Goal: Task Accomplishment & Management: Complete application form

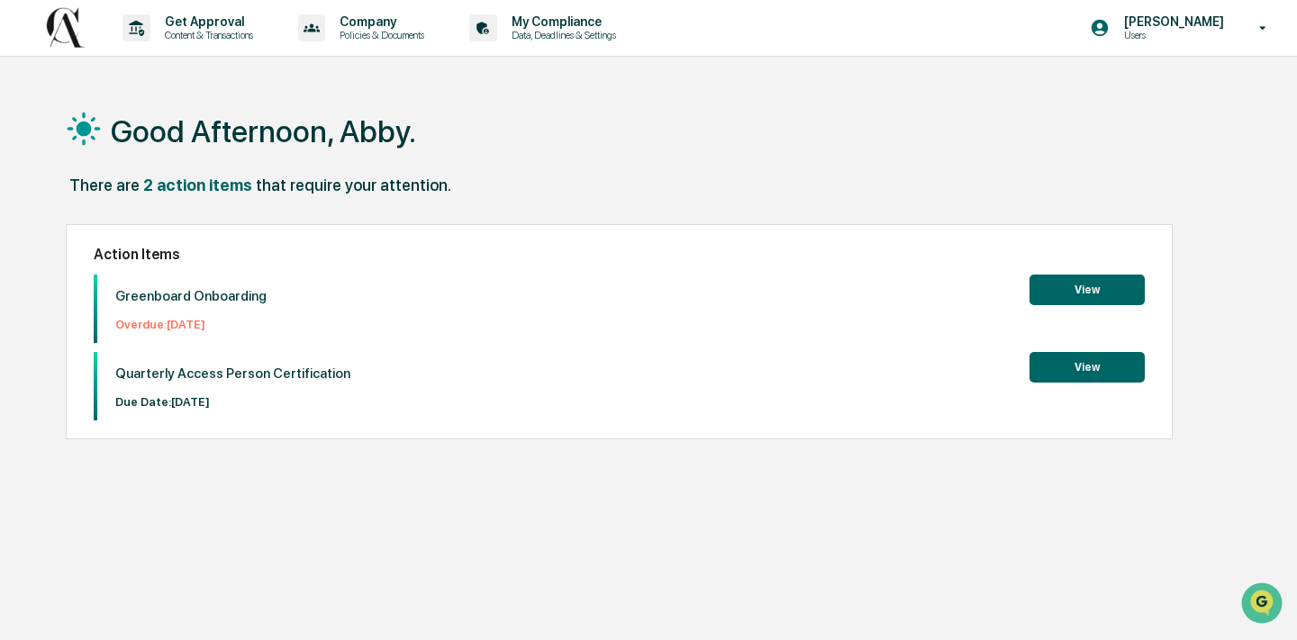
click at [1070, 294] on button "View" at bounding box center [1086, 290] width 115 height 31
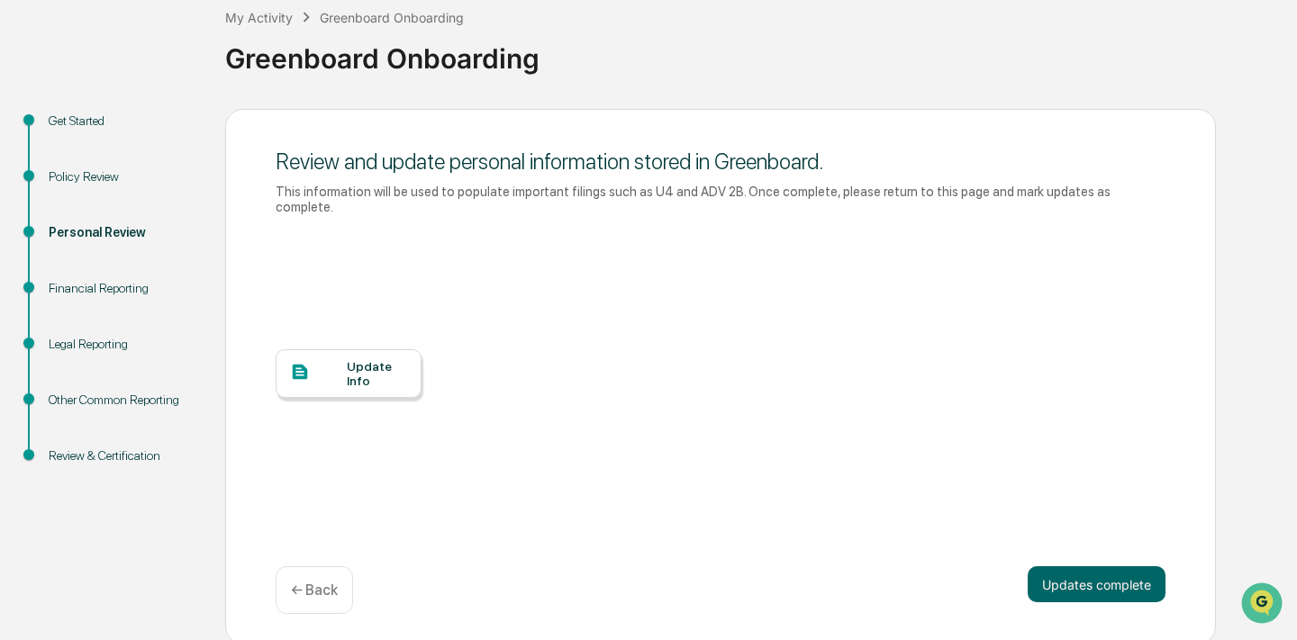
scroll to position [110, 0]
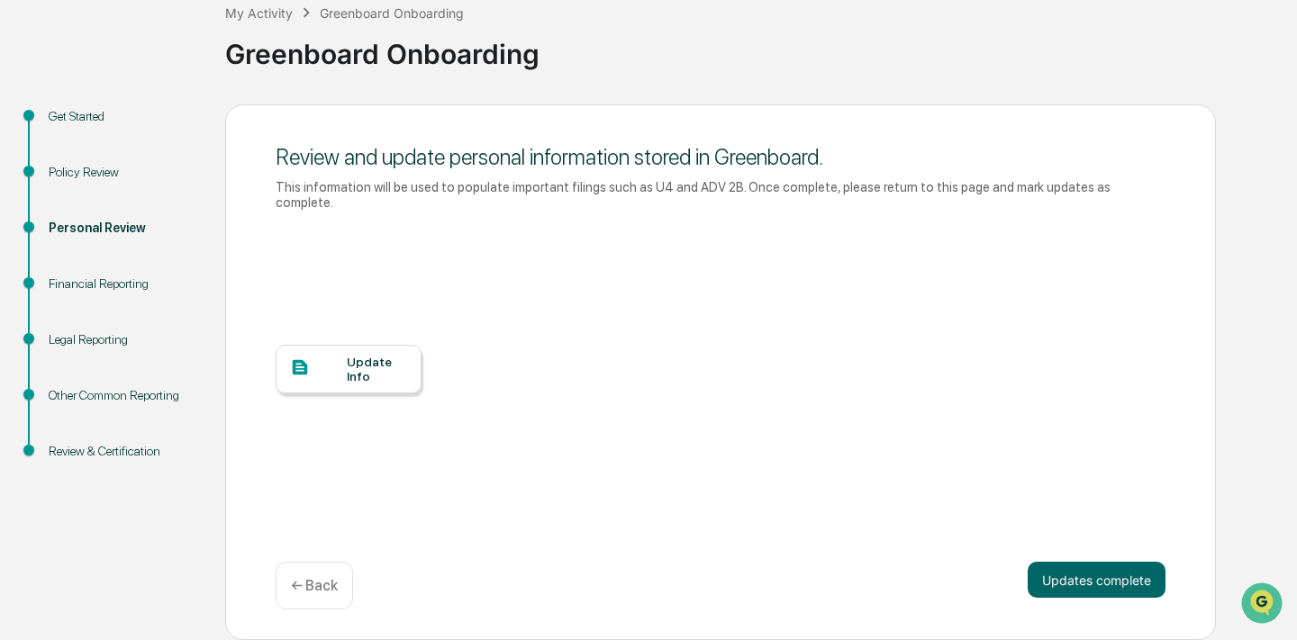
click at [358, 358] on div "Update Info" at bounding box center [377, 369] width 60 height 29
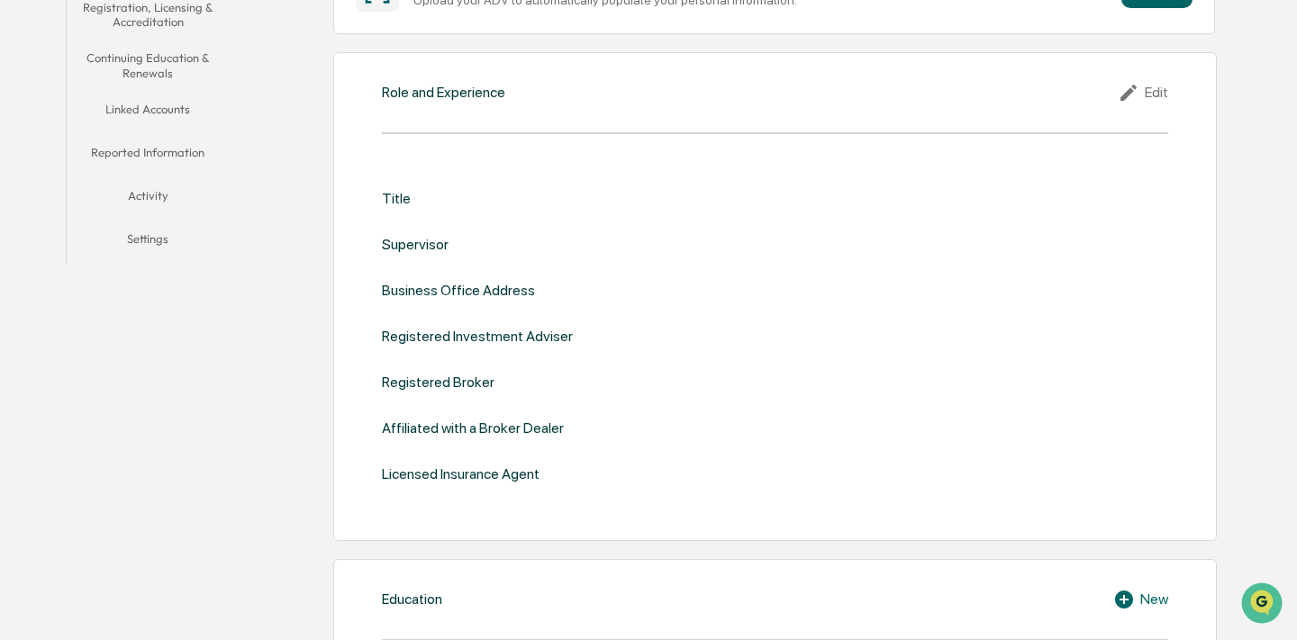
scroll to position [422, 0]
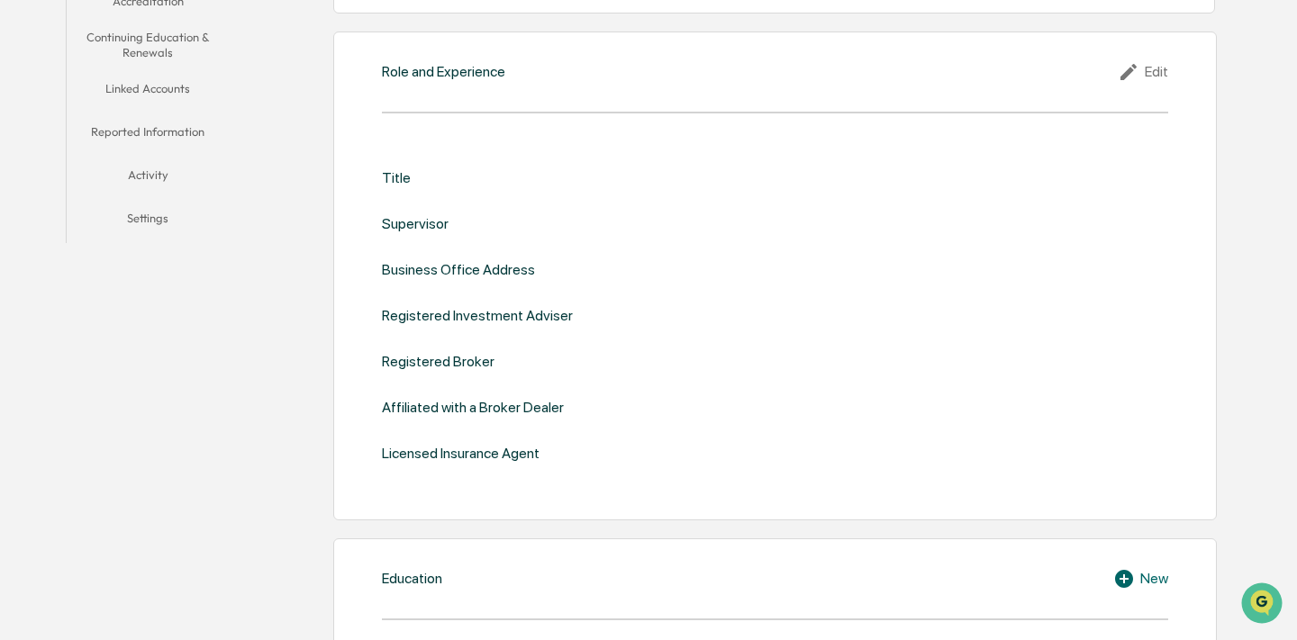
click at [573, 317] on div "Registered Investment Adviser" at bounding box center [477, 315] width 191 height 17
click at [494, 361] on div "Registered Broker" at bounding box center [438, 361] width 113 height 17
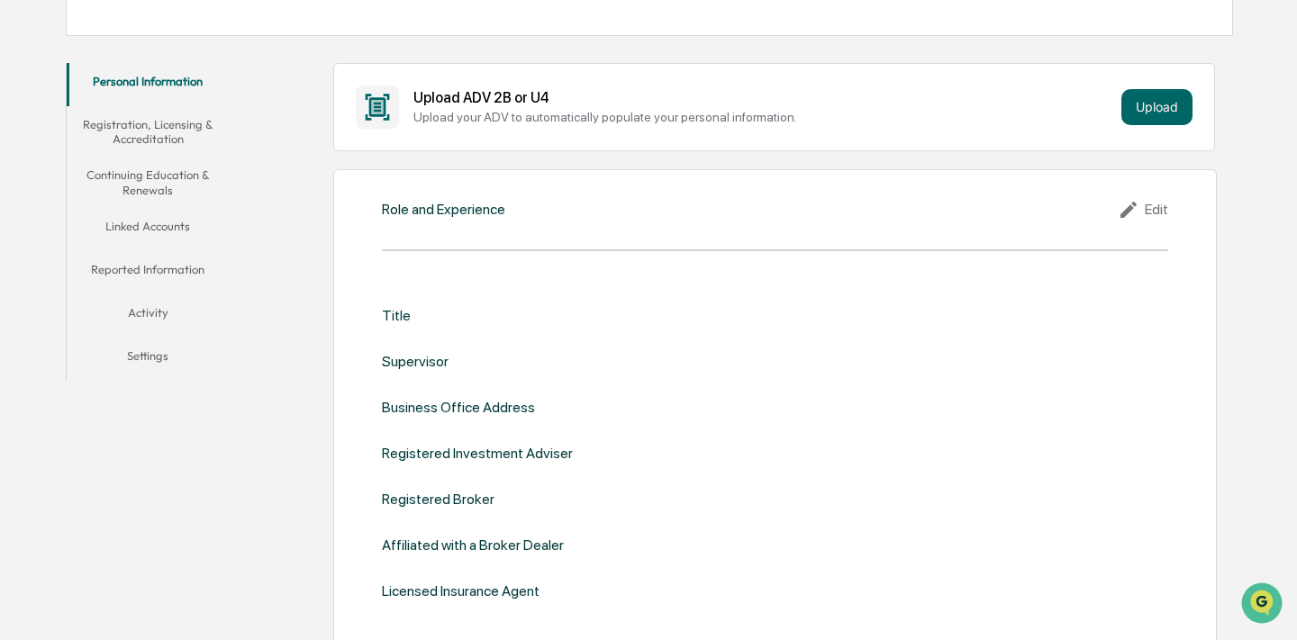
scroll to position [340, 0]
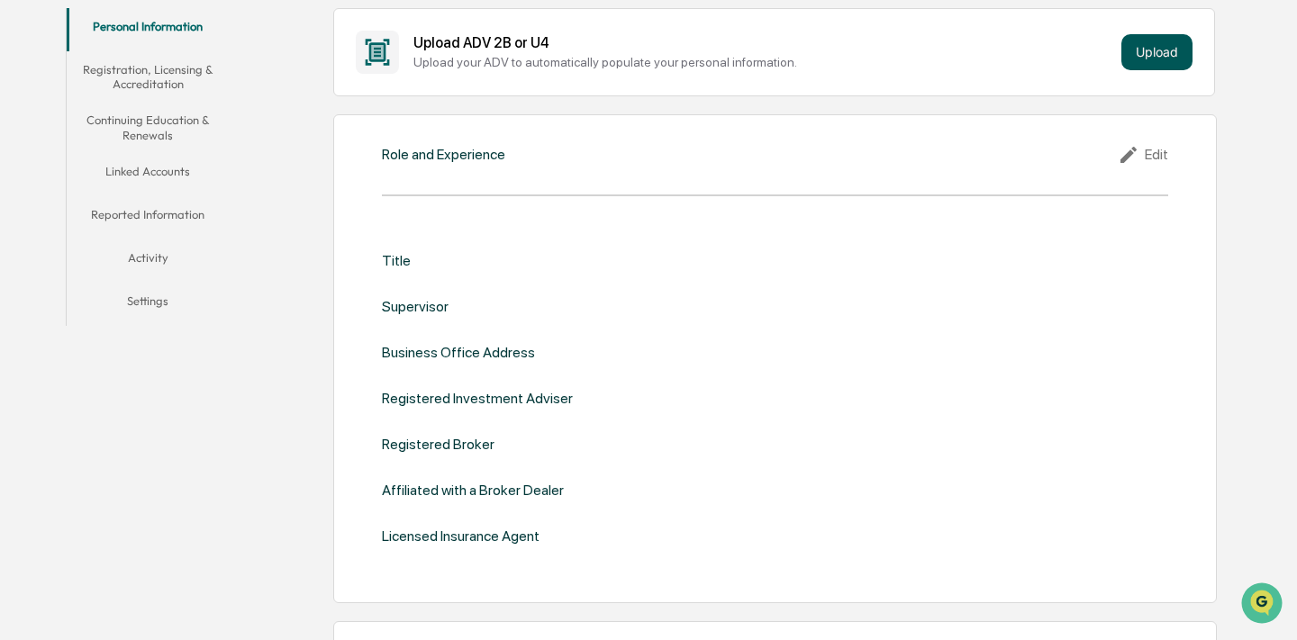
click at [1145, 50] on button "Upload" at bounding box center [1156, 52] width 71 height 36
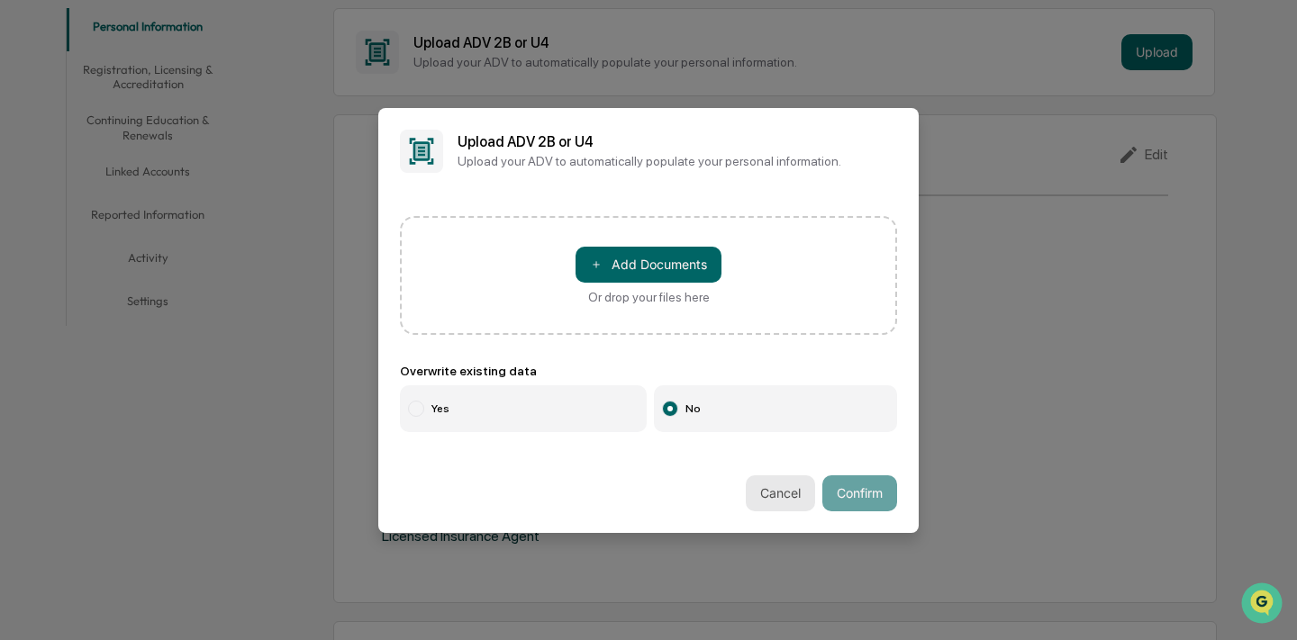
click at [774, 490] on button "Cancel" at bounding box center [780, 494] width 69 height 36
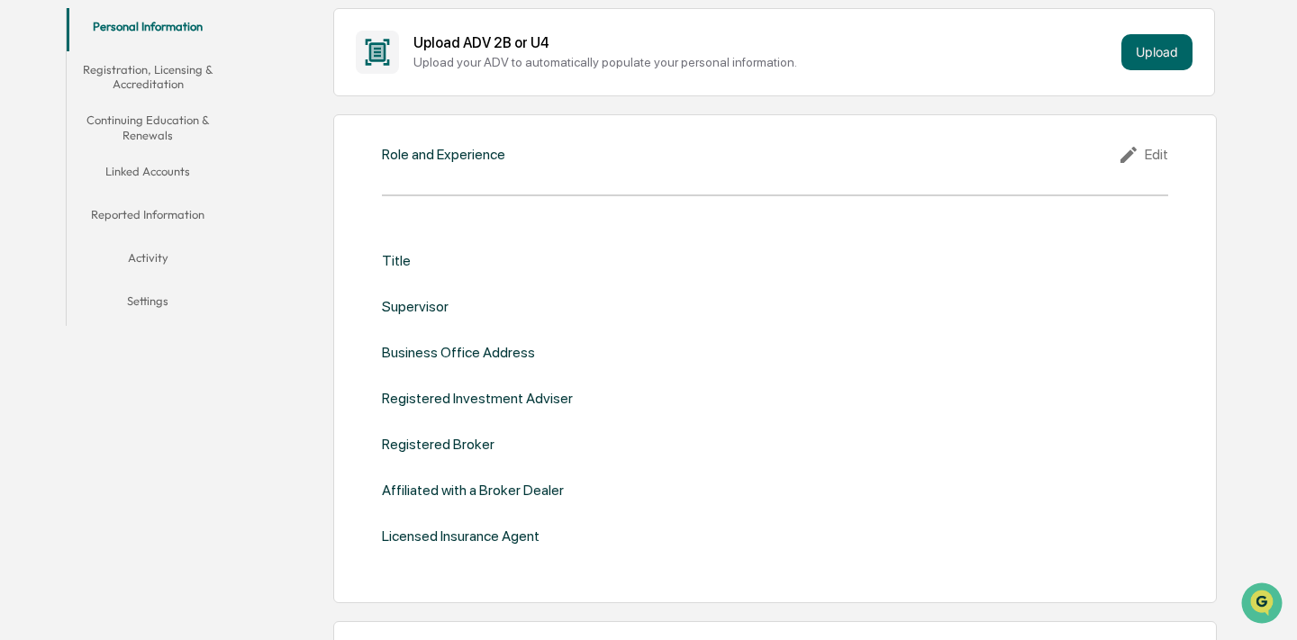
scroll to position [362, 0]
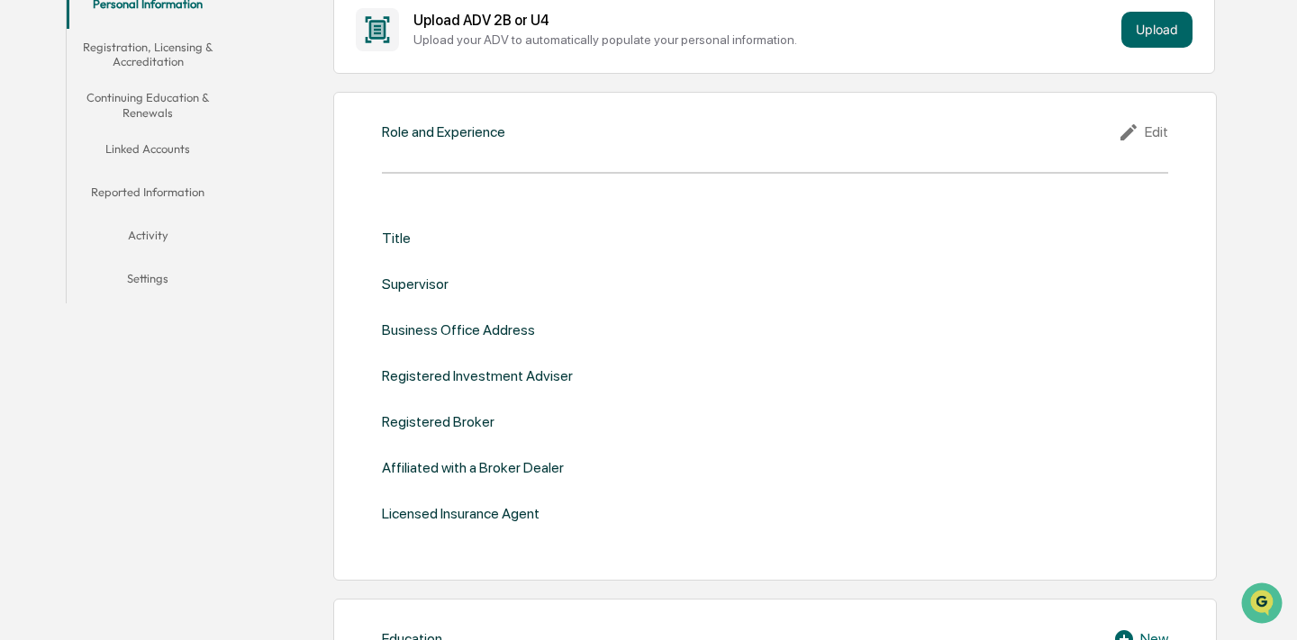
click at [478, 329] on div "Business Office Address" at bounding box center [458, 330] width 153 height 17
click at [1137, 142] on div "Role and Experience Edit Title Supervisor Business Office Address Registered In…" at bounding box center [774, 336] width 883 height 489
click at [1149, 126] on div "Edit" at bounding box center [1143, 133] width 50 height 22
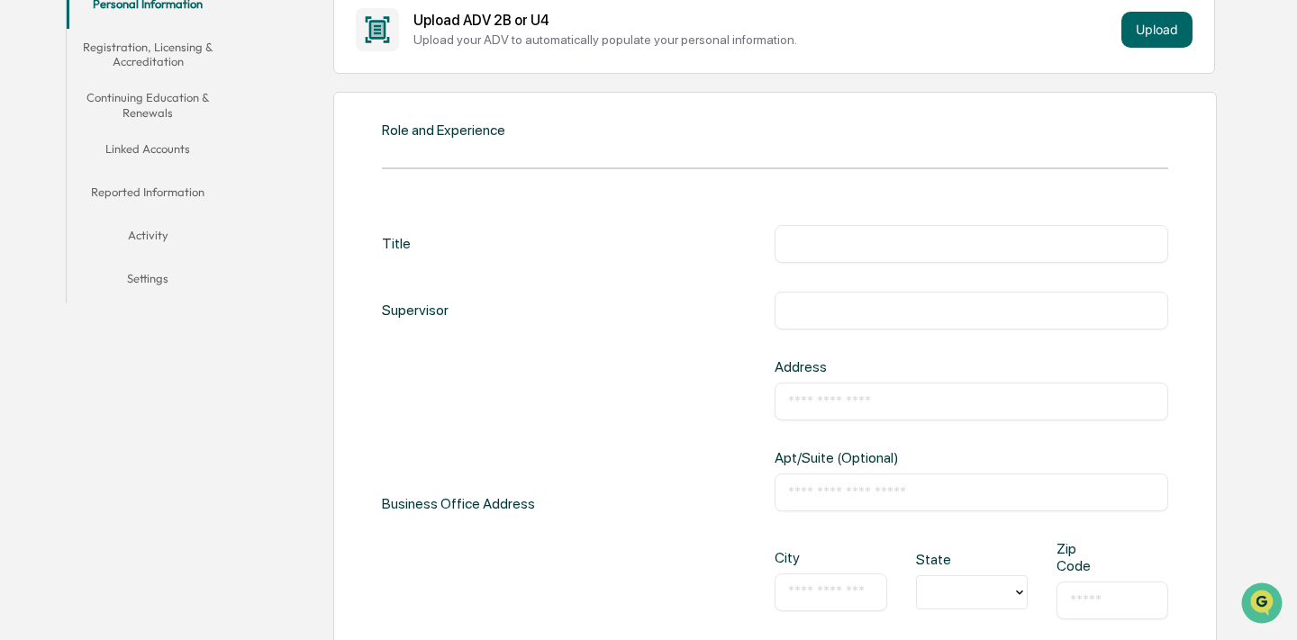
click at [868, 235] on input "text" at bounding box center [971, 244] width 366 height 18
type input "**********"
type input "*"
click at [874, 313] on input "text" at bounding box center [971, 311] width 366 height 18
type input "**********"
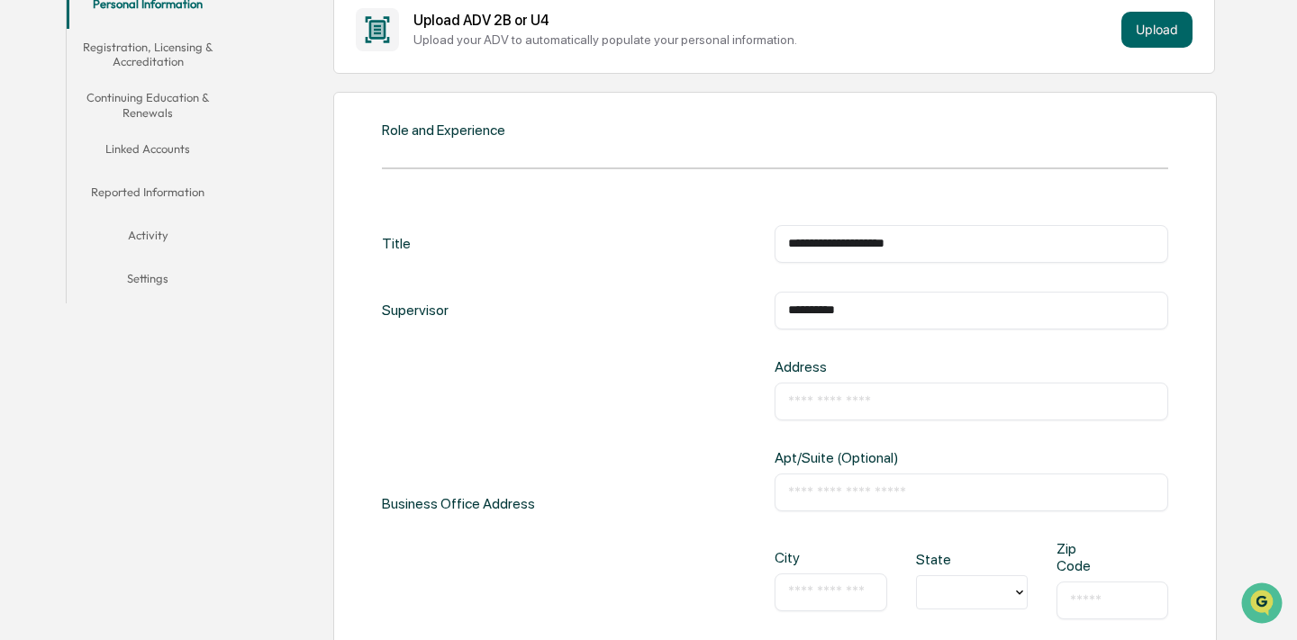
click at [837, 389] on div "​" at bounding box center [971, 402] width 393 height 38
click at [844, 415] on div "​" at bounding box center [971, 402] width 393 height 38
click at [839, 398] on input "text" at bounding box center [971, 402] width 366 height 18
type input "**********"
type input "******"
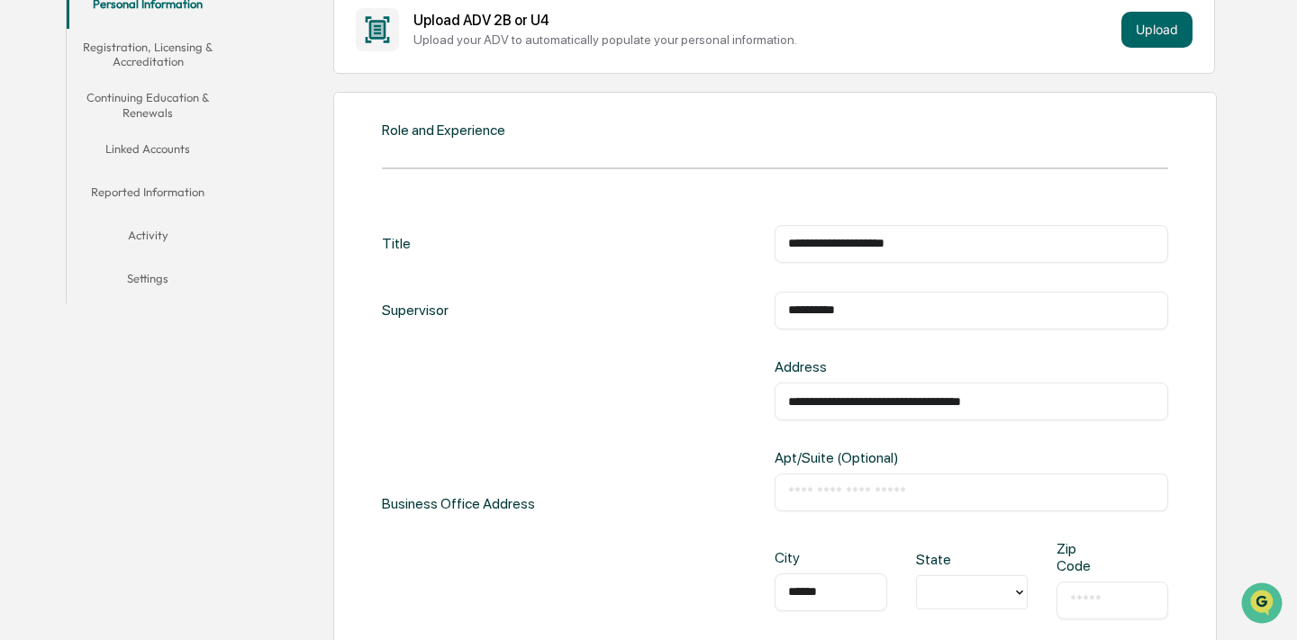
type input "*****"
click at [870, 492] on input "text" at bounding box center [971, 493] width 366 height 18
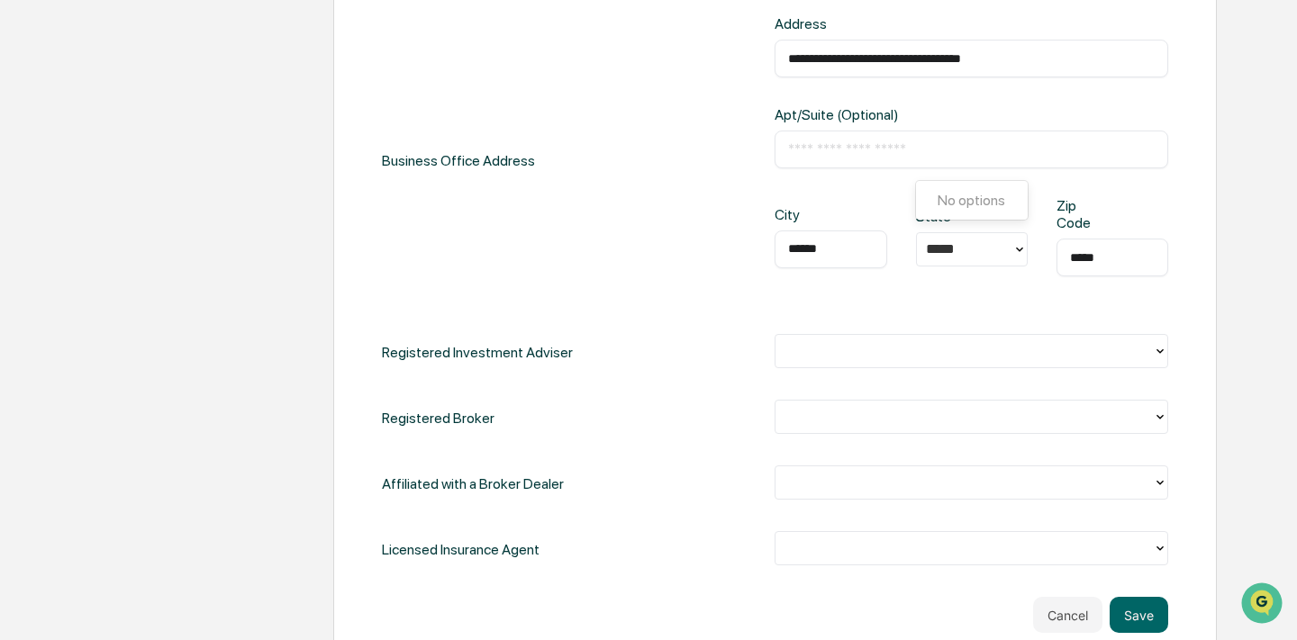
scroll to position [709, 0]
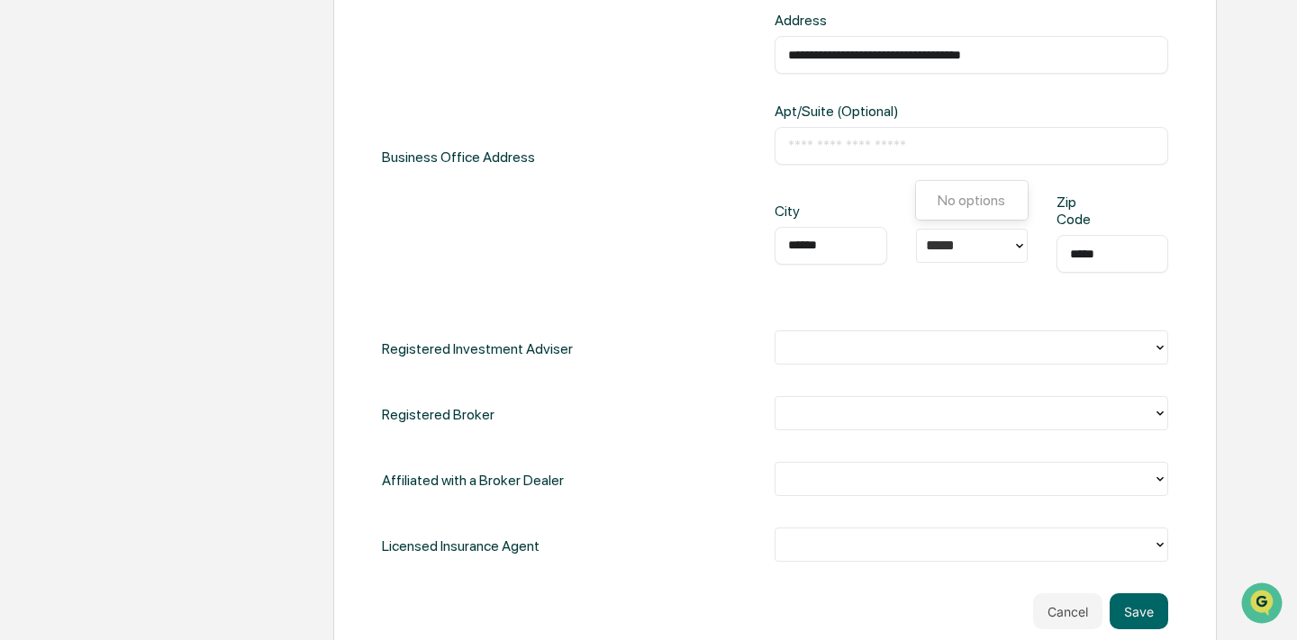
click at [875, 348] on div at bounding box center [963, 348] width 358 height 21
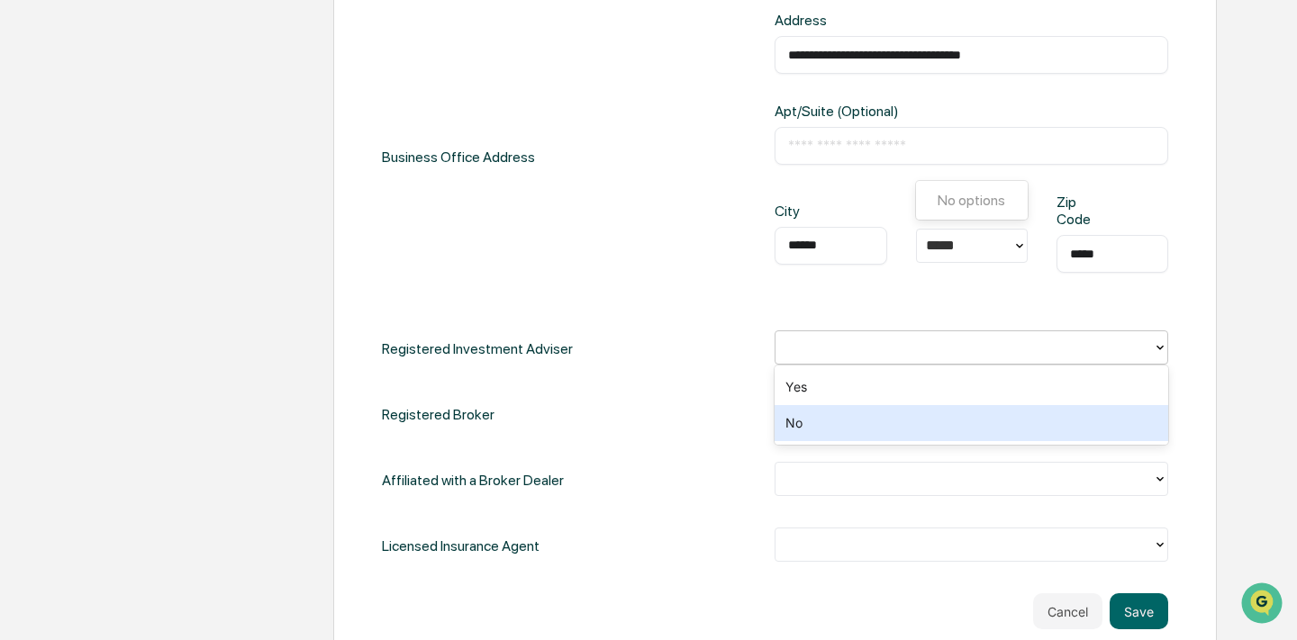
click at [847, 432] on div "No" at bounding box center [971, 423] width 393 height 36
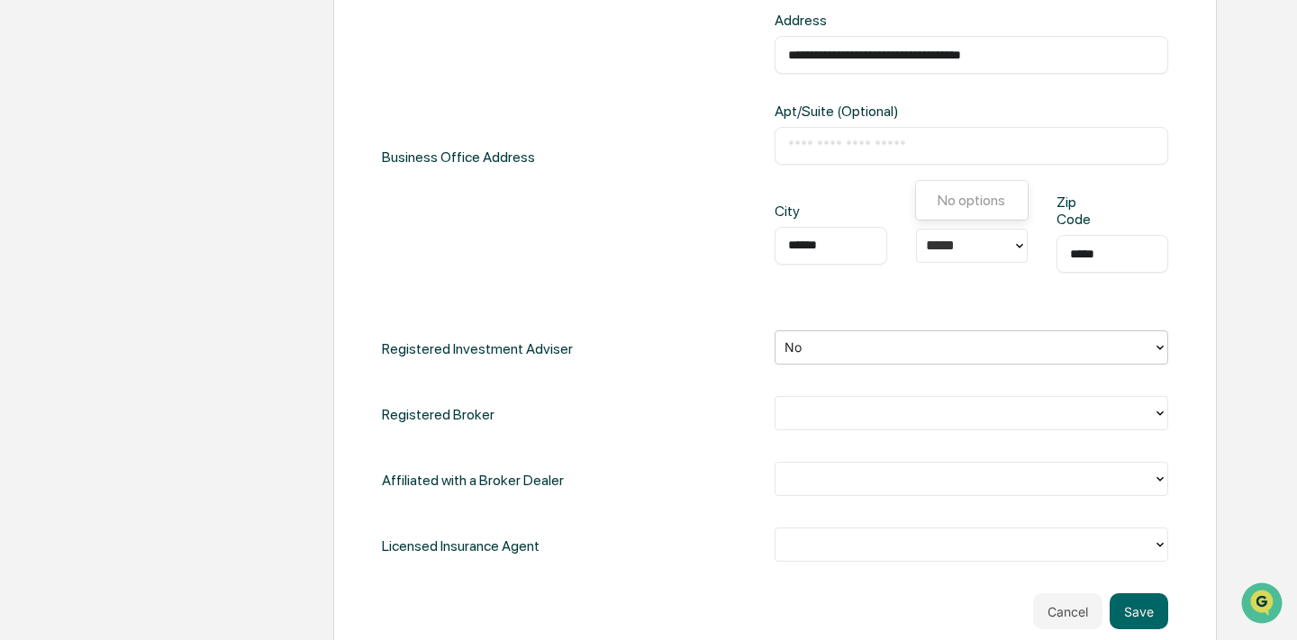
click at [852, 434] on div "**********" at bounding box center [775, 221] width 786 height 687
click at [846, 412] on div at bounding box center [963, 413] width 358 height 21
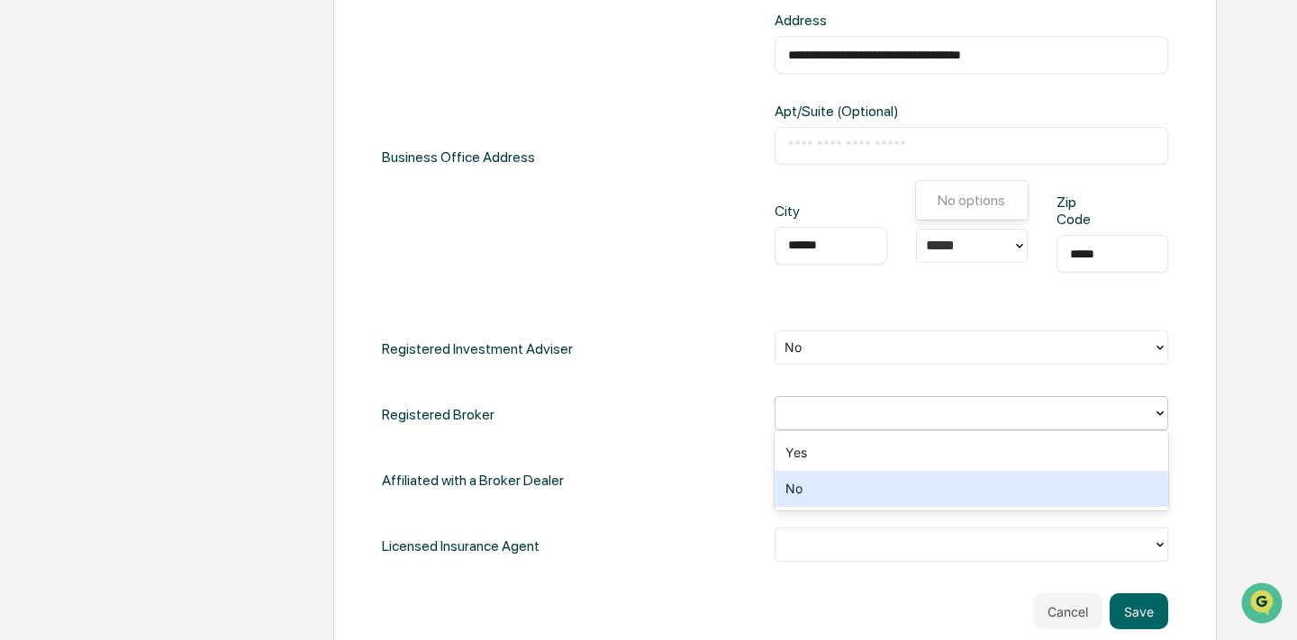
click at [839, 483] on div "No" at bounding box center [971, 489] width 393 height 36
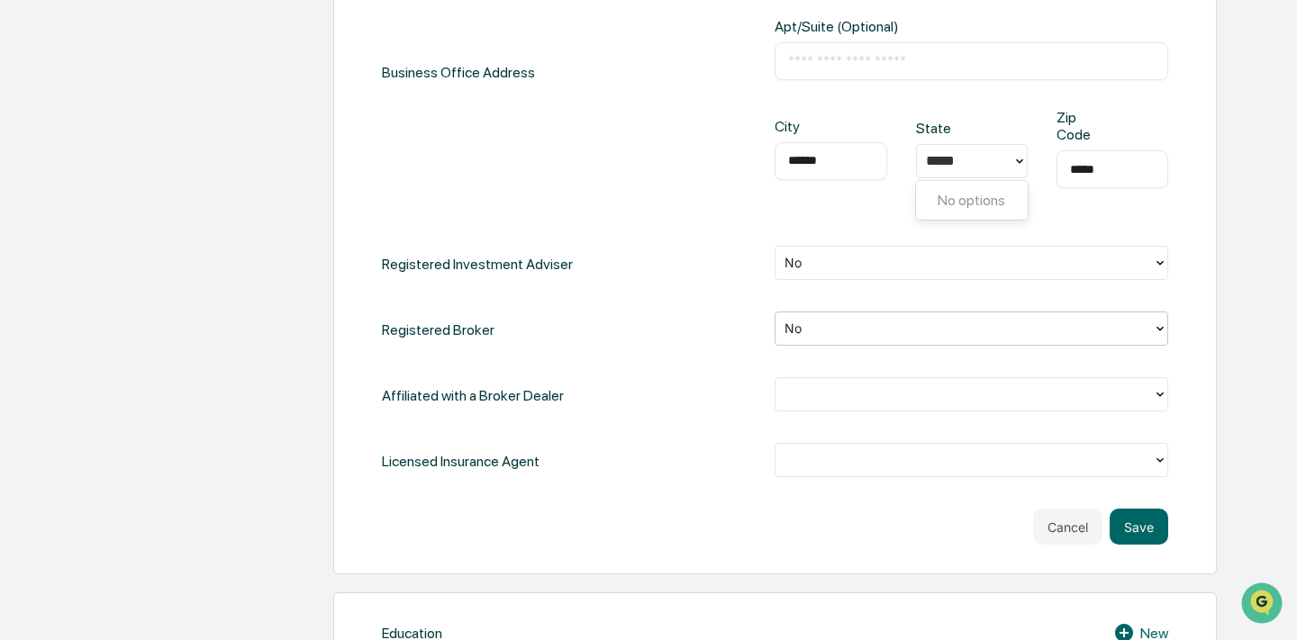
scroll to position [824, 0]
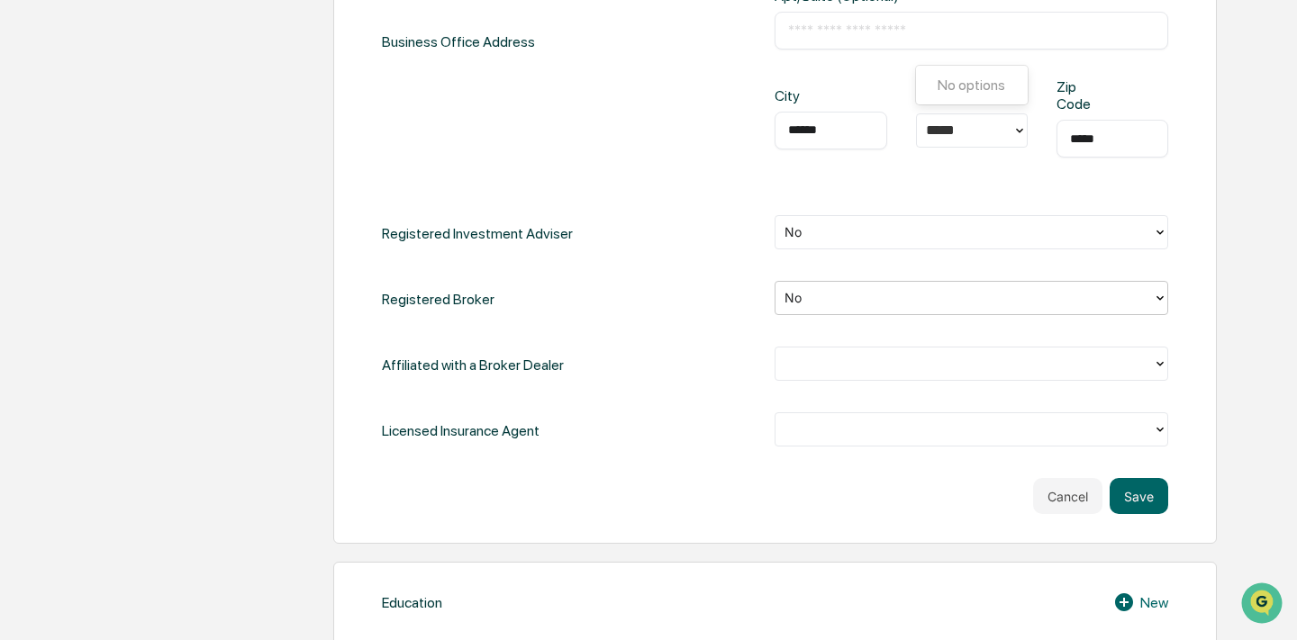
click at [860, 356] on div at bounding box center [963, 364] width 358 height 21
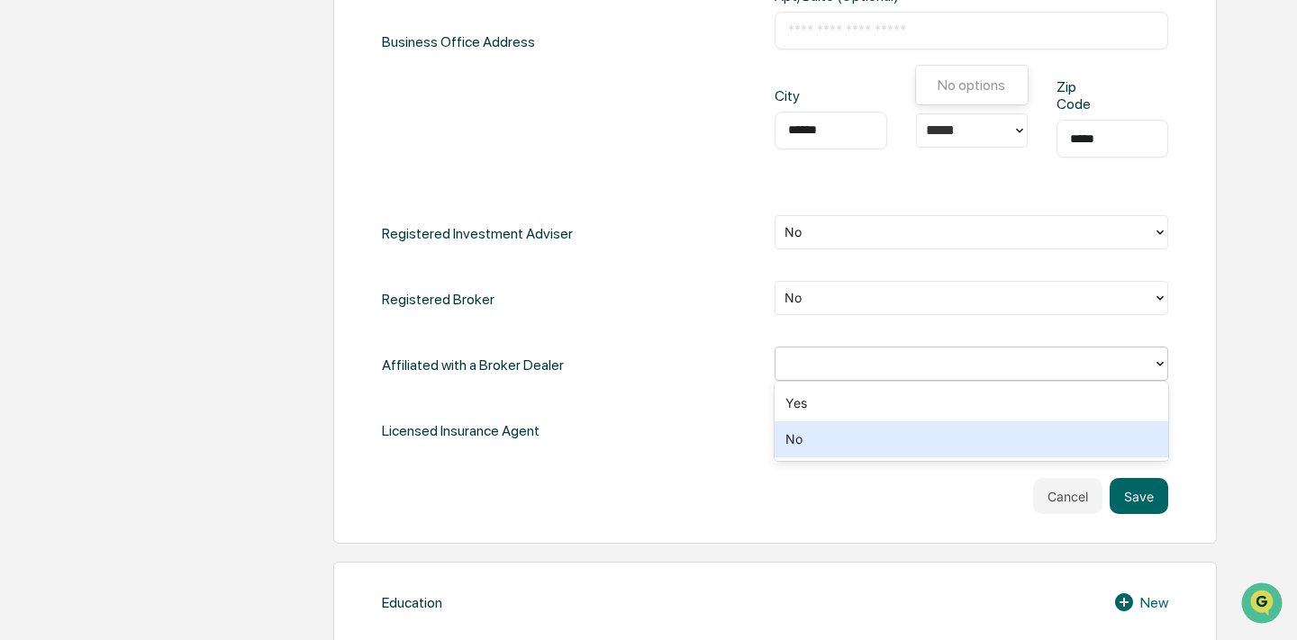
click at [820, 431] on div "No" at bounding box center [971, 439] width 393 height 36
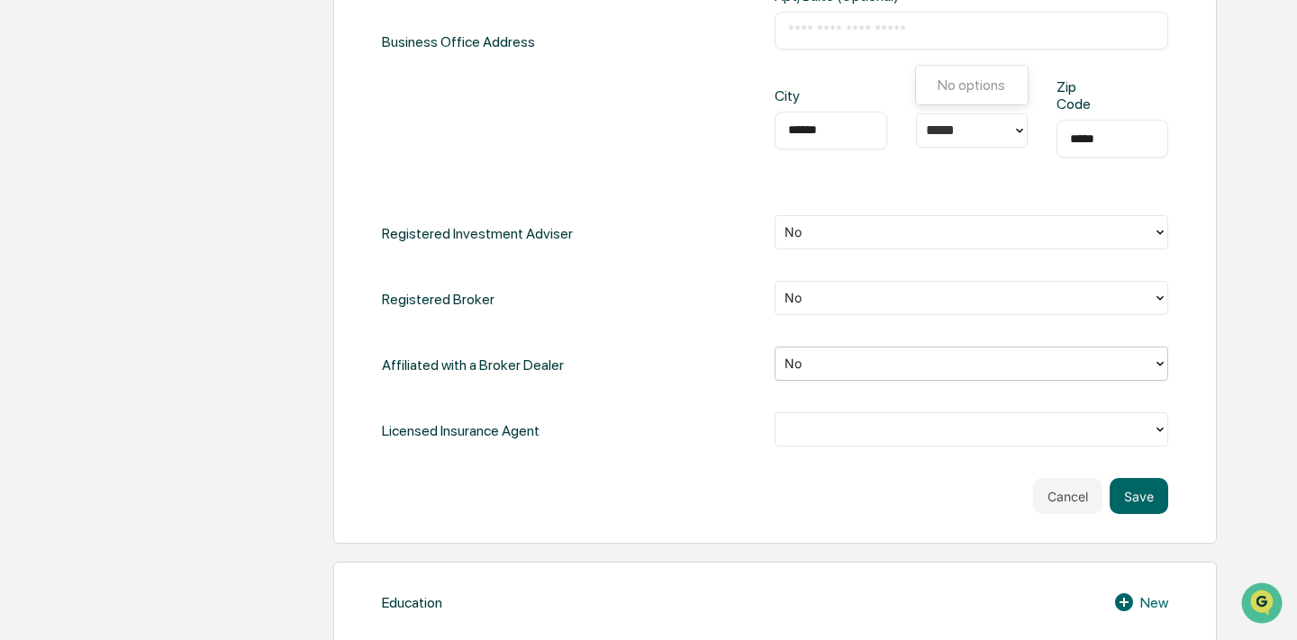
click at [833, 439] on div at bounding box center [963, 430] width 376 height 28
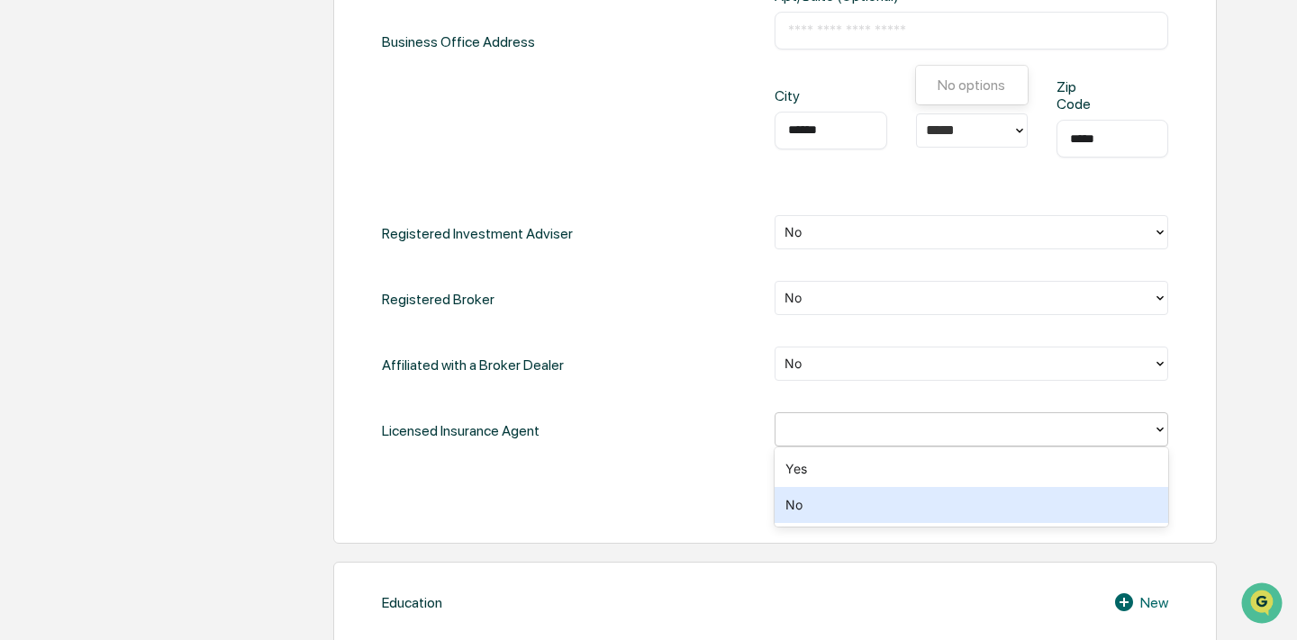
click at [825, 497] on div "No" at bounding box center [971, 505] width 393 height 36
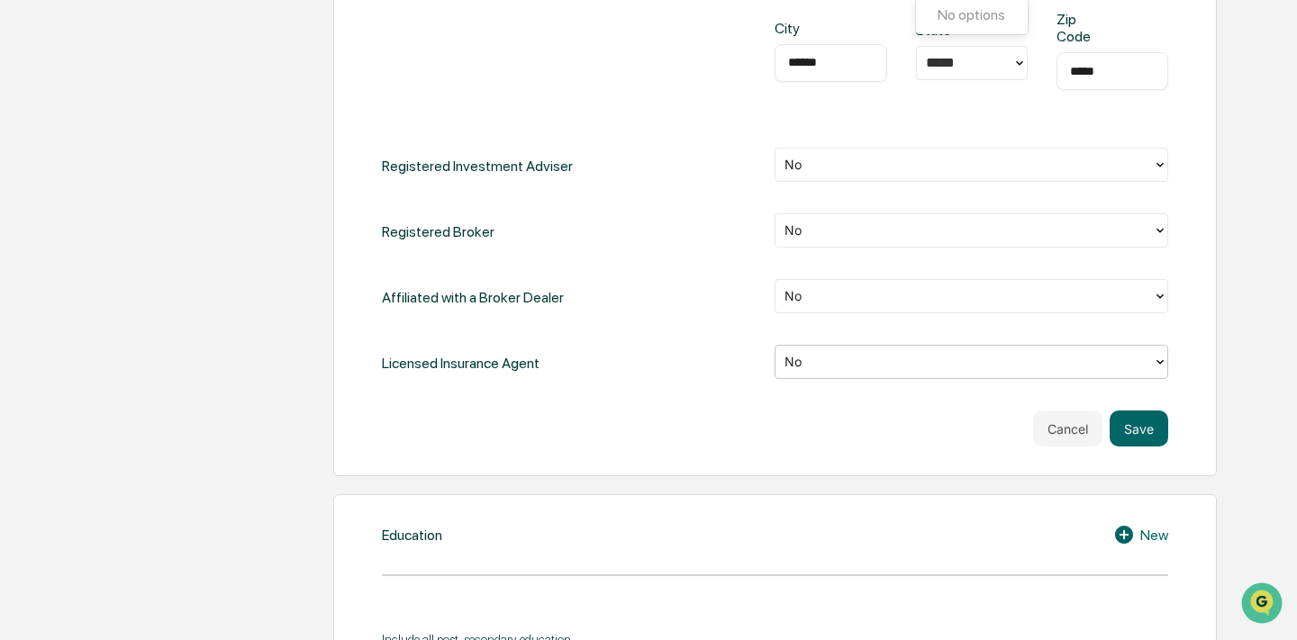
scroll to position [895, 0]
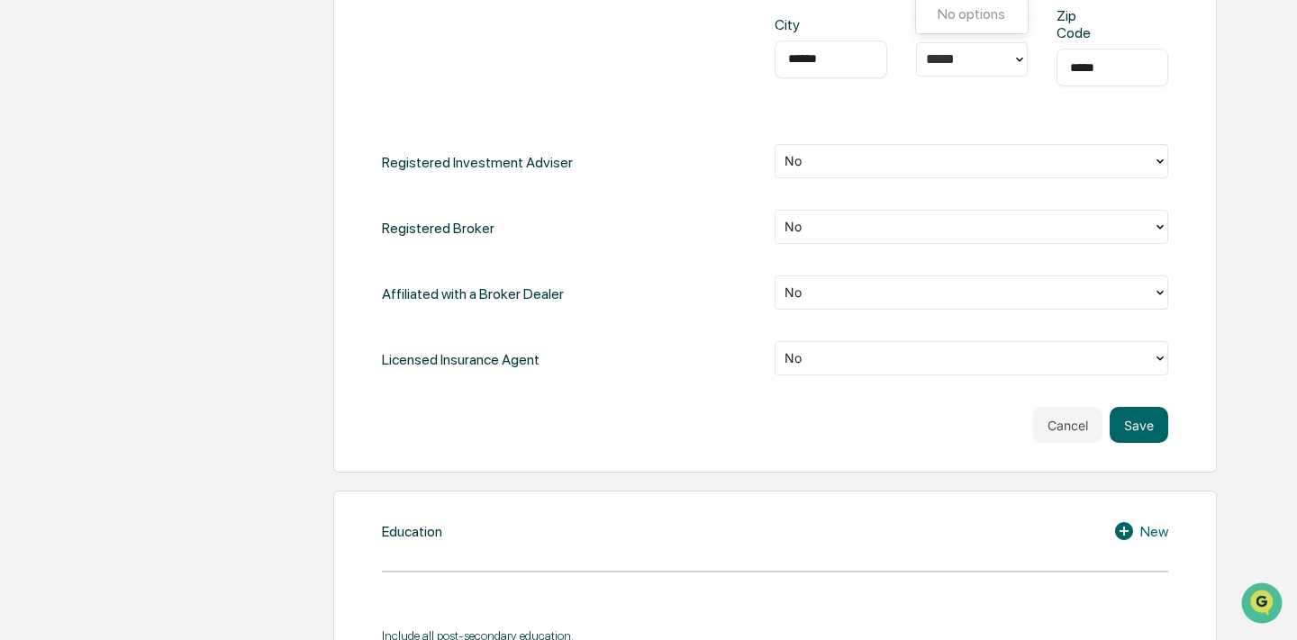
click at [967, 449] on div "**********" at bounding box center [774, 16] width 883 height 914
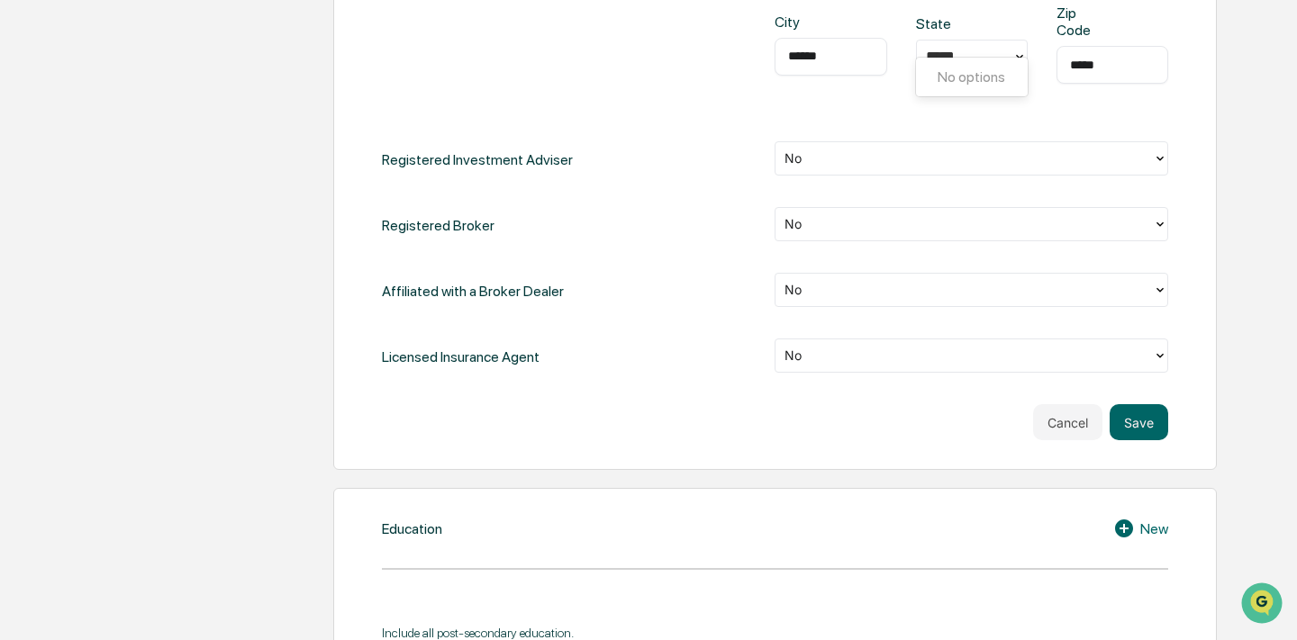
scroll to position [832, 0]
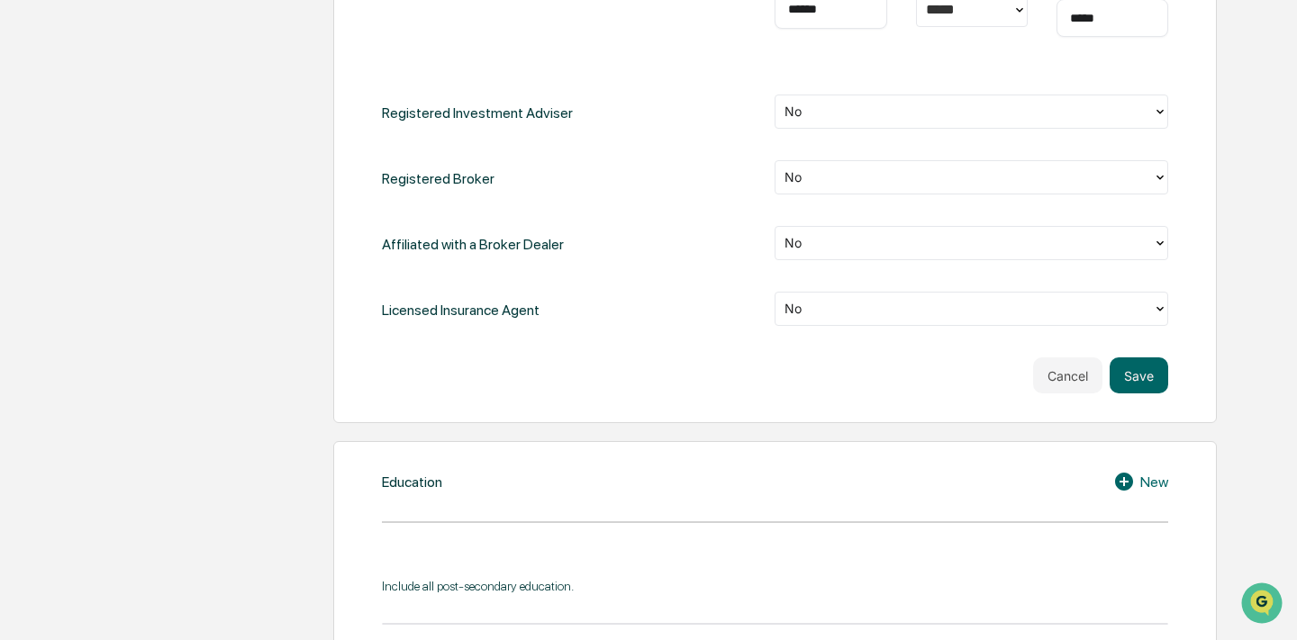
scroll to position [987, 0]
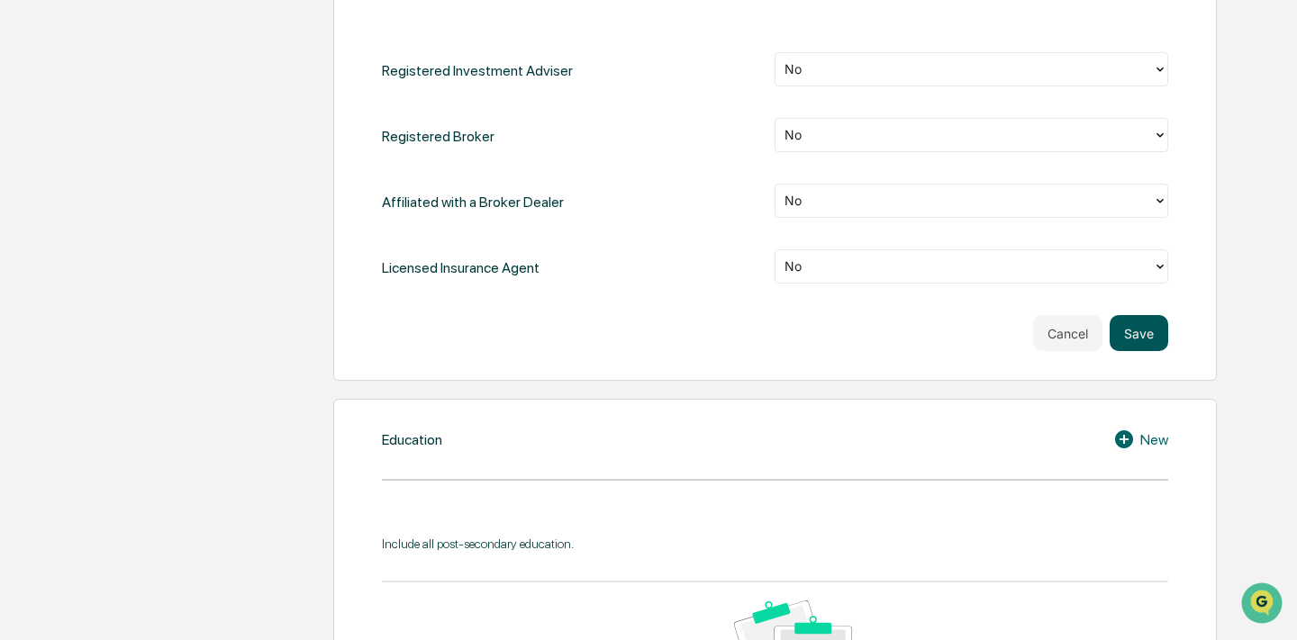
click at [1146, 327] on button "Save" at bounding box center [1139, 333] width 59 height 36
click at [1146, 329] on button "Save" at bounding box center [1139, 333] width 59 height 36
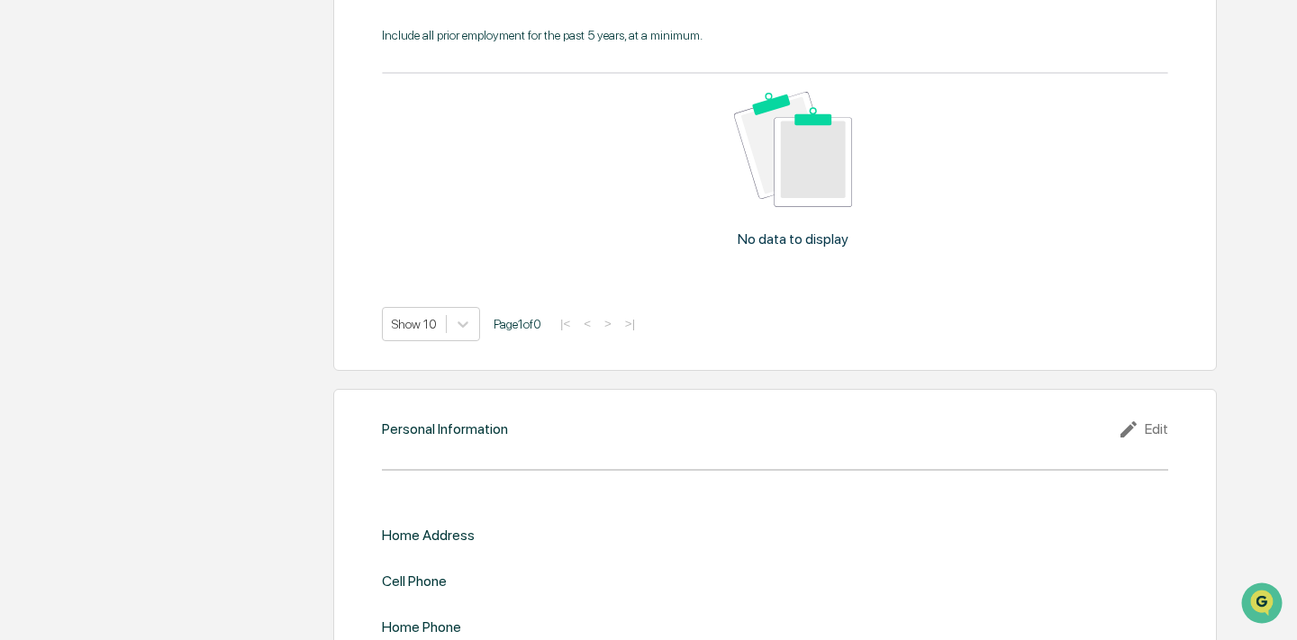
scroll to position [2054, 0]
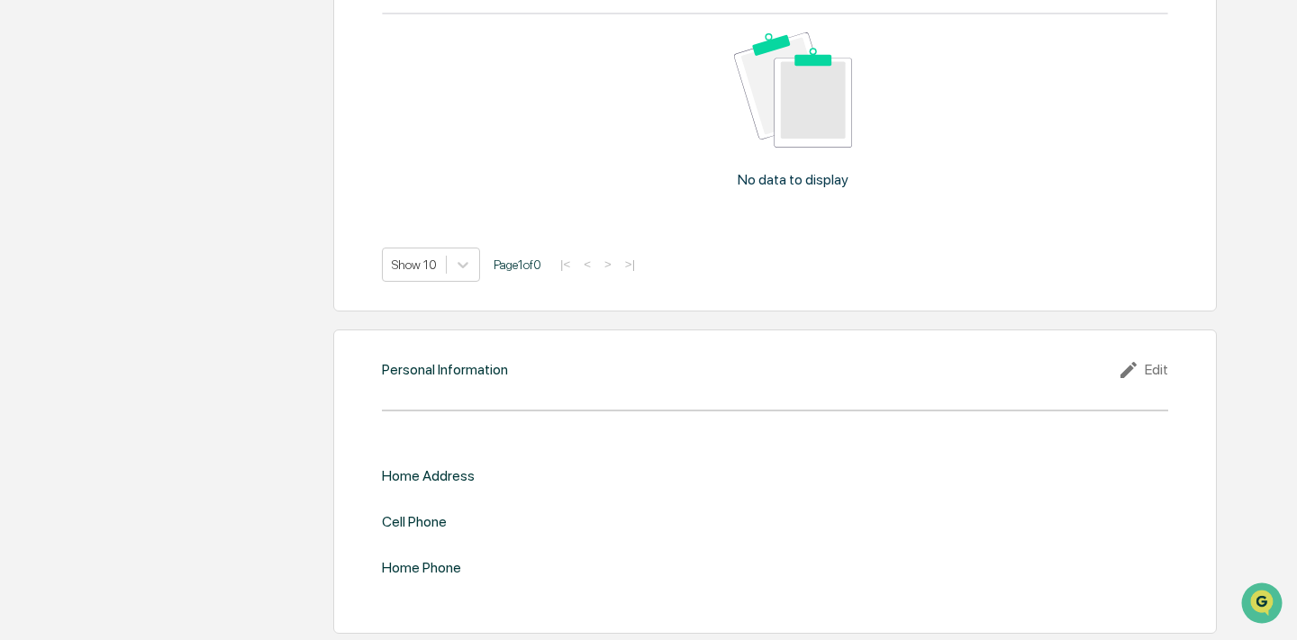
click at [453, 475] on div "Home Address" at bounding box center [428, 475] width 93 height 17
click at [1137, 374] on icon at bounding box center [1131, 370] width 27 height 22
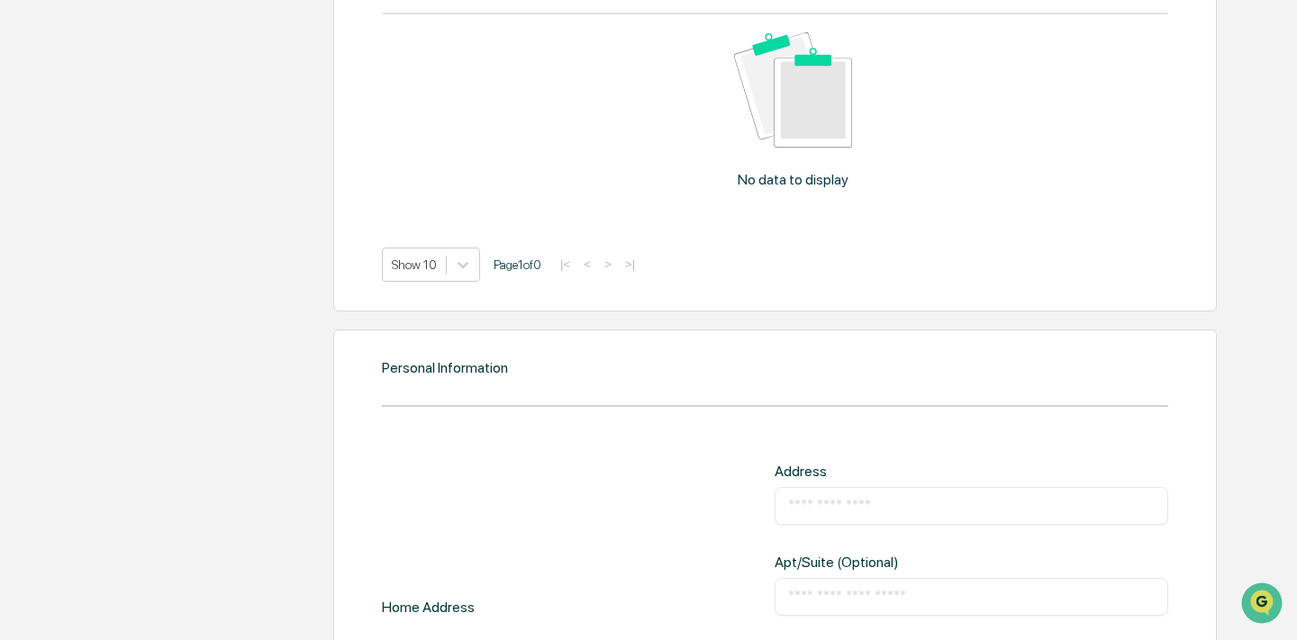
click at [816, 498] on input "text" at bounding box center [971, 506] width 366 height 18
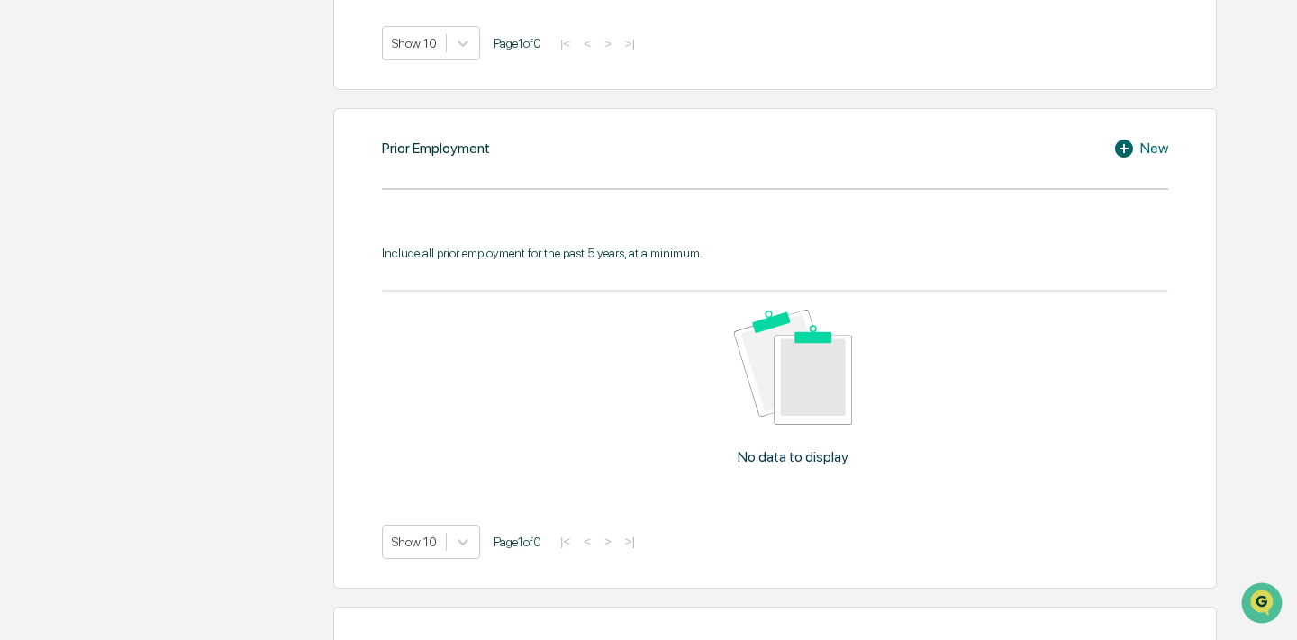
scroll to position [1774, 0]
type input "*****"
click at [1119, 159] on icon at bounding box center [1126, 151] width 27 height 22
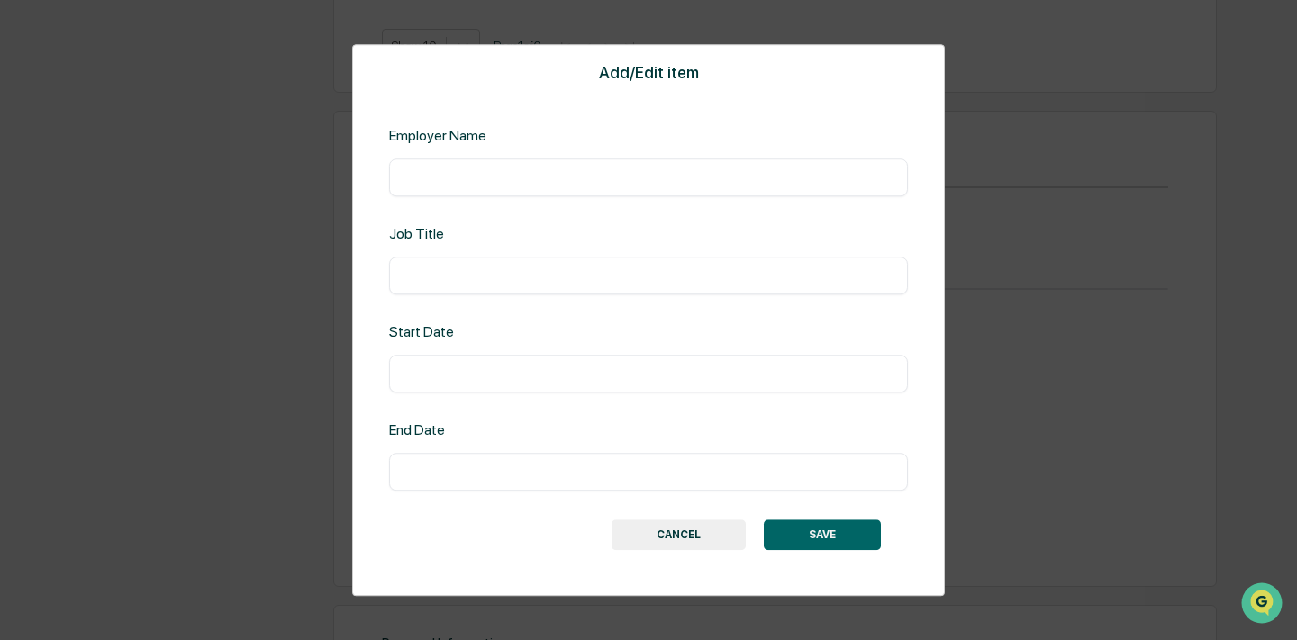
click at [626, 186] on div "​" at bounding box center [648, 178] width 519 height 38
click at [599, 175] on input "text" at bounding box center [649, 177] width 492 height 18
type input "**********"
click at [477, 376] on input "text" at bounding box center [649, 374] width 492 height 18
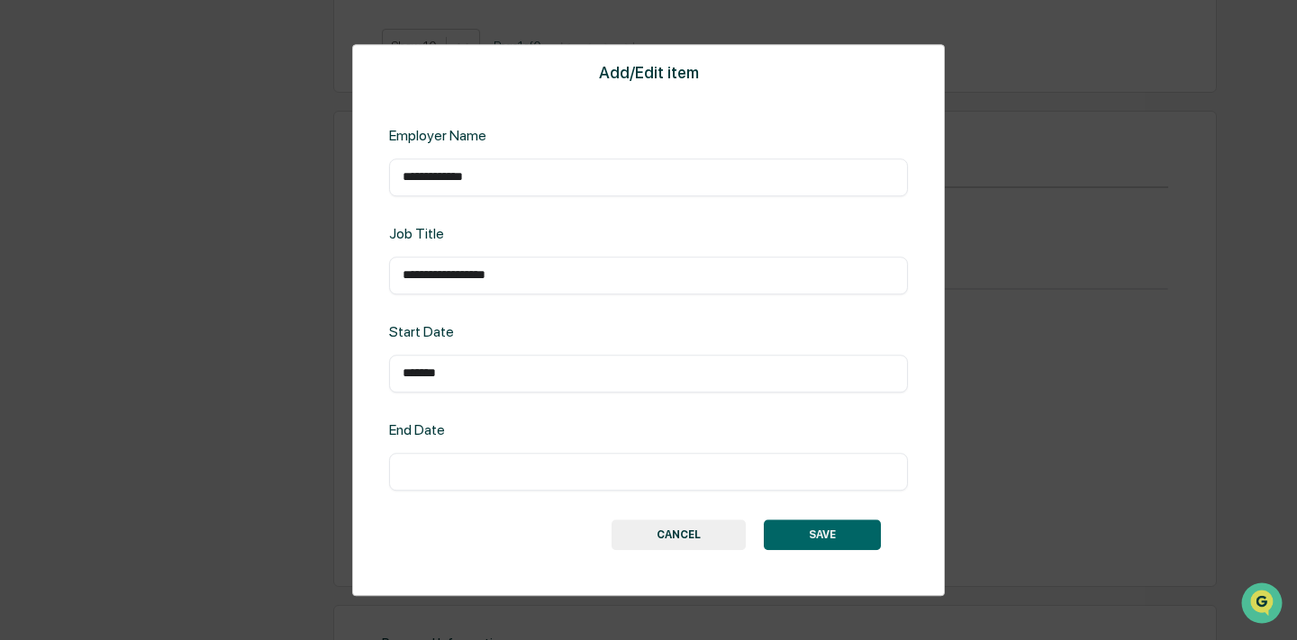
type input "*******"
click at [473, 456] on div "​" at bounding box center [648, 472] width 519 height 38
click at [461, 492] on div "**********" at bounding box center [648, 320] width 593 height 553
click at [443, 473] on input "text" at bounding box center [649, 472] width 492 height 18
click at [428, 476] on input "*******" at bounding box center [649, 472] width 492 height 18
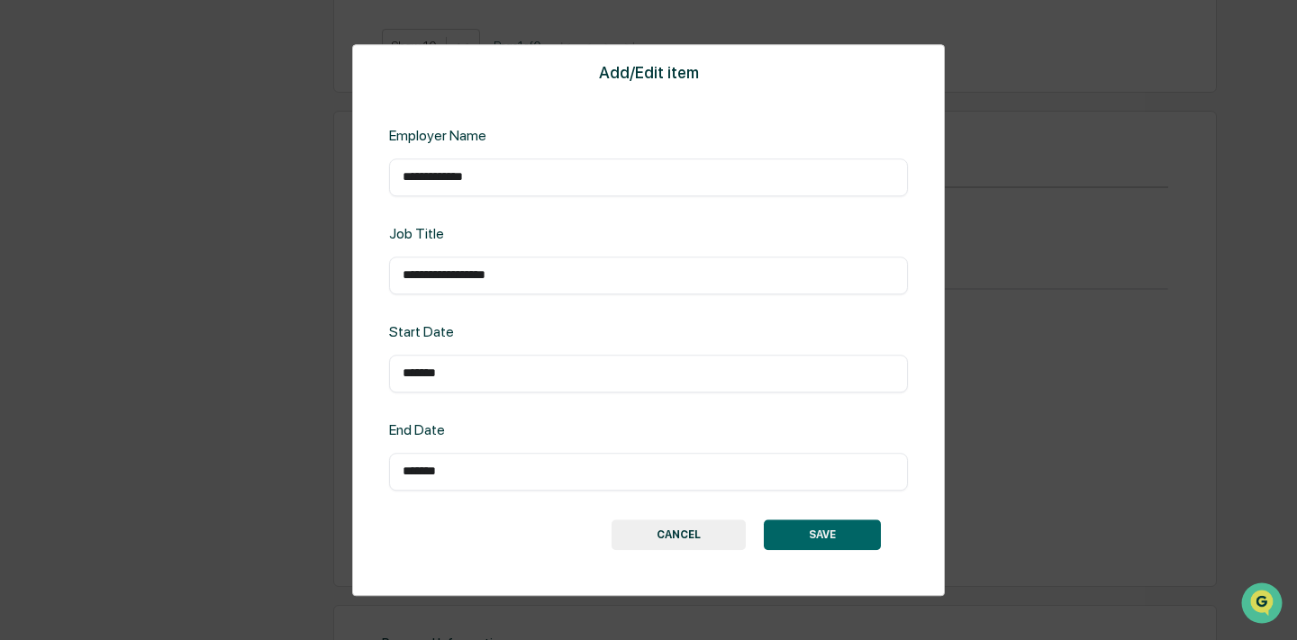
type input "*******"
click at [830, 542] on button "SAVE" at bounding box center [822, 535] width 117 height 31
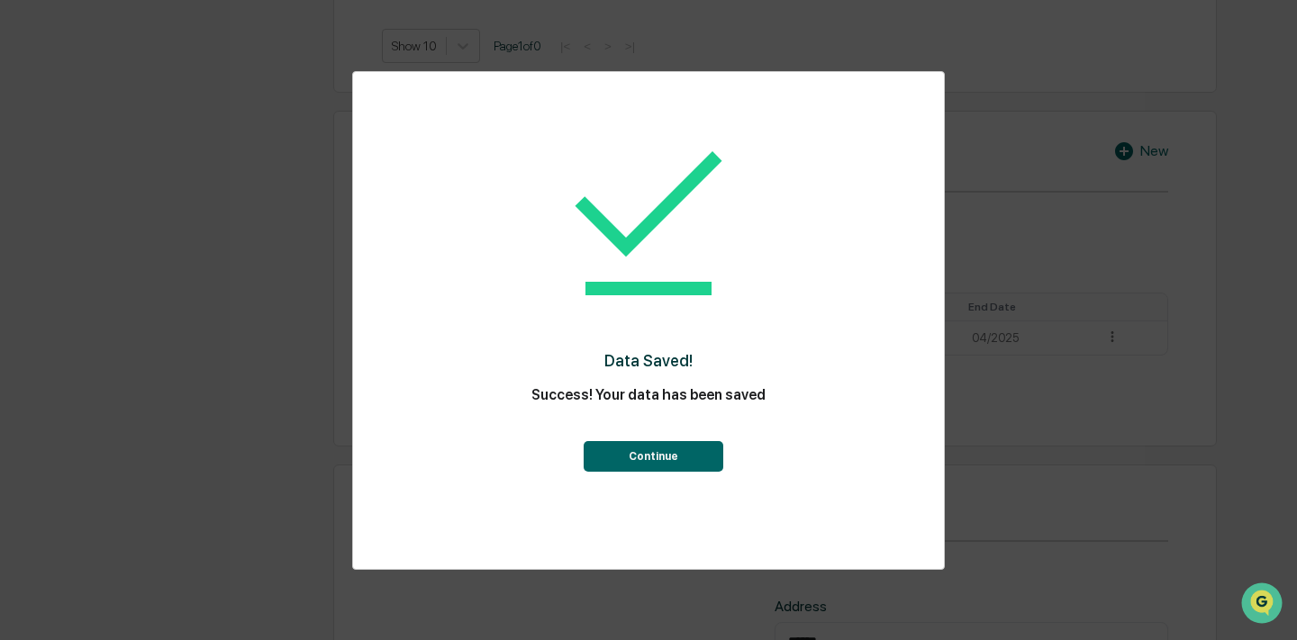
click at [663, 453] on button "Continue" at bounding box center [654, 456] width 140 height 31
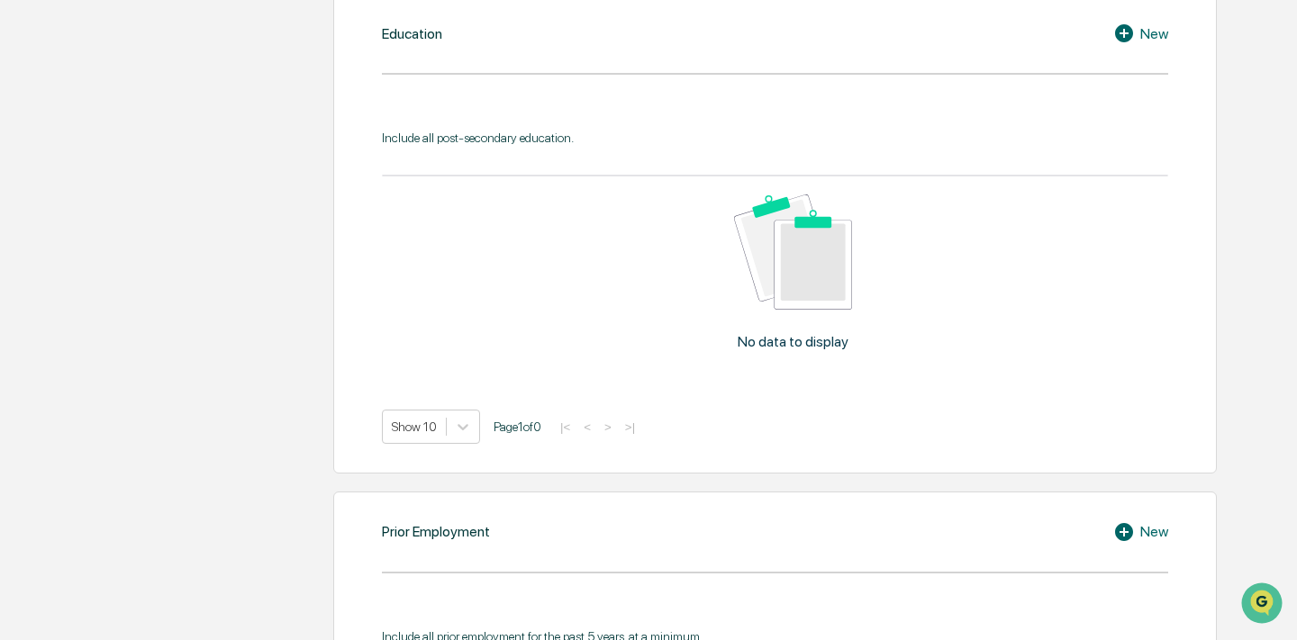
scroll to position [1346, 0]
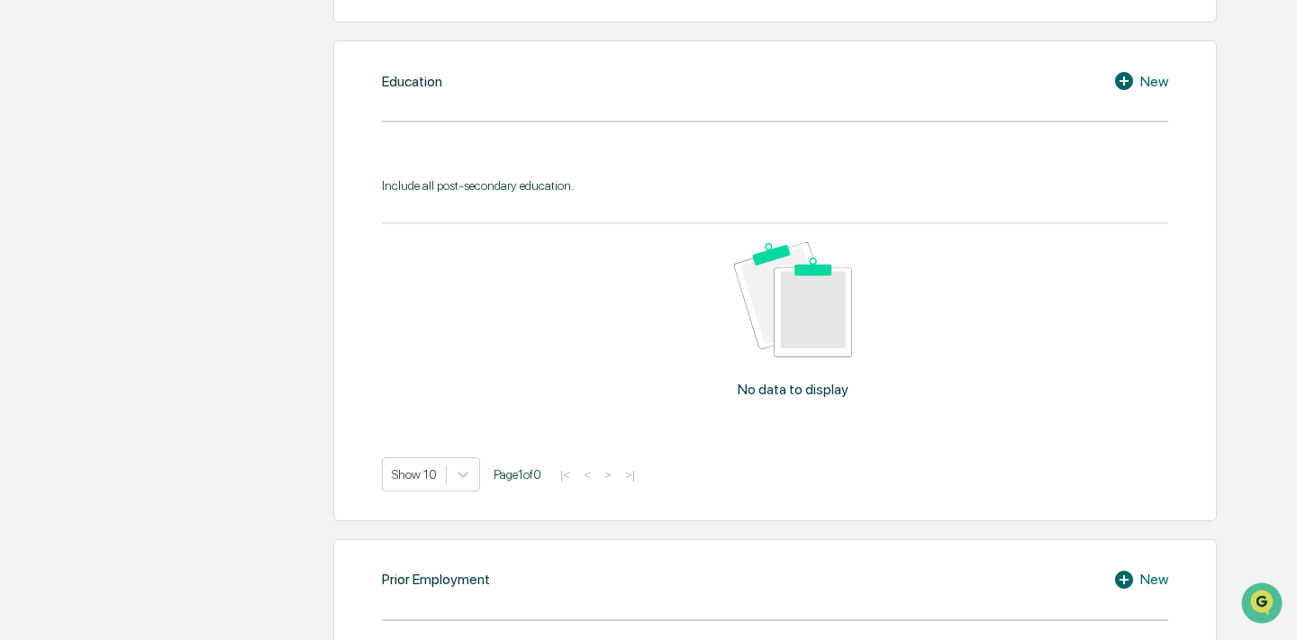
click at [1121, 83] on icon at bounding box center [1126, 81] width 27 height 22
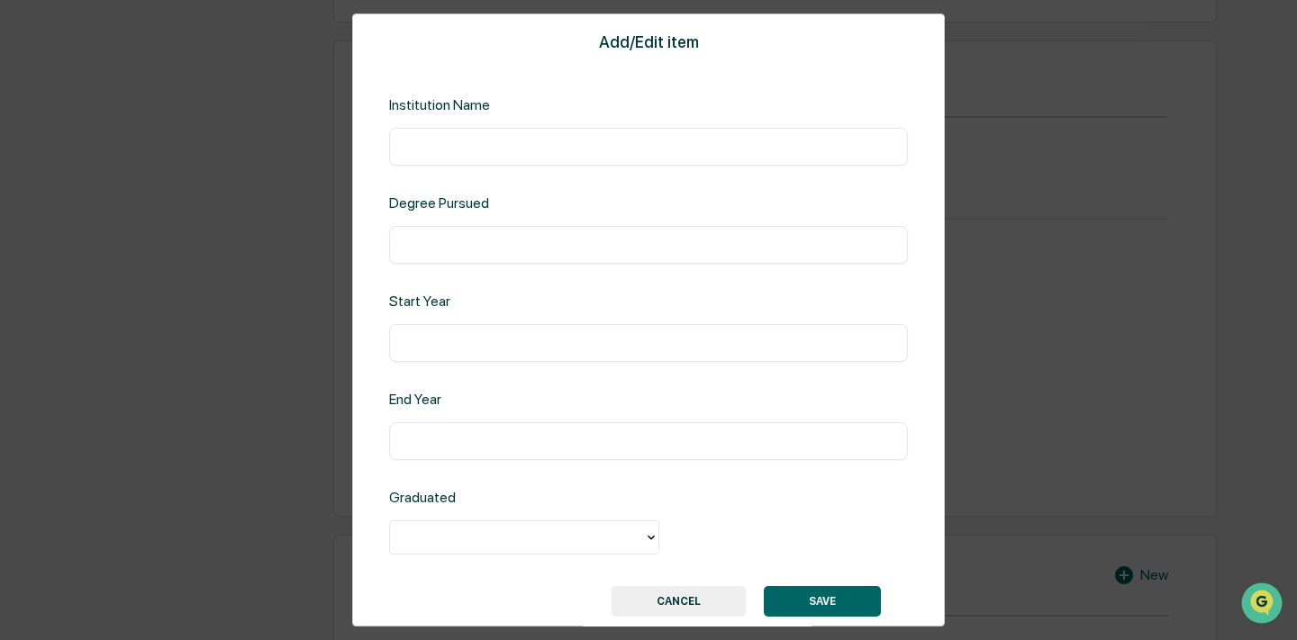
click at [563, 150] on input "text" at bounding box center [649, 147] width 492 height 18
type input "**********"
type input "*******"
click at [507, 443] on input "text" at bounding box center [649, 441] width 492 height 18
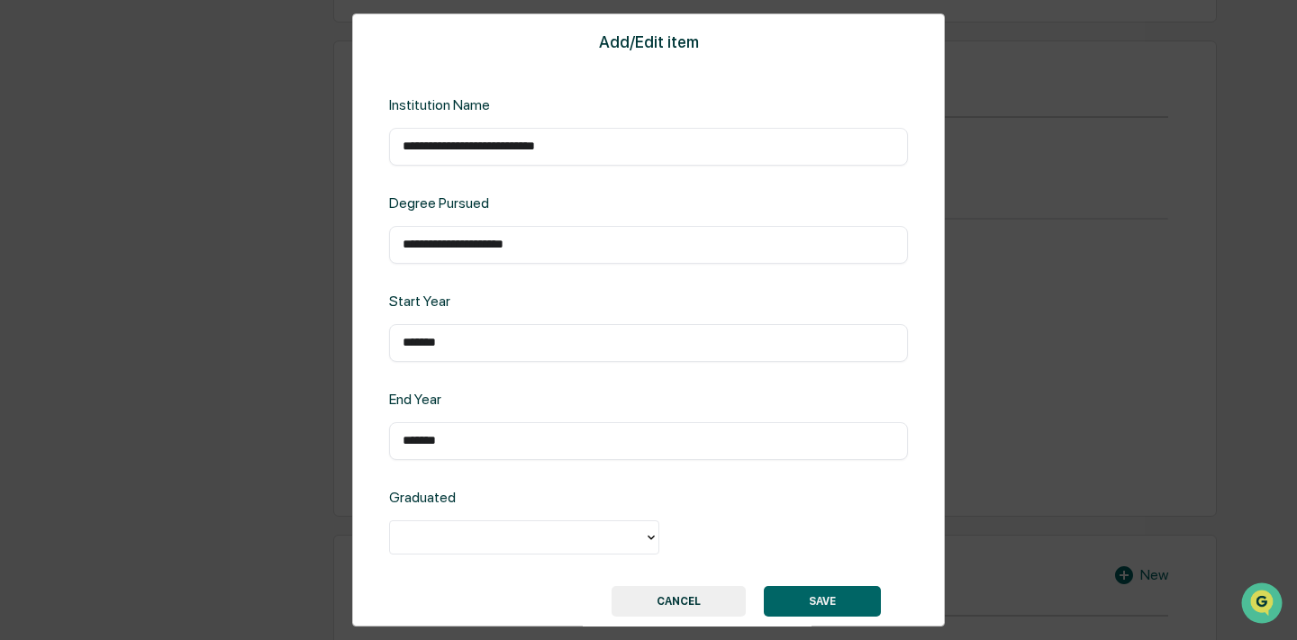
type input "*******"
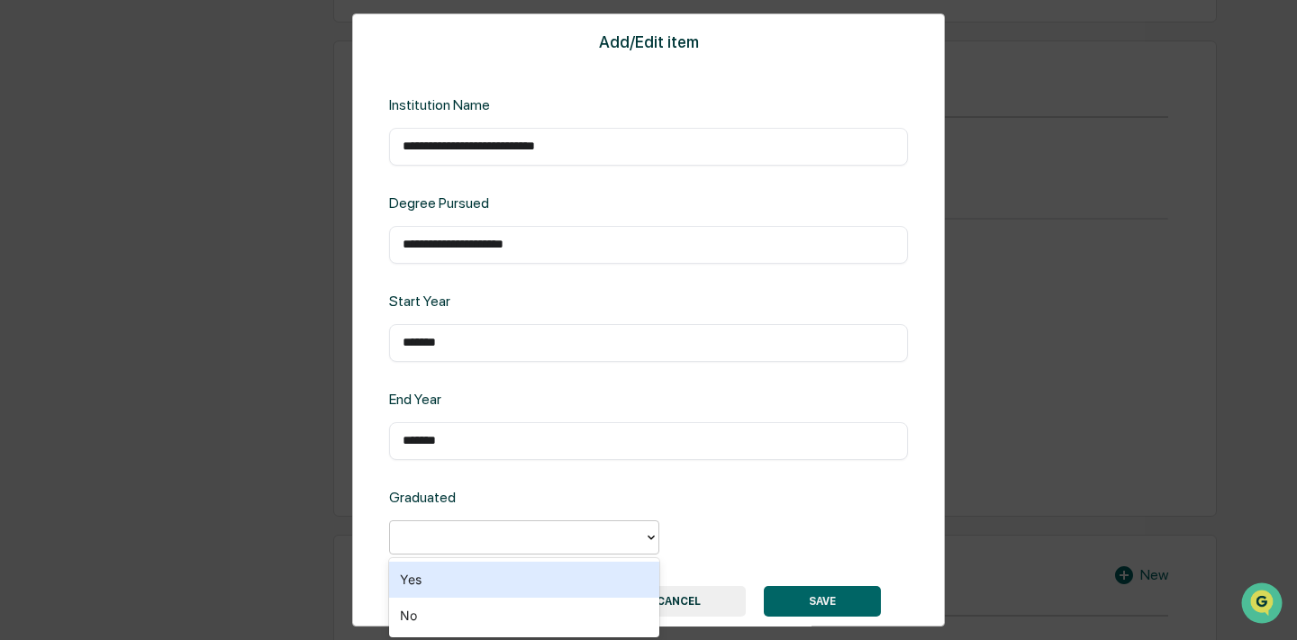
click at [513, 540] on div at bounding box center [517, 538] width 236 height 21
click at [531, 581] on div "Yes" at bounding box center [524, 580] width 270 height 36
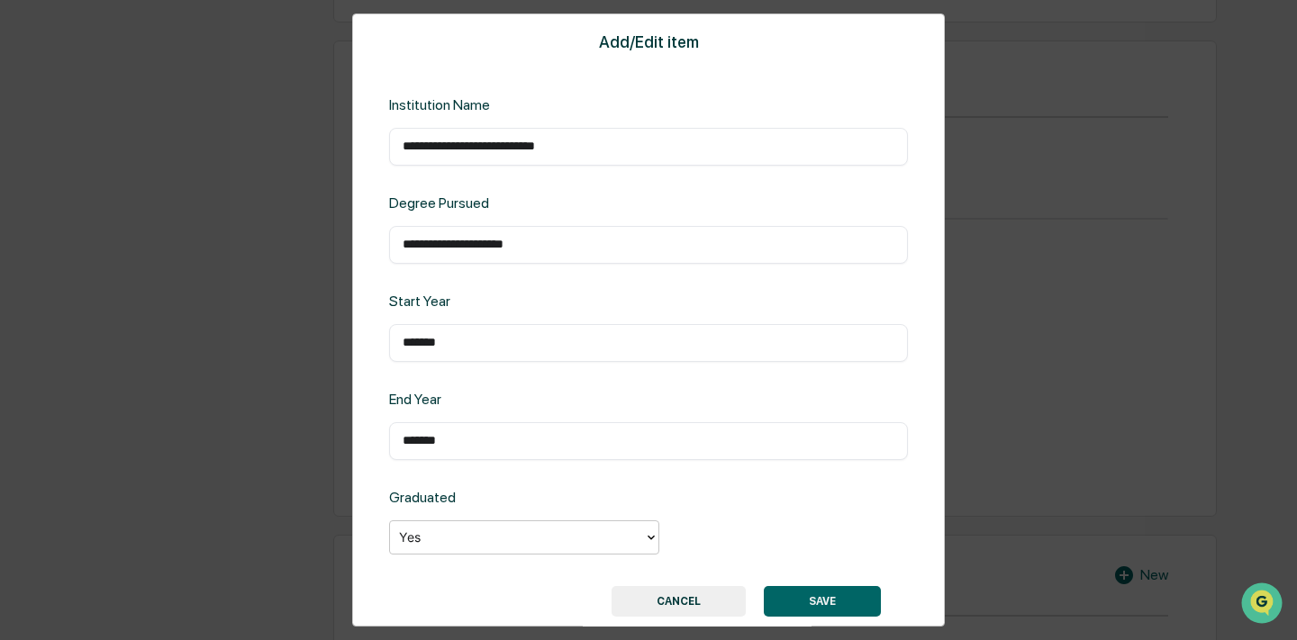
click at [796, 593] on button "SAVE" at bounding box center [822, 601] width 117 height 31
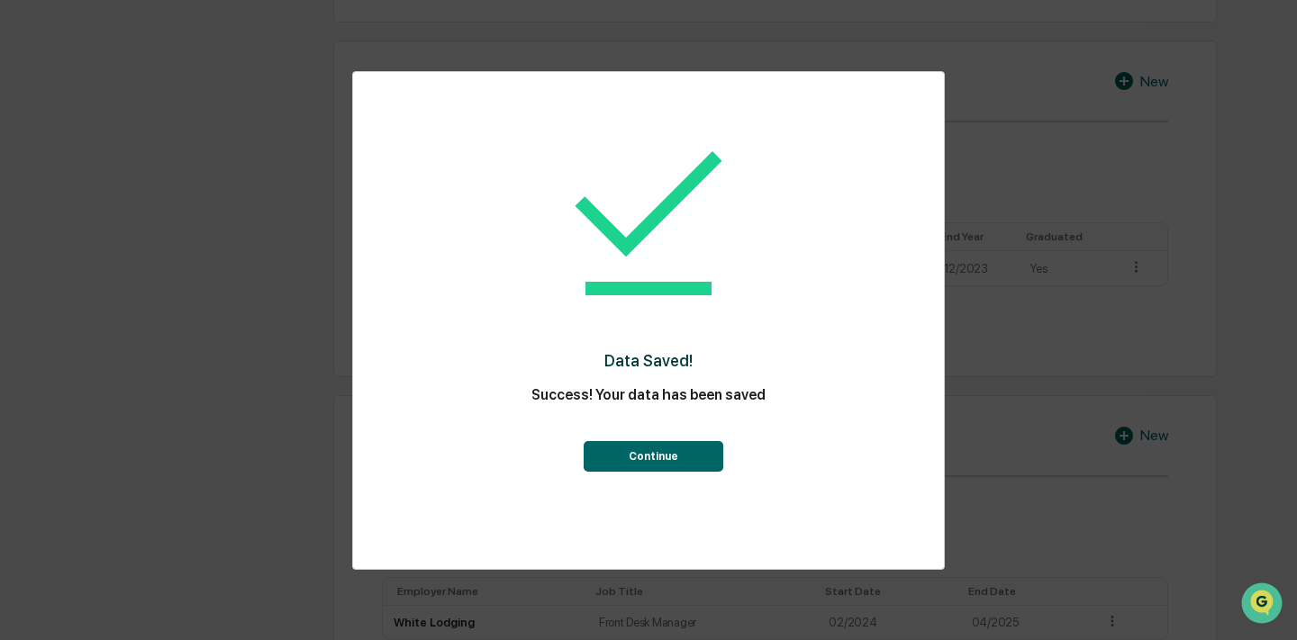
click at [646, 458] on button "Continue" at bounding box center [654, 456] width 140 height 31
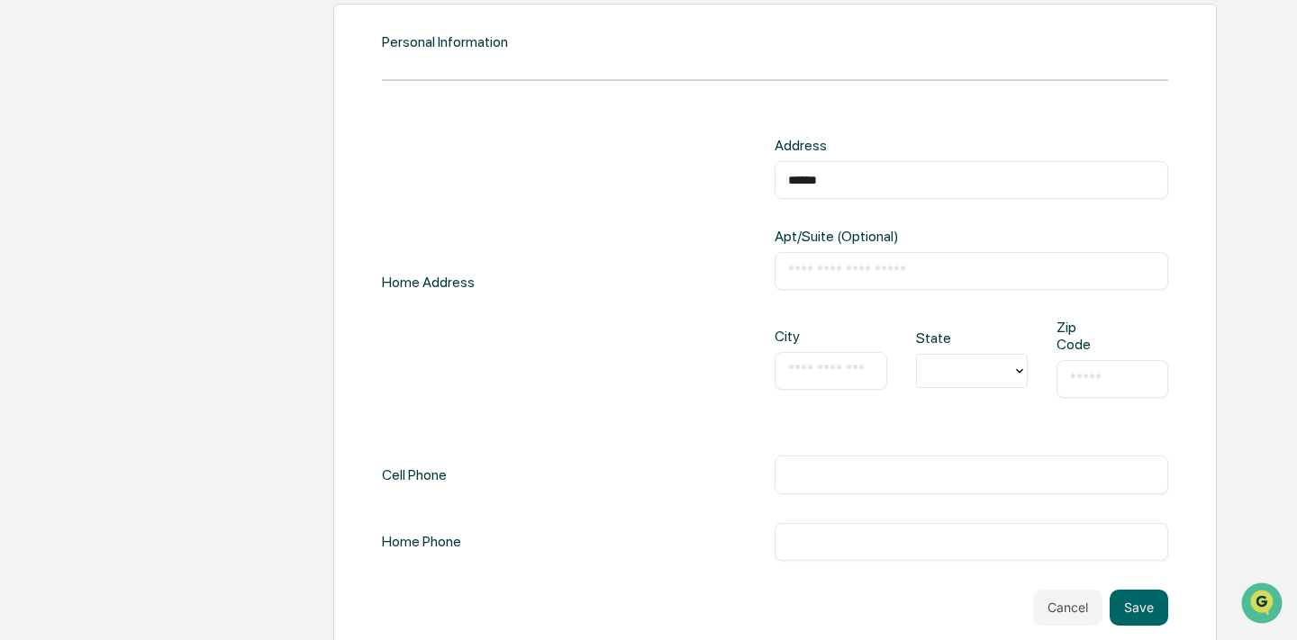
scroll to position [2111, 0]
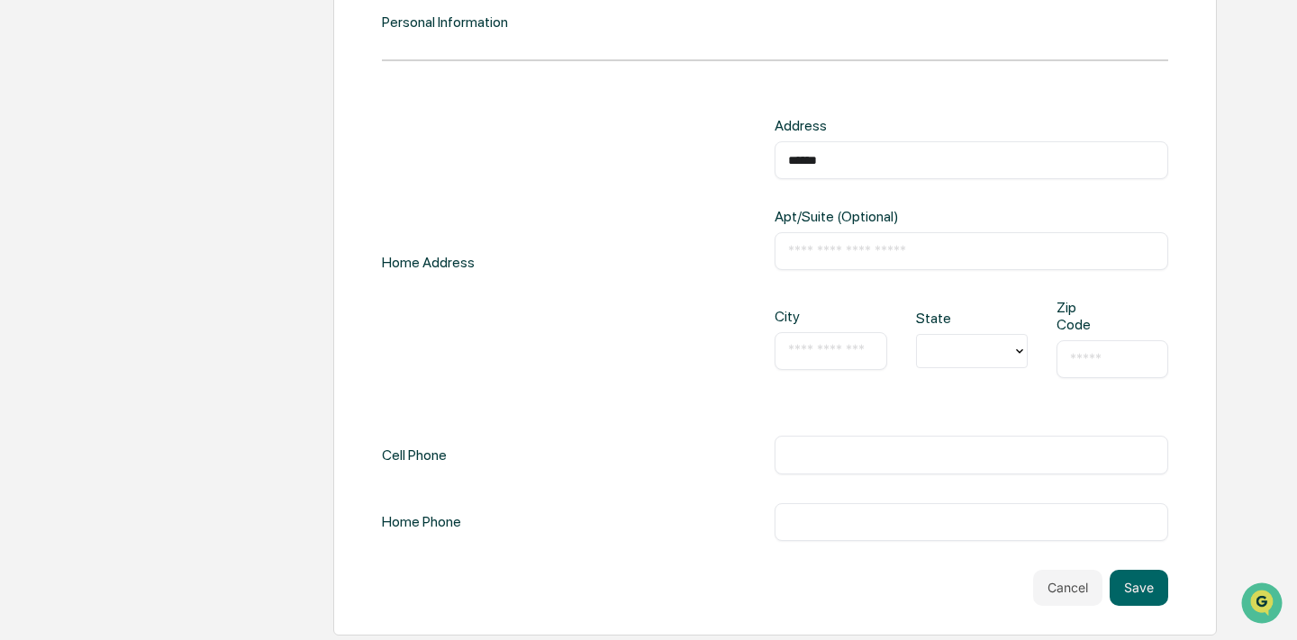
click at [883, 151] on input "*****" at bounding box center [971, 160] width 366 height 18
type input "**********"
click at [839, 242] on input "text" at bounding box center [971, 251] width 366 height 18
type input "****"
click at [824, 355] on input "text" at bounding box center [830, 351] width 85 height 18
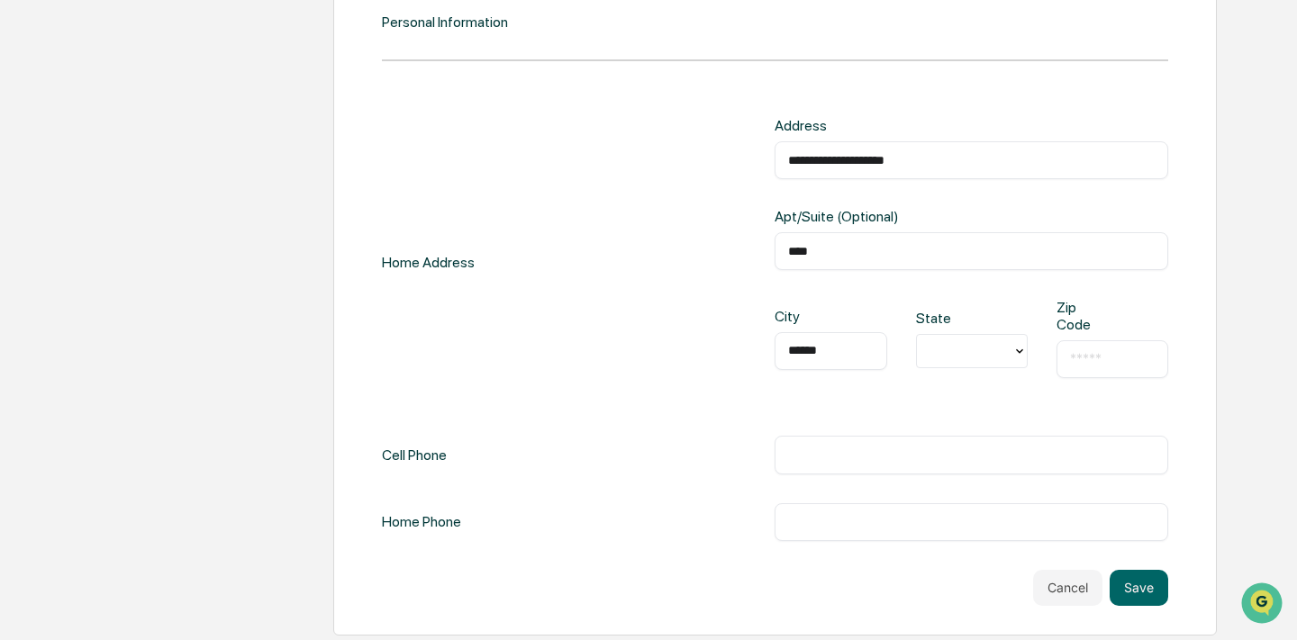
type input "******"
type input "**"
click at [983, 402] on div "TX" at bounding box center [972, 399] width 112 height 58
click at [1072, 367] on div "​" at bounding box center [1112, 359] width 112 height 38
click at [1086, 360] on input "text" at bounding box center [1112, 359] width 85 height 18
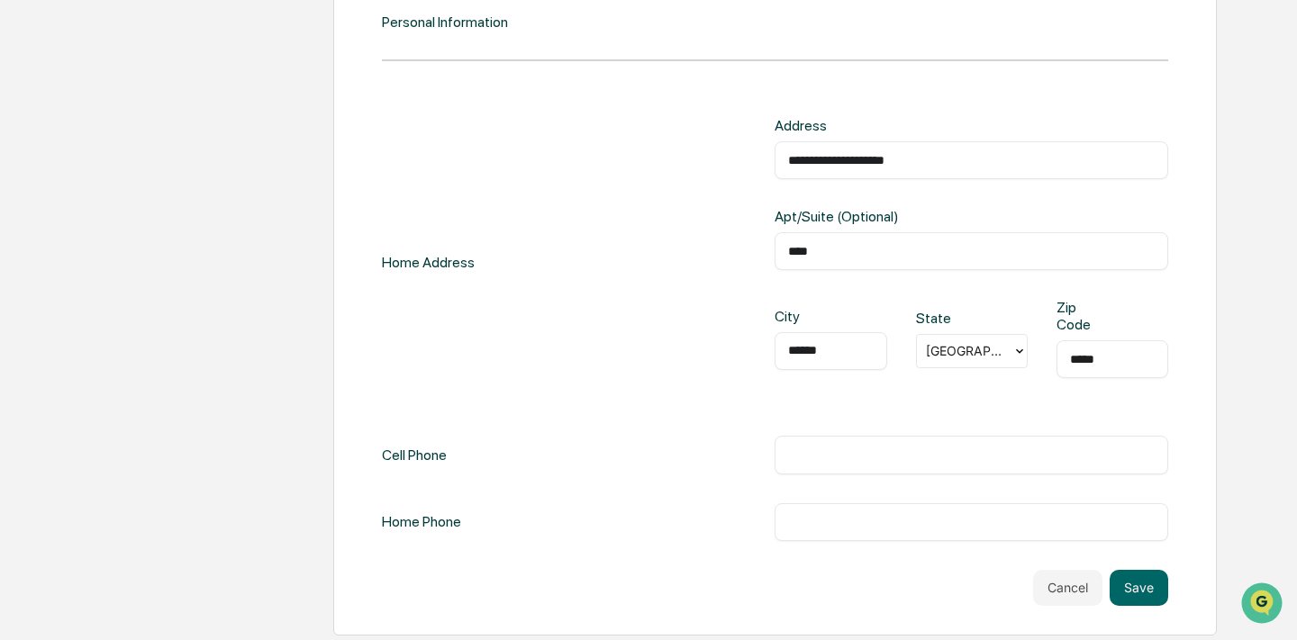
type input "*****"
click at [928, 456] on input "text" at bounding box center [971, 455] width 366 height 18
type input "**********"
click at [1151, 585] on button "Save" at bounding box center [1139, 588] width 59 height 36
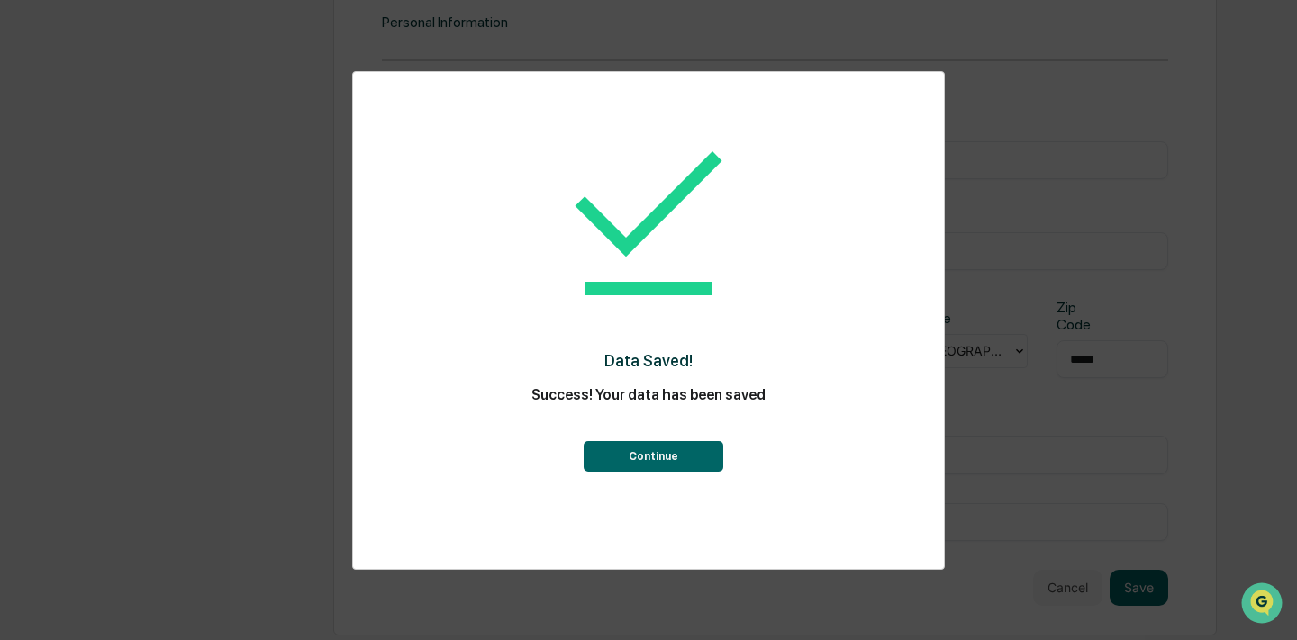
click at [671, 459] on button "Continue" at bounding box center [654, 456] width 140 height 31
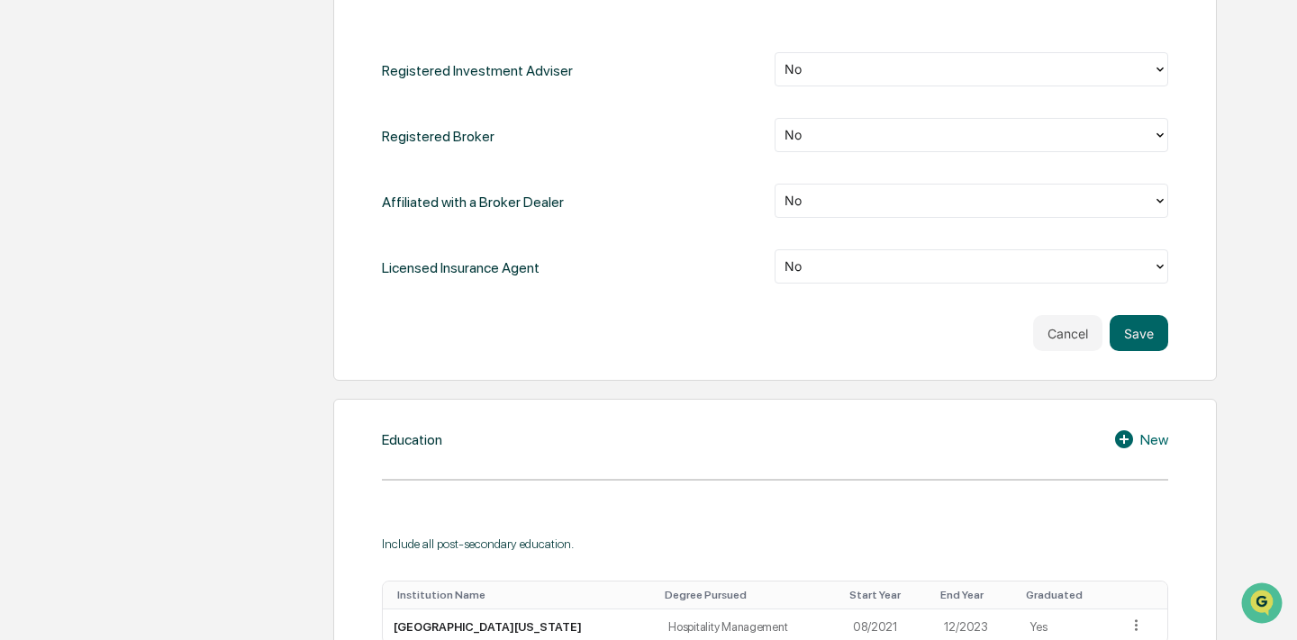
scroll to position [990, 0]
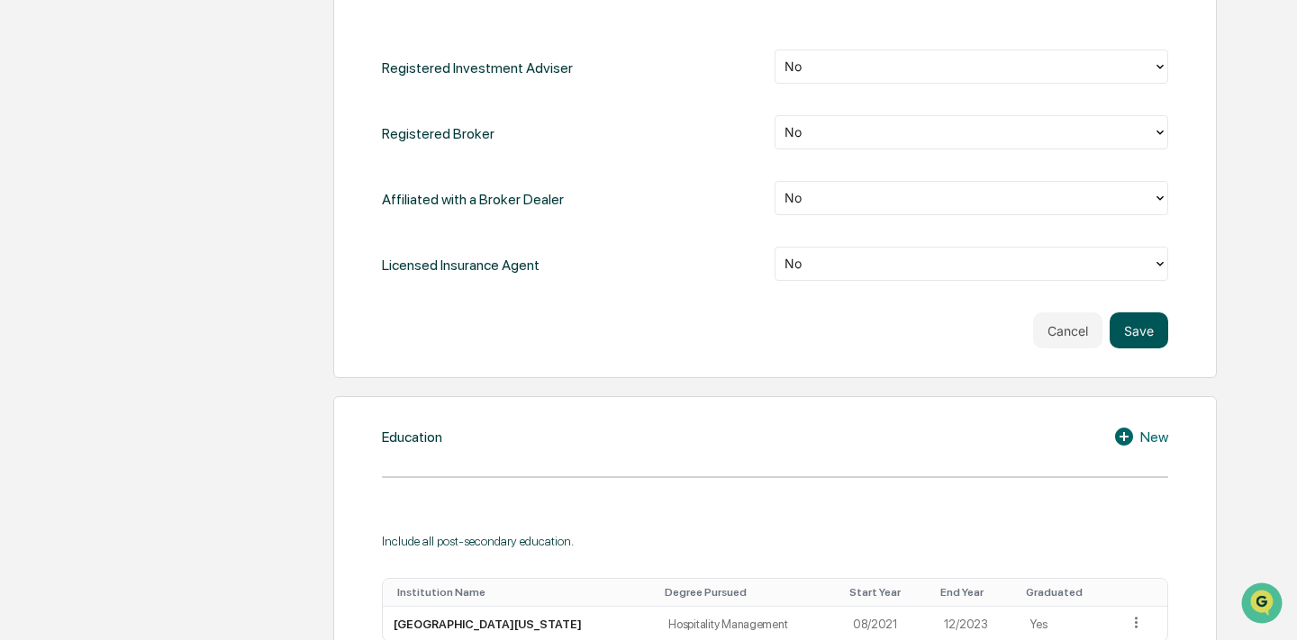
click at [1155, 313] on button "Save" at bounding box center [1139, 331] width 59 height 36
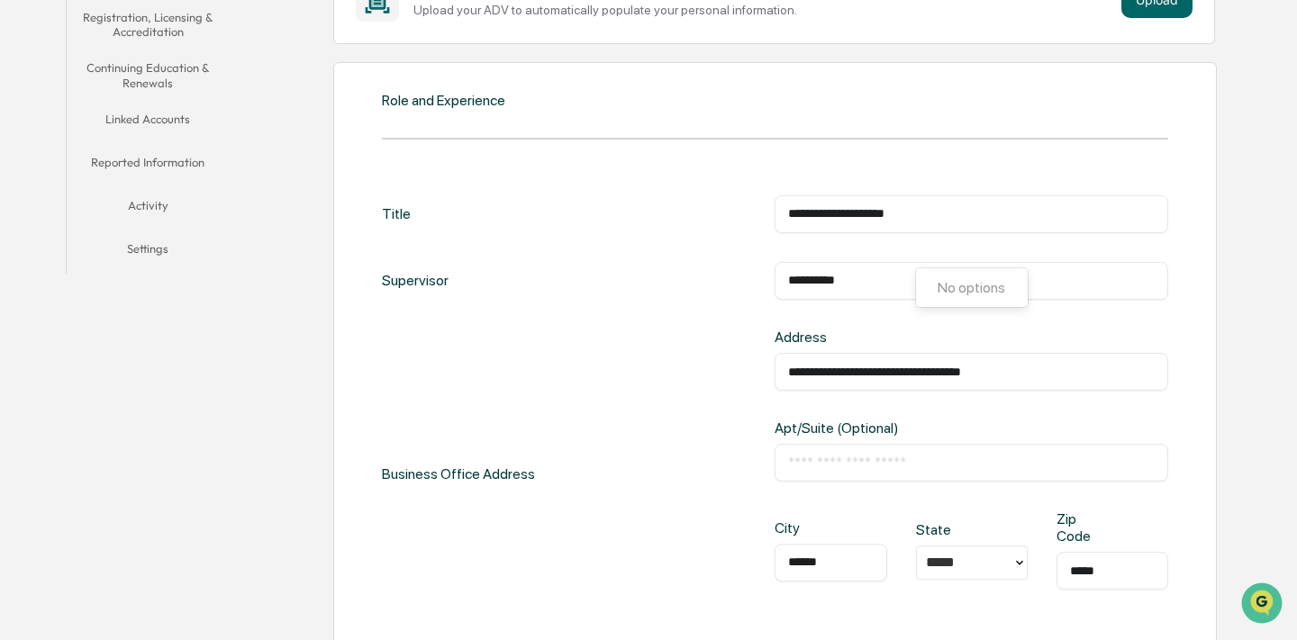
scroll to position [622, 0]
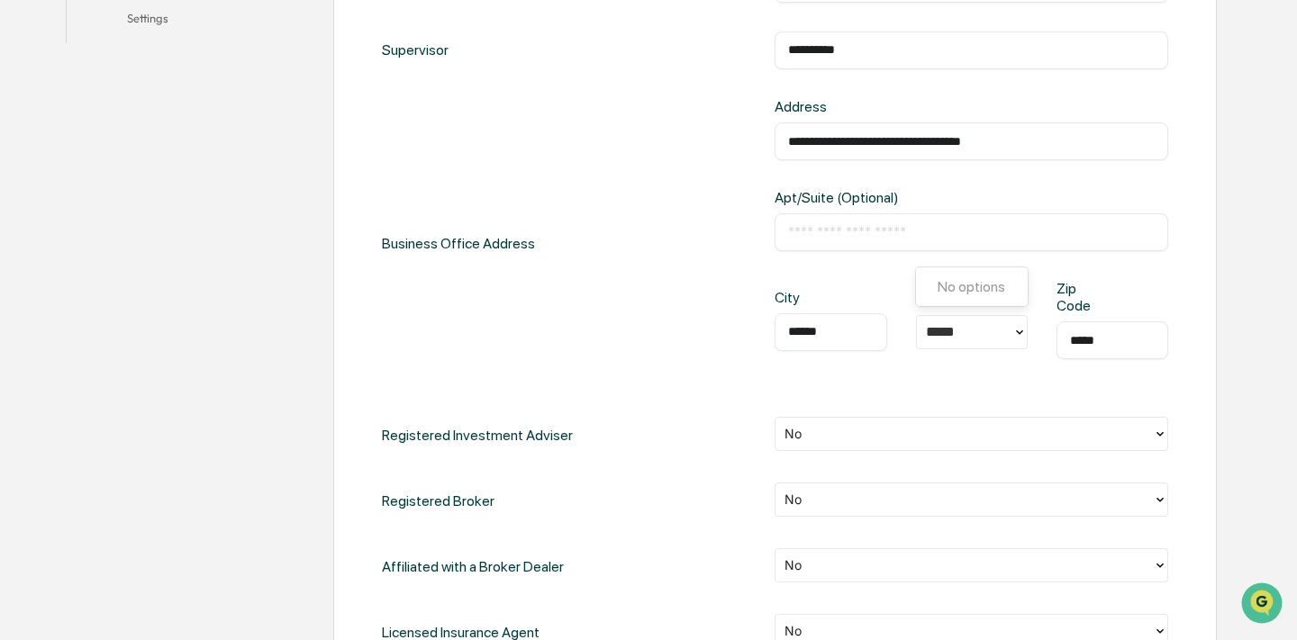
click at [942, 351] on div "City ****** ​ State ***** Zip Code ***** ​" at bounding box center [971, 334] width 393 height 108
click at [969, 330] on div "*****" at bounding box center [964, 332] width 77 height 21
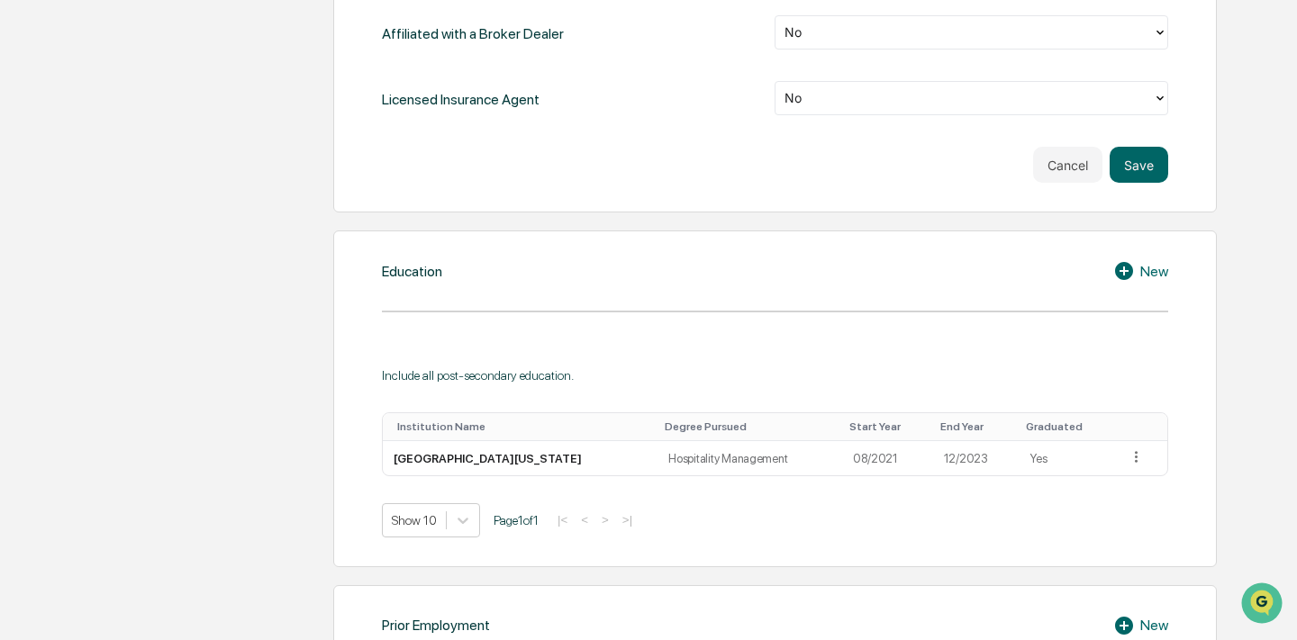
scroll to position [557, 0]
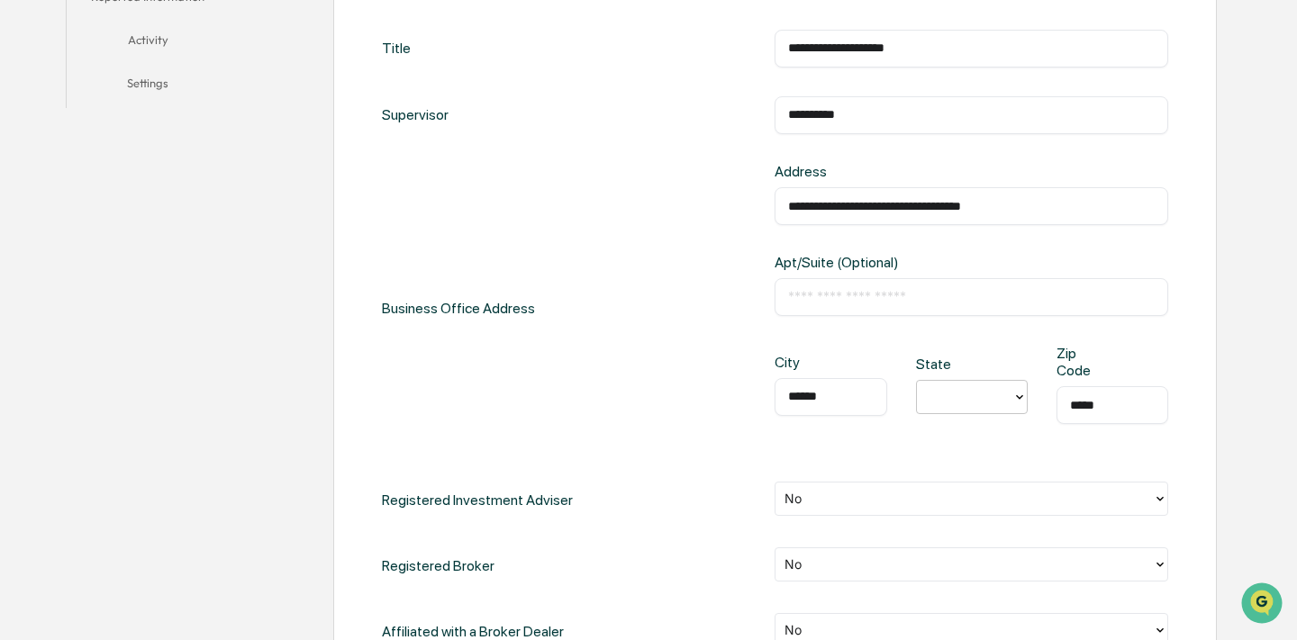
click at [1018, 394] on icon at bounding box center [1019, 397] width 14 height 14
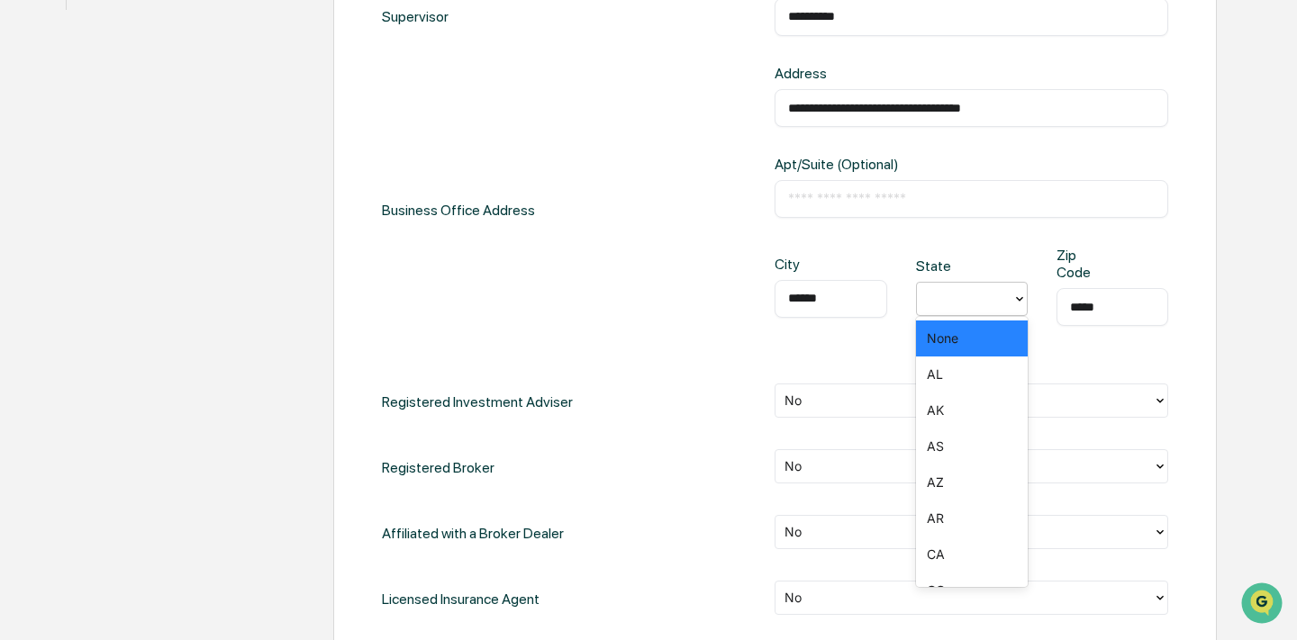
click at [952, 296] on div at bounding box center [964, 298] width 77 height 21
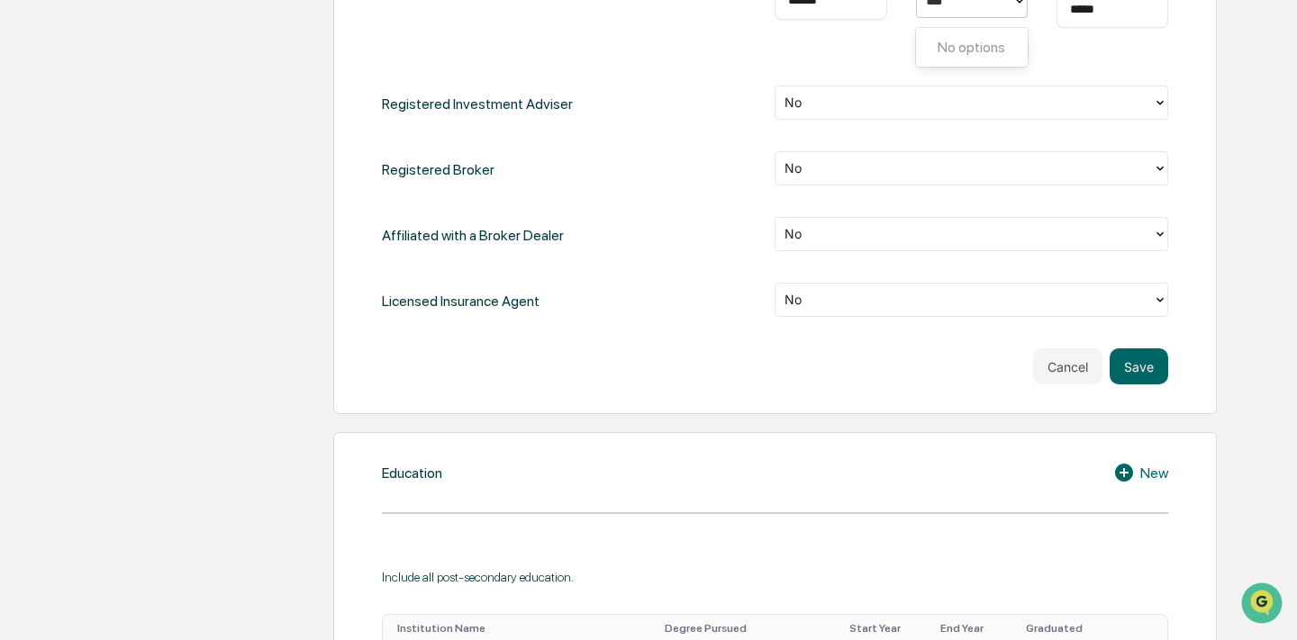
scroll to position [945, 0]
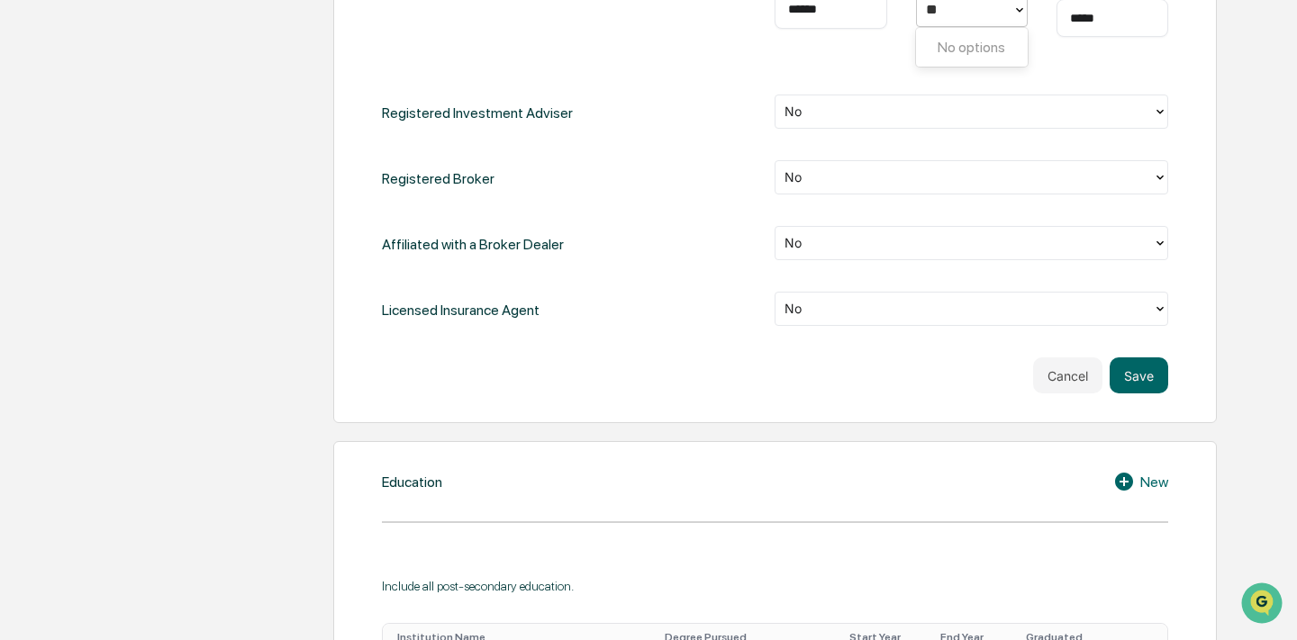
type input "*"
type input "**"
click at [982, 50] on div "TX" at bounding box center [972, 61] width 112 height 58
click at [1137, 373] on button "Save" at bounding box center [1139, 376] width 59 height 36
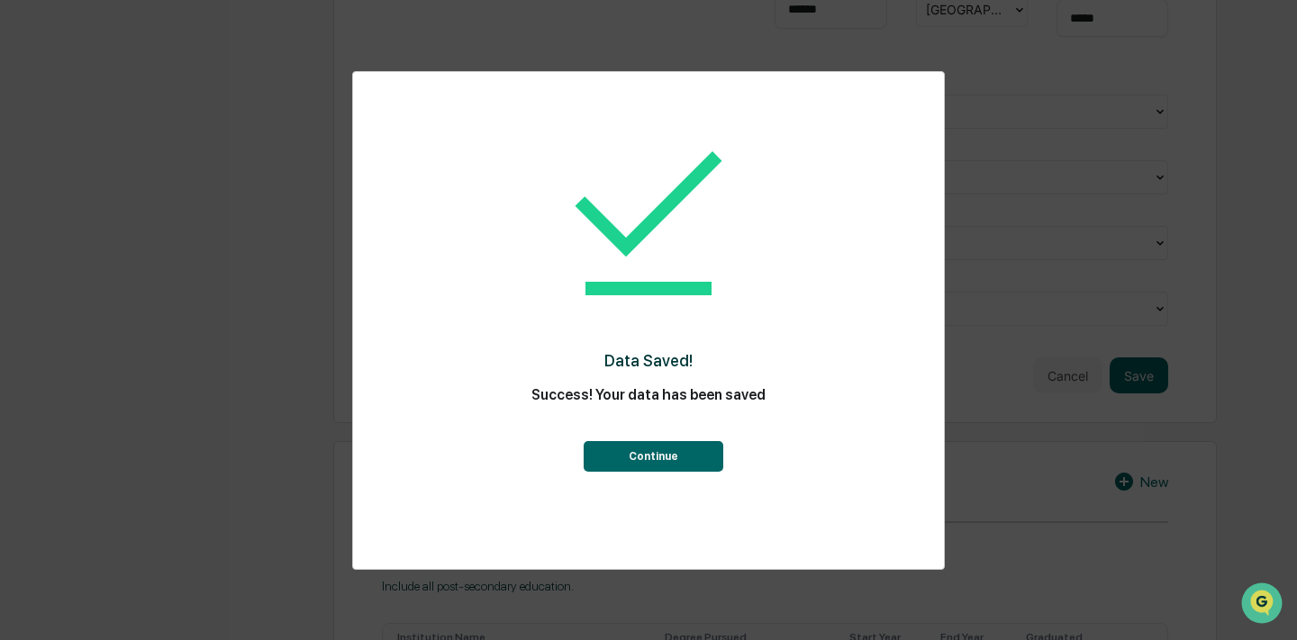
click at [642, 445] on button "Continue" at bounding box center [654, 456] width 140 height 31
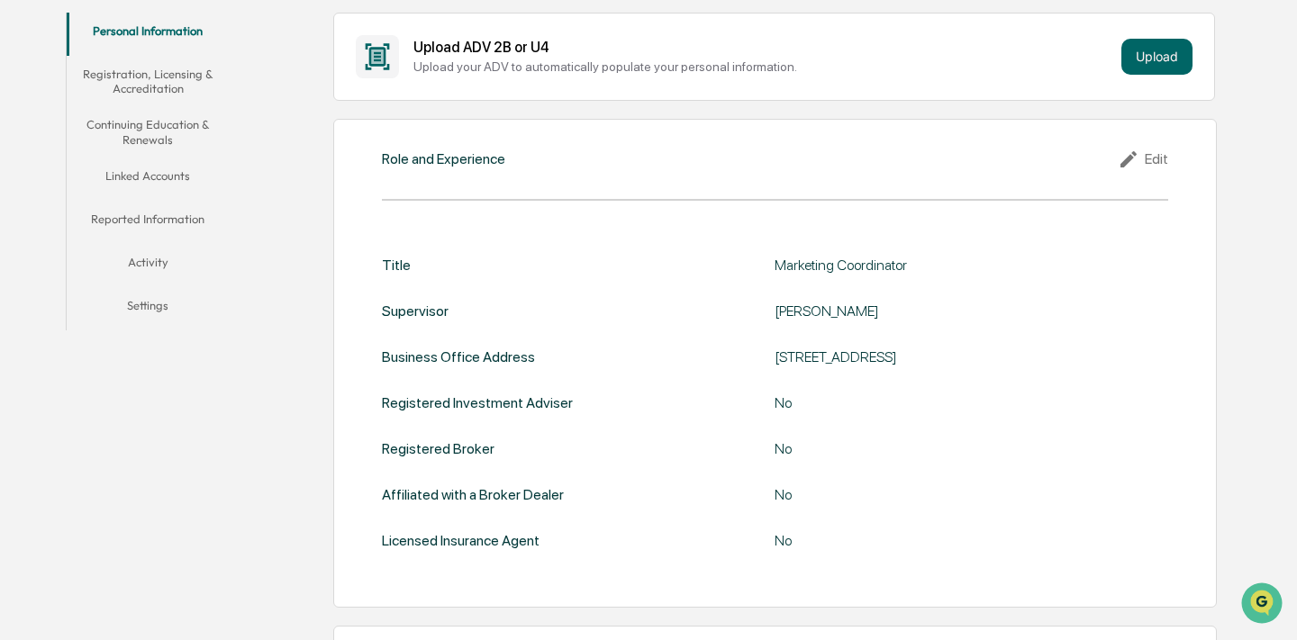
scroll to position [0, 0]
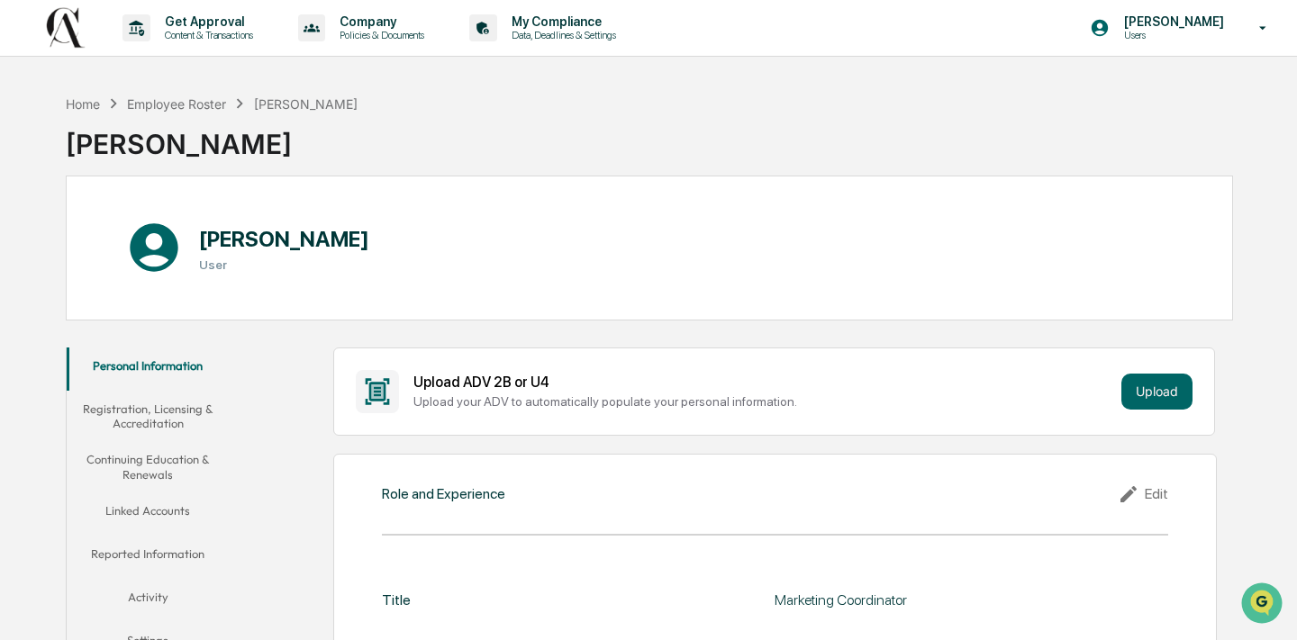
click at [209, 414] on button "Registration, Licensing & Accreditation" at bounding box center [148, 416] width 162 height 51
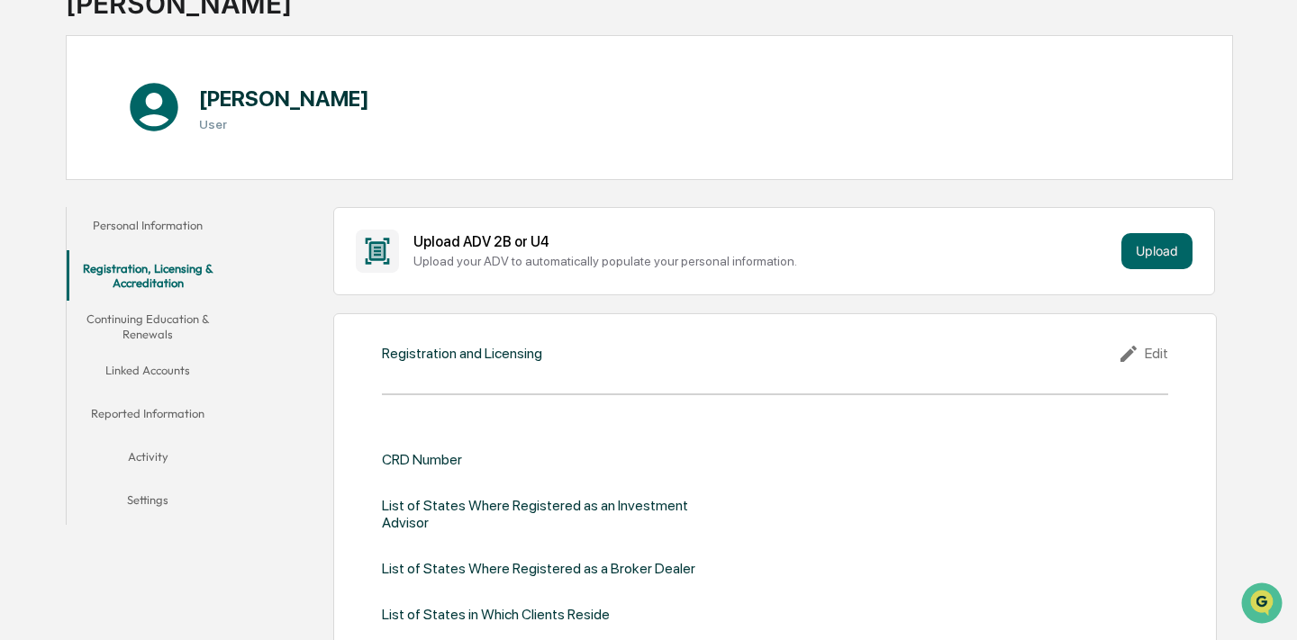
scroll to position [152, 0]
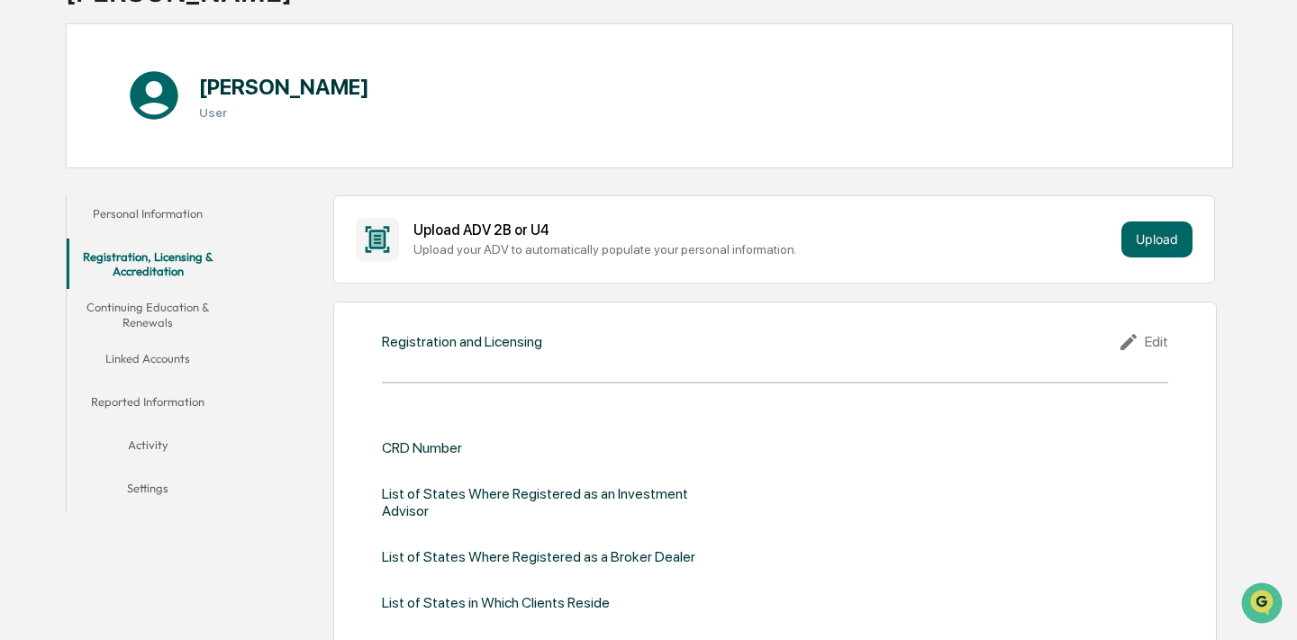
click at [160, 317] on button "Continuing Education & Renewals" at bounding box center [148, 314] width 162 height 51
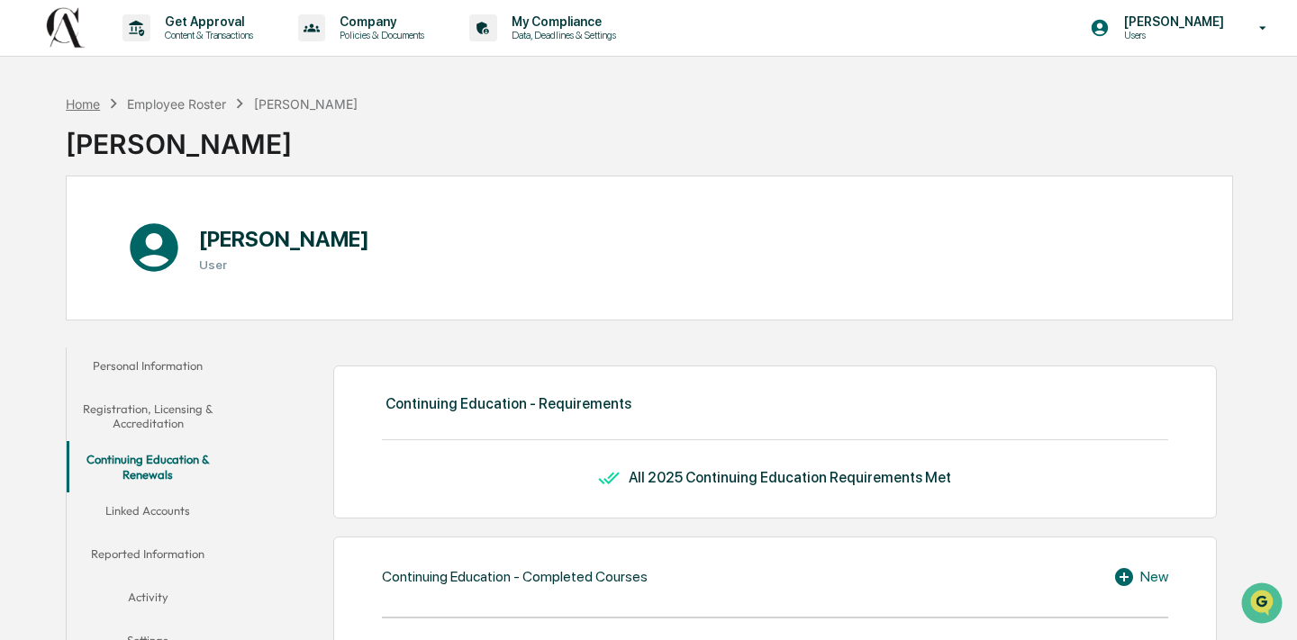
click at [93, 100] on div "Home" at bounding box center [83, 103] width 34 height 15
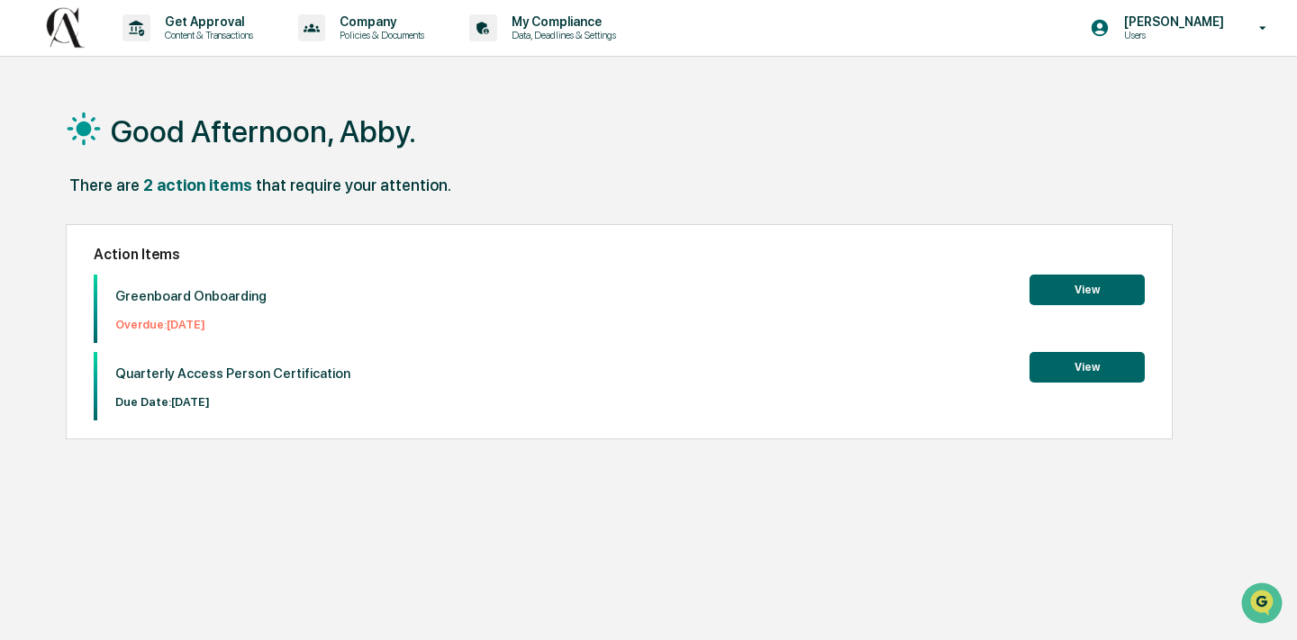
click at [1066, 314] on div "Greenboard Onboarding Overdue: 2025-10-10 View" at bounding box center [619, 309] width 1050 height 68
click at [1059, 282] on button "View" at bounding box center [1086, 290] width 115 height 31
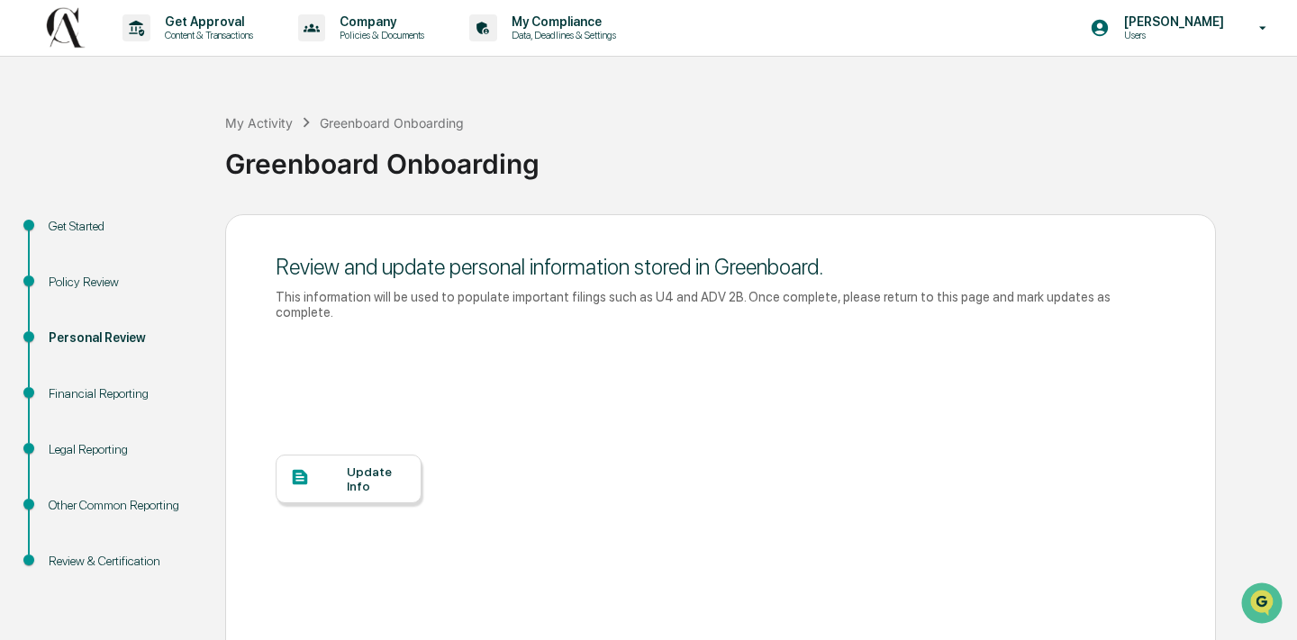
scroll to position [110, 0]
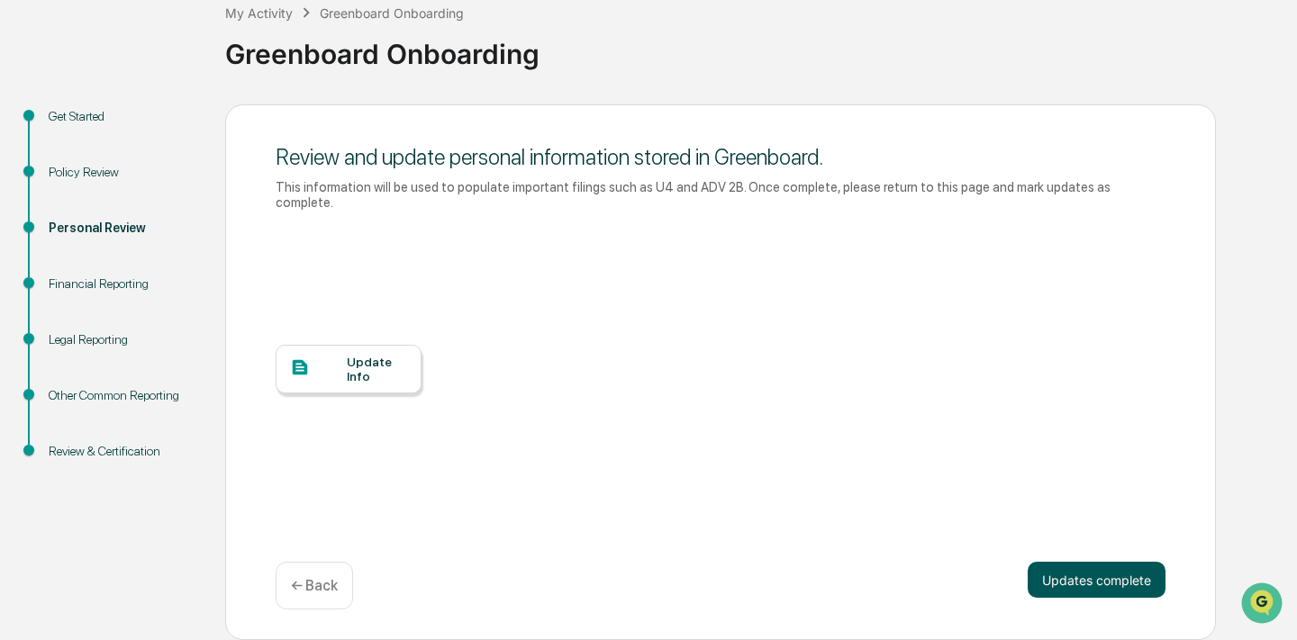
click at [1100, 564] on button "Updates complete" at bounding box center [1097, 580] width 138 height 36
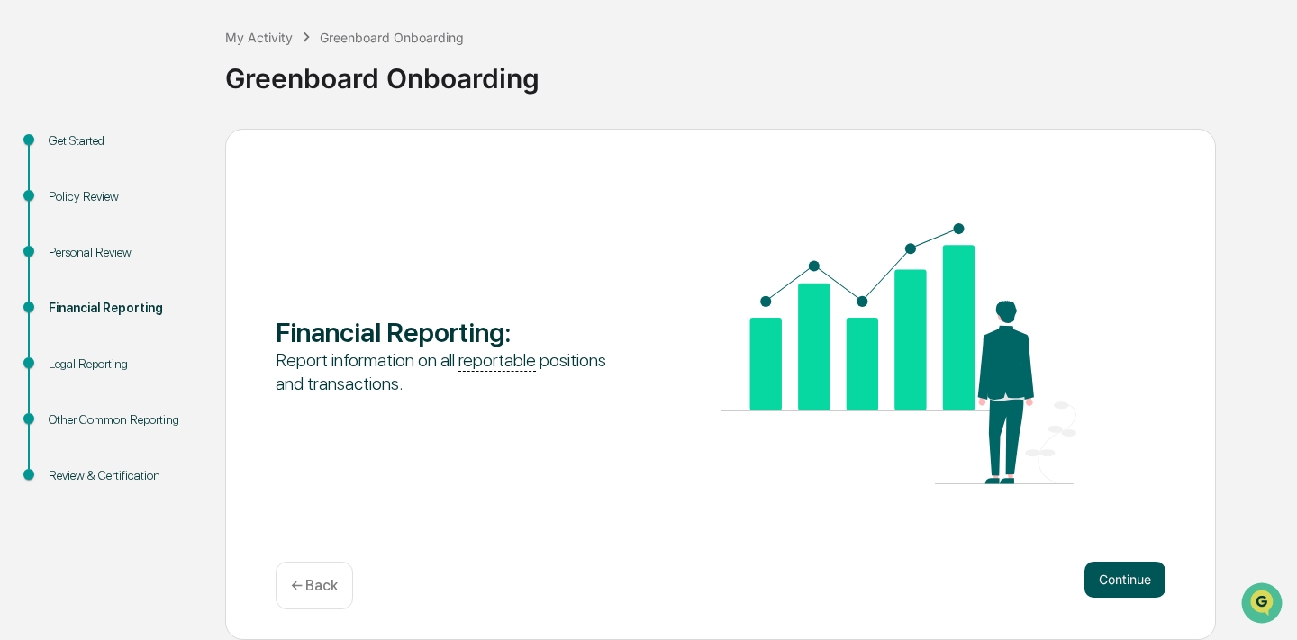
click at [1119, 577] on button "Continue" at bounding box center [1124, 580] width 81 height 36
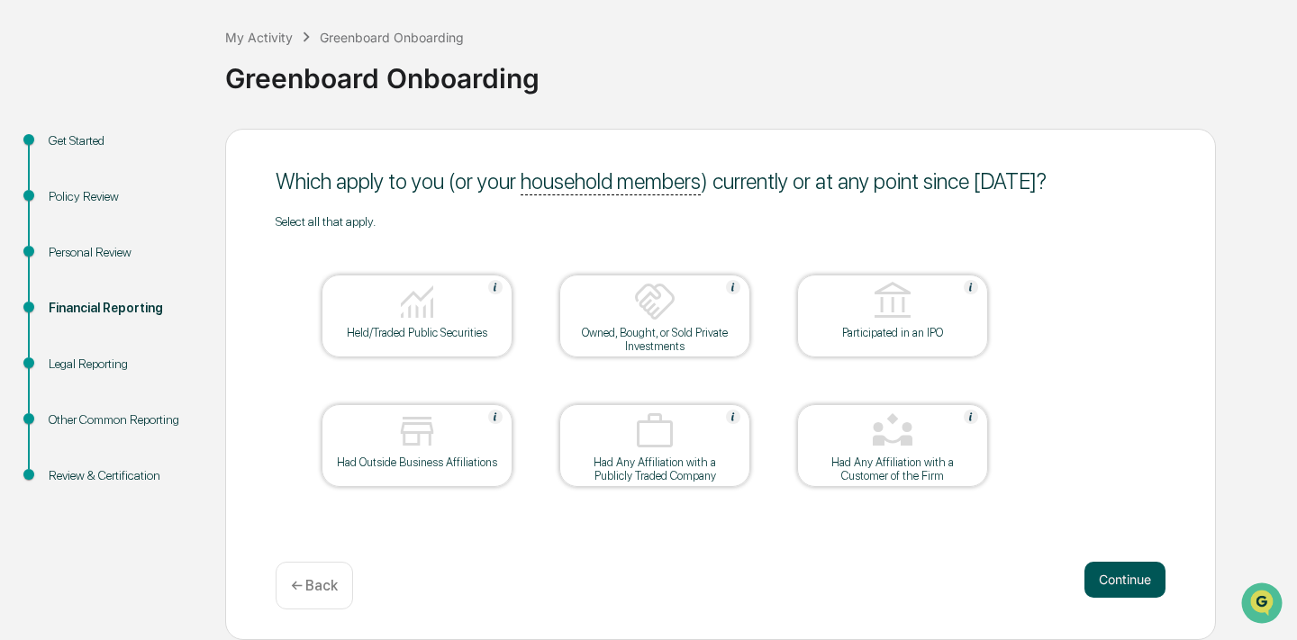
click at [1126, 577] on button "Continue" at bounding box center [1124, 580] width 81 height 36
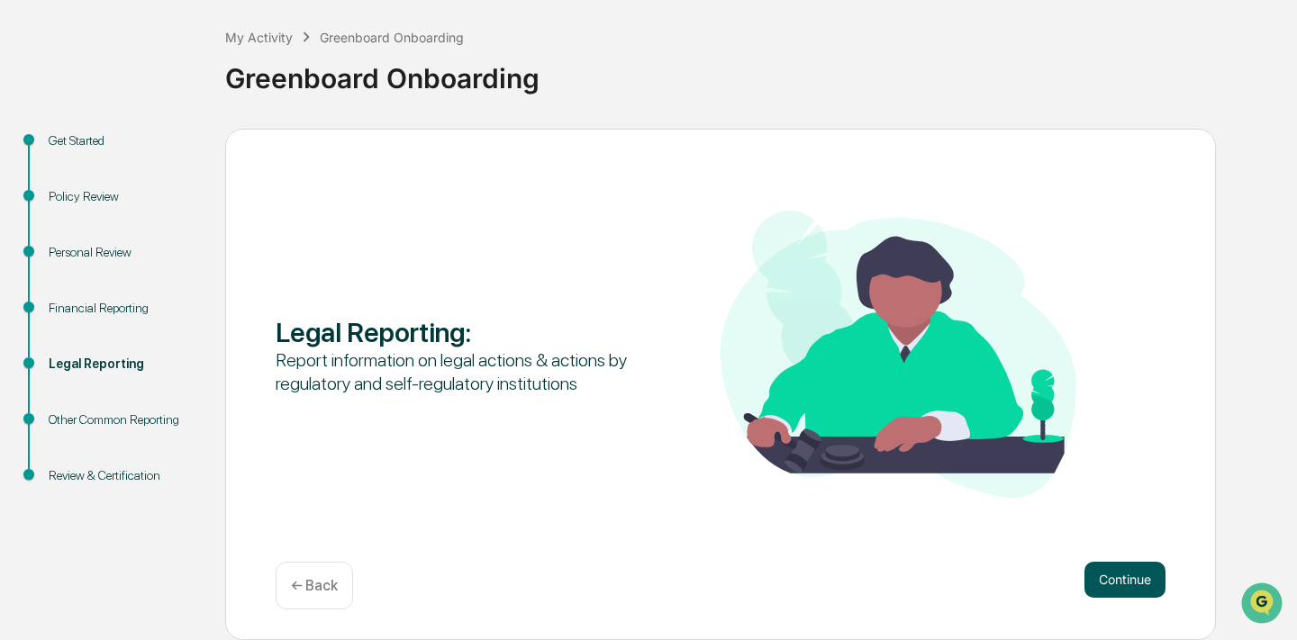
click at [1119, 586] on button "Continue" at bounding box center [1124, 580] width 81 height 36
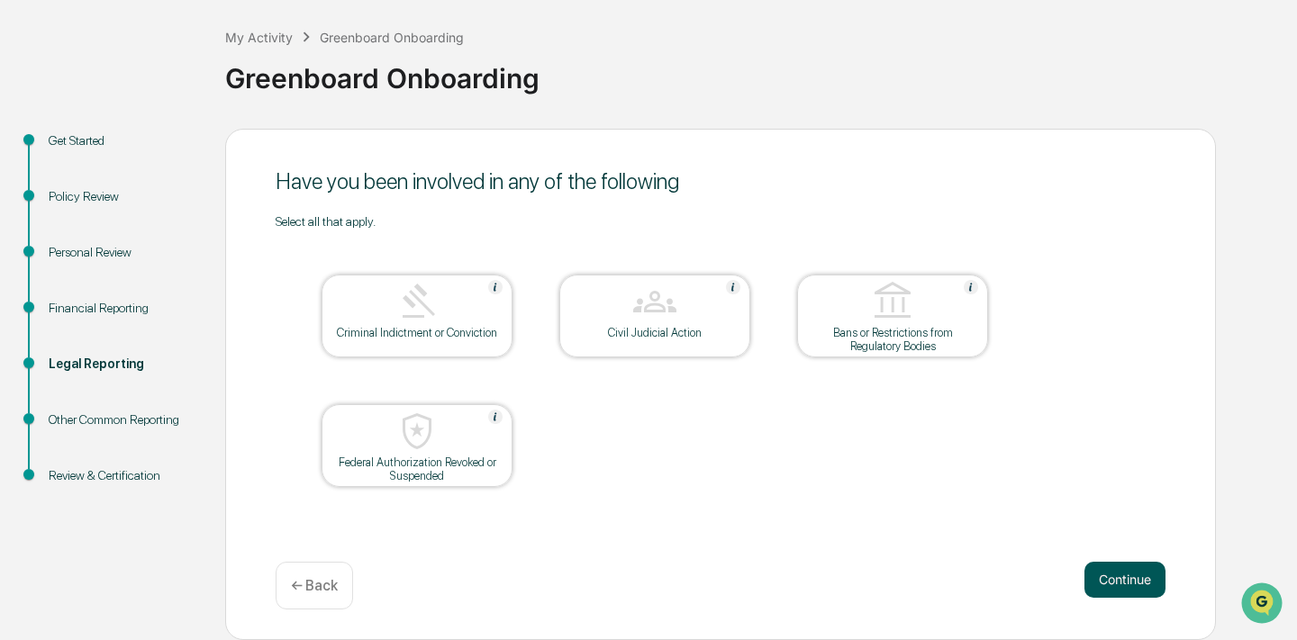
click at [1109, 574] on button "Continue" at bounding box center [1124, 580] width 81 height 36
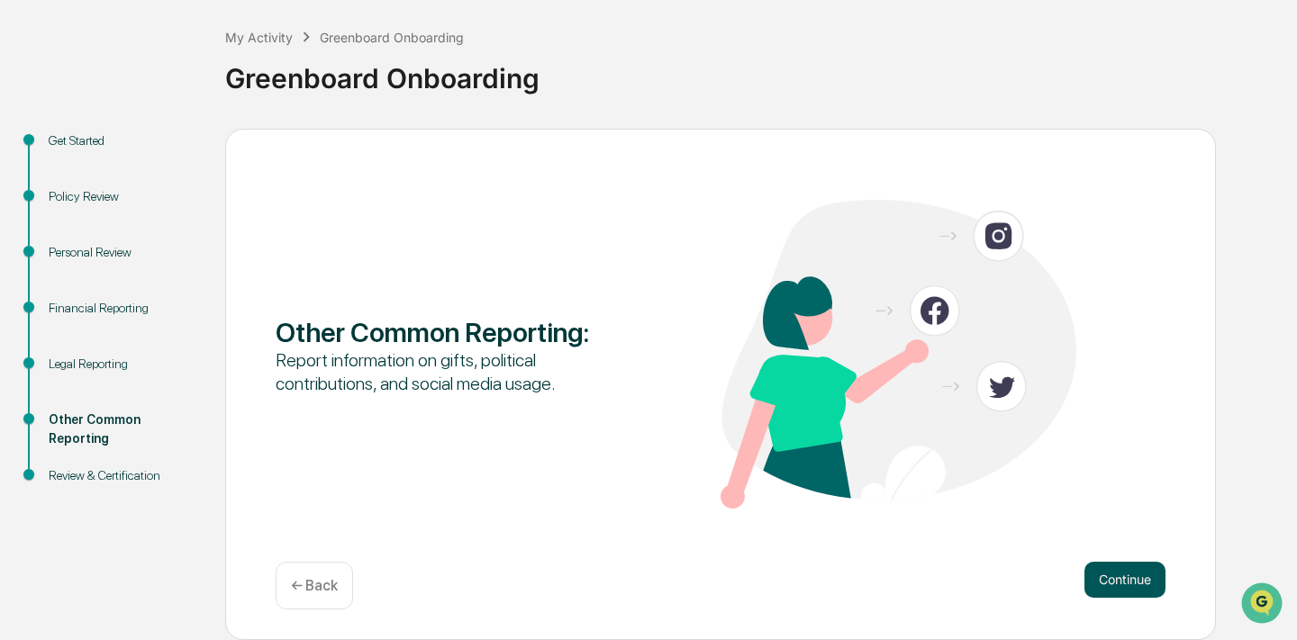
click at [1106, 573] on button "Continue" at bounding box center [1124, 580] width 81 height 36
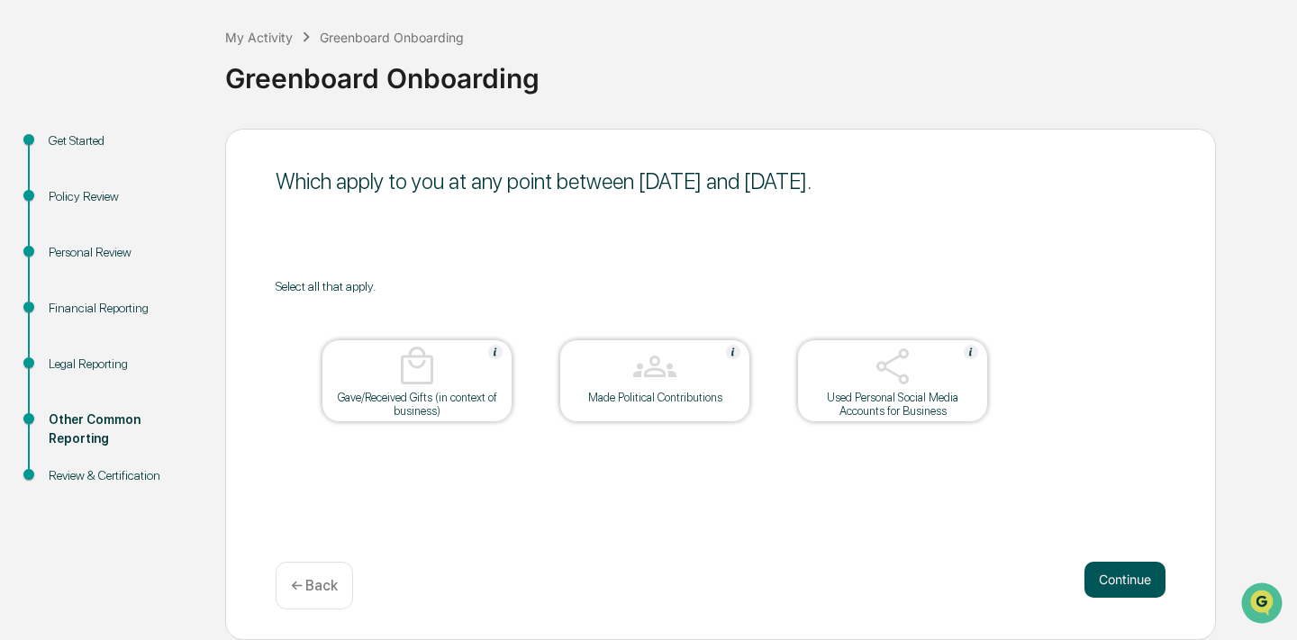
click at [1127, 578] on button "Continue" at bounding box center [1124, 580] width 81 height 36
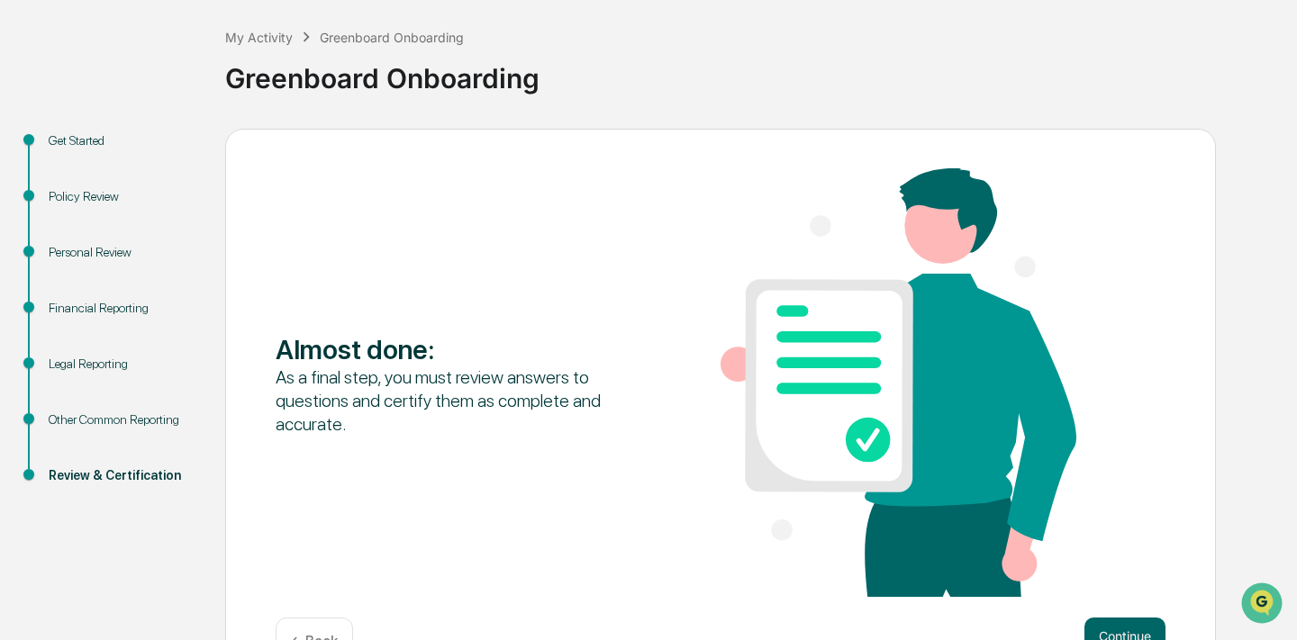
scroll to position [142, 0]
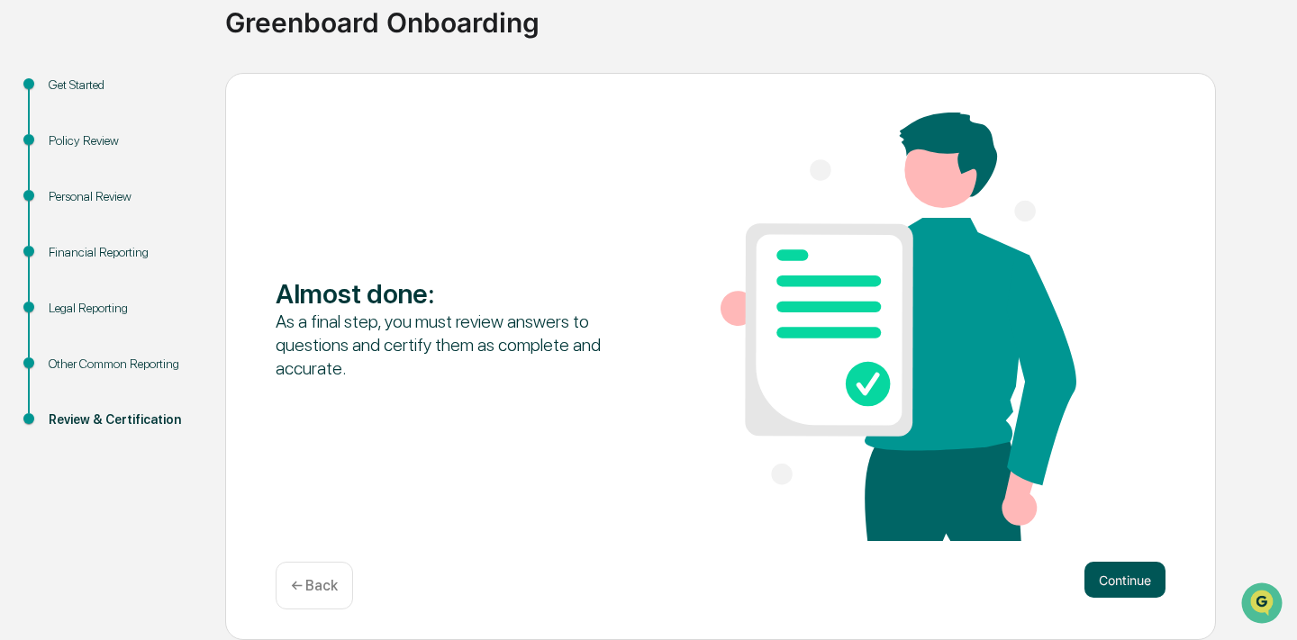
click at [1137, 591] on button "Continue" at bounding box center [1124, 580] width 81 height 36
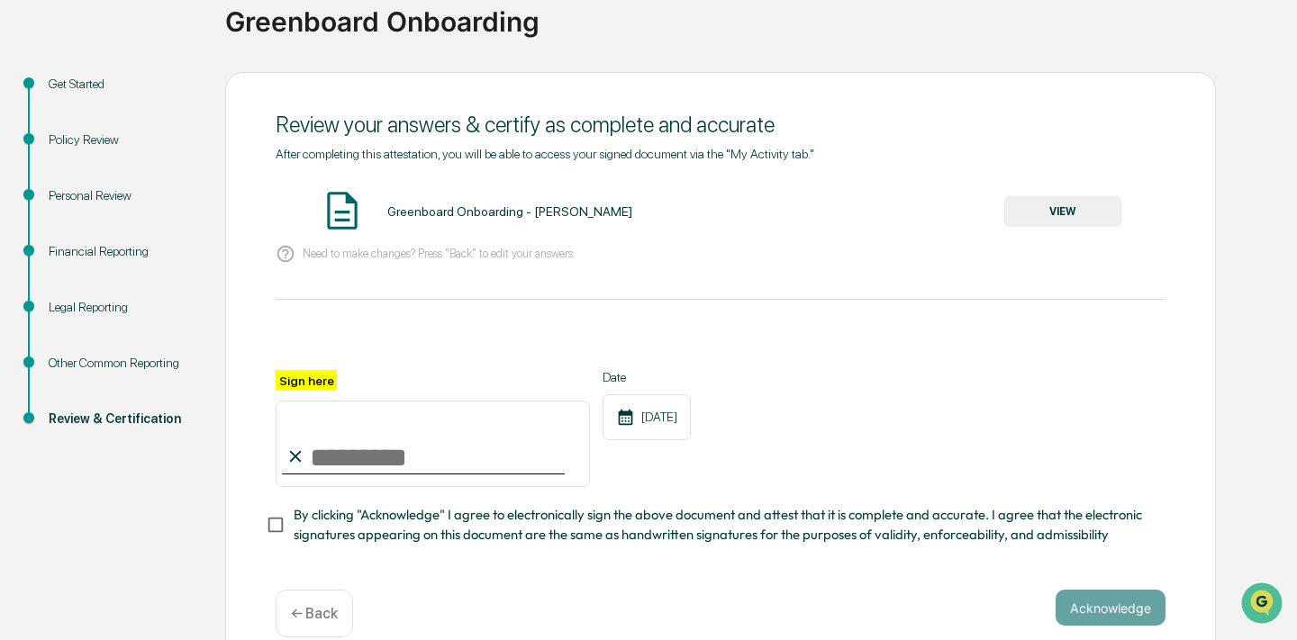
click at [406, 432] on input "Sign here" at bounding box center [433, 444] width 314 height 86
type input "**********"
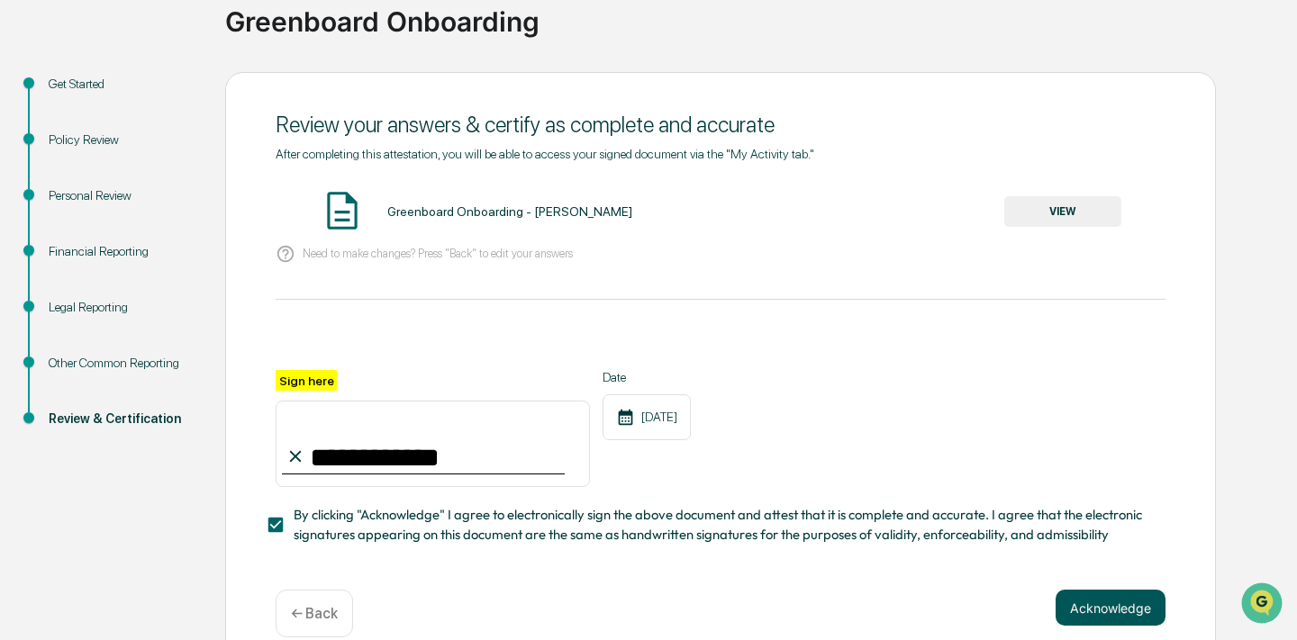
click at [1121, 598] on button "Acknowledge" at bounding box center [1111, 608] width 110 height 36
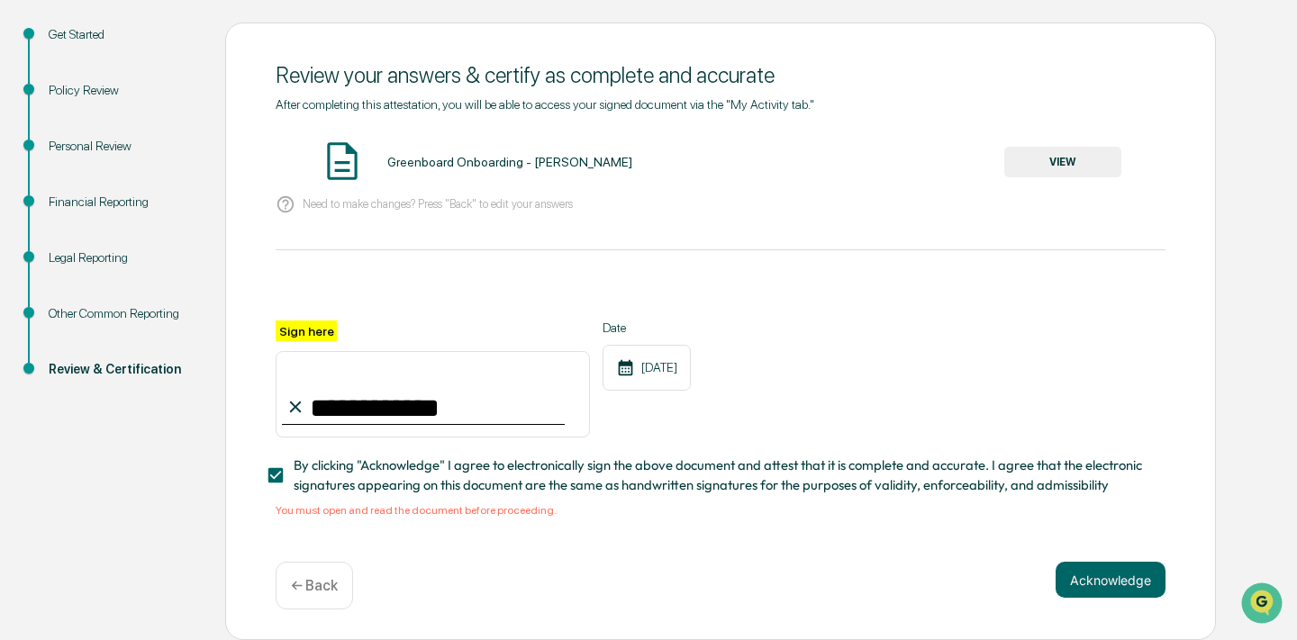
scroll to position [268, 0]
click at [1058, 147] on button "VIEW" at bounding box center [1062, 162] width 117 height 31
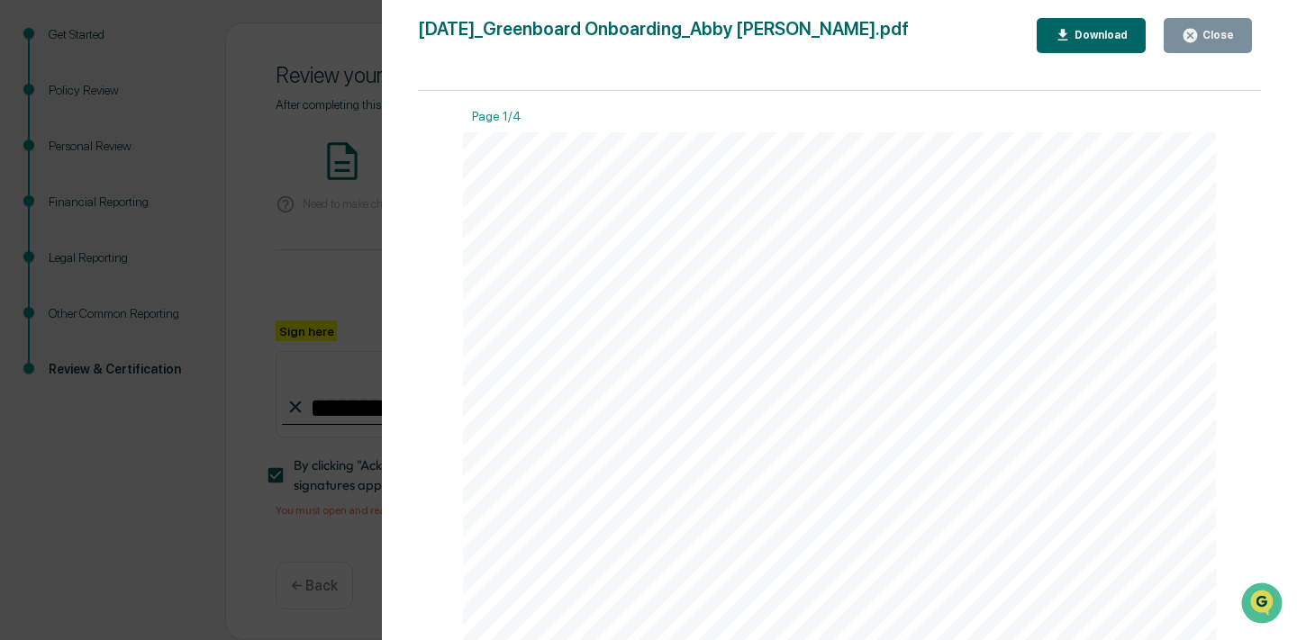
click at [1210, 32] on div "Close" at bounding box center [1216, 35] width 35 height 13
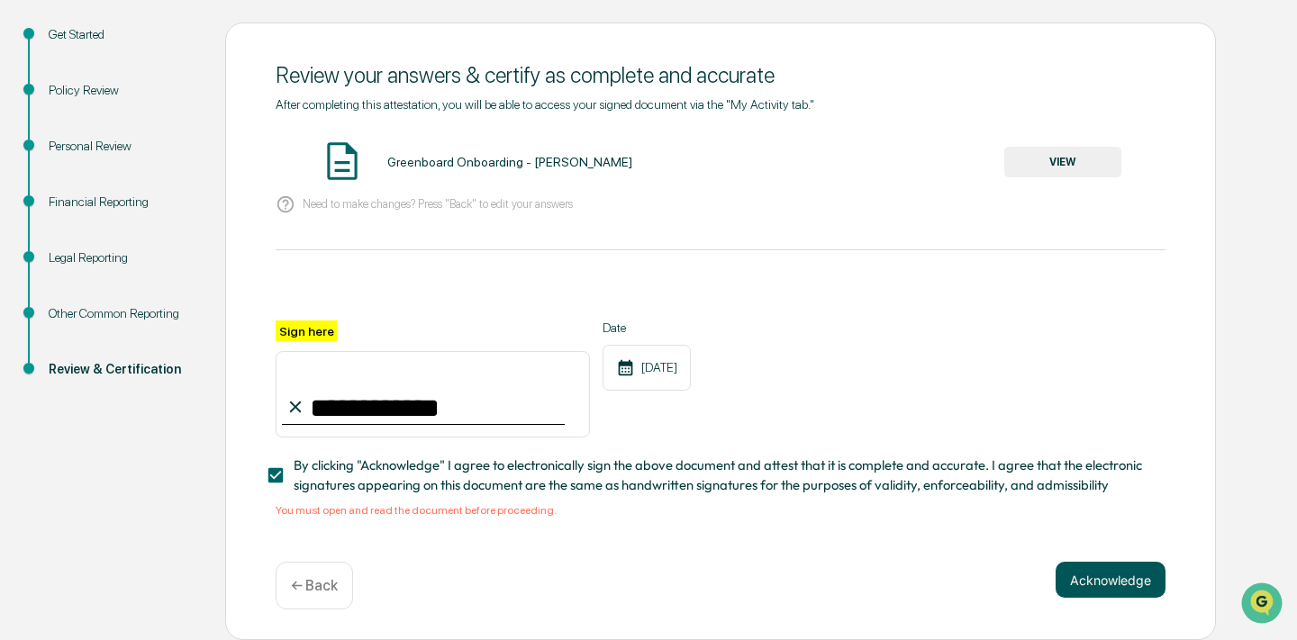
click at [1085, 562] on button "Acknowledge" at bounding box center [1111, 580] width 110 height 36
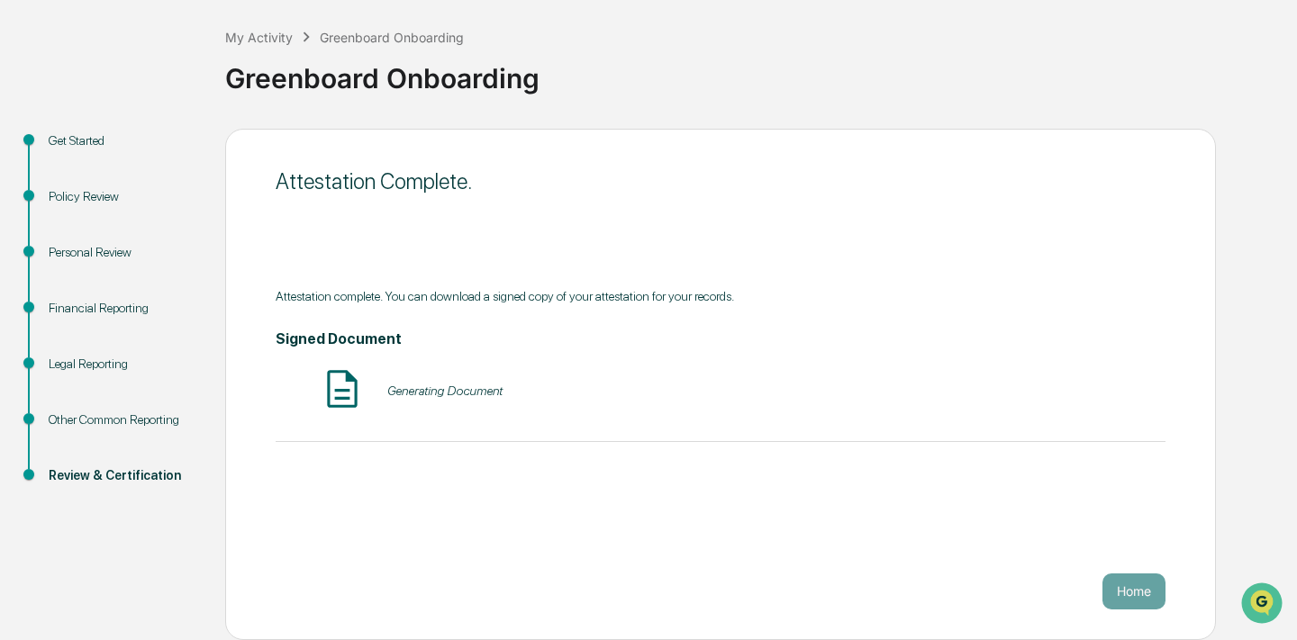
scroll to position [0, 0]
click at [1130, 586] on button "Home" at bounding box center [1133, 592] width 63 height 36
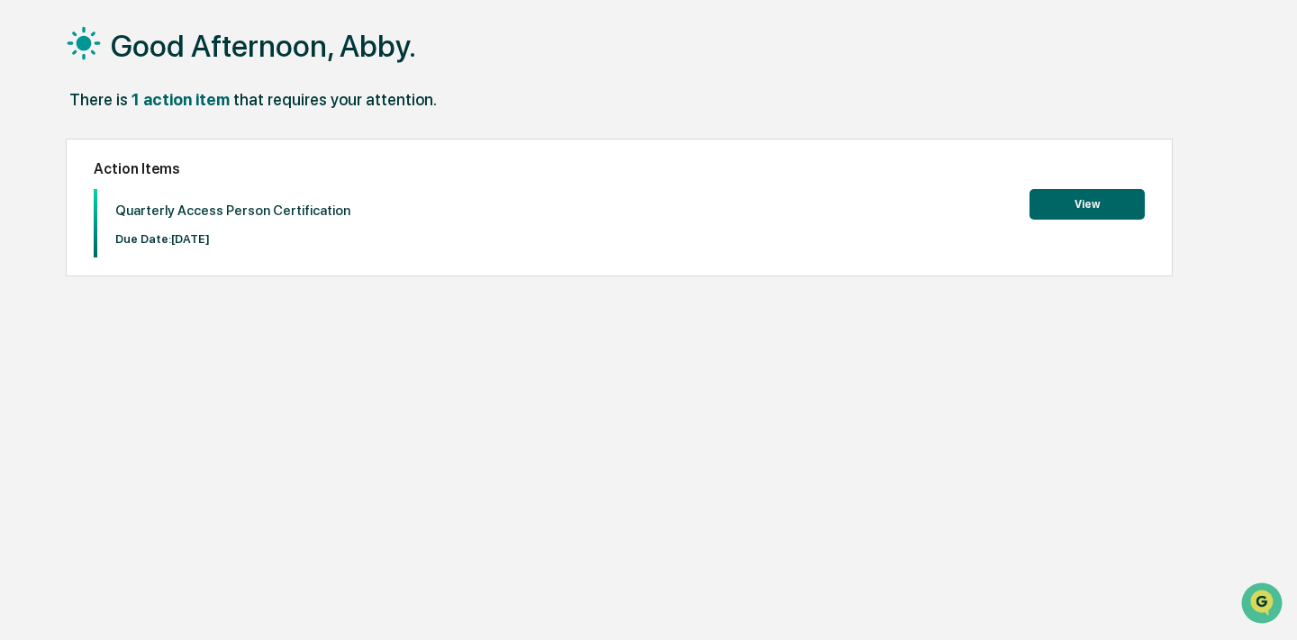
click at [1074, 205] on button "View" at bounding box center [1086, 204] width 115 height 31
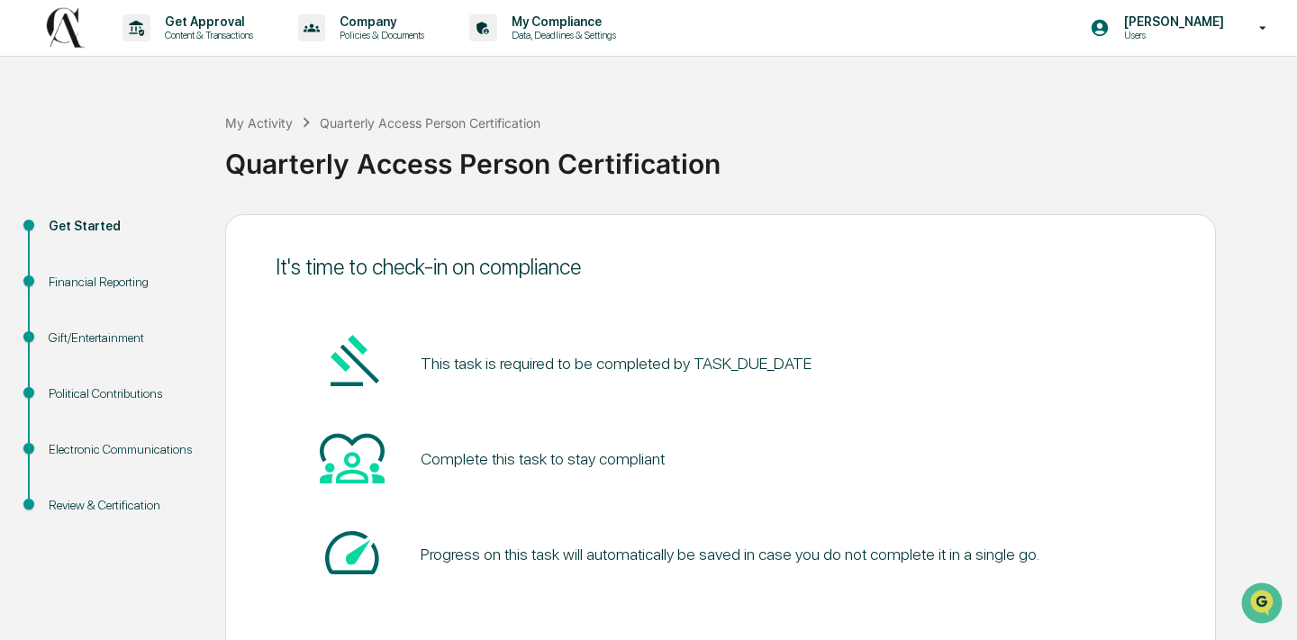
scroll to position [86, 0]
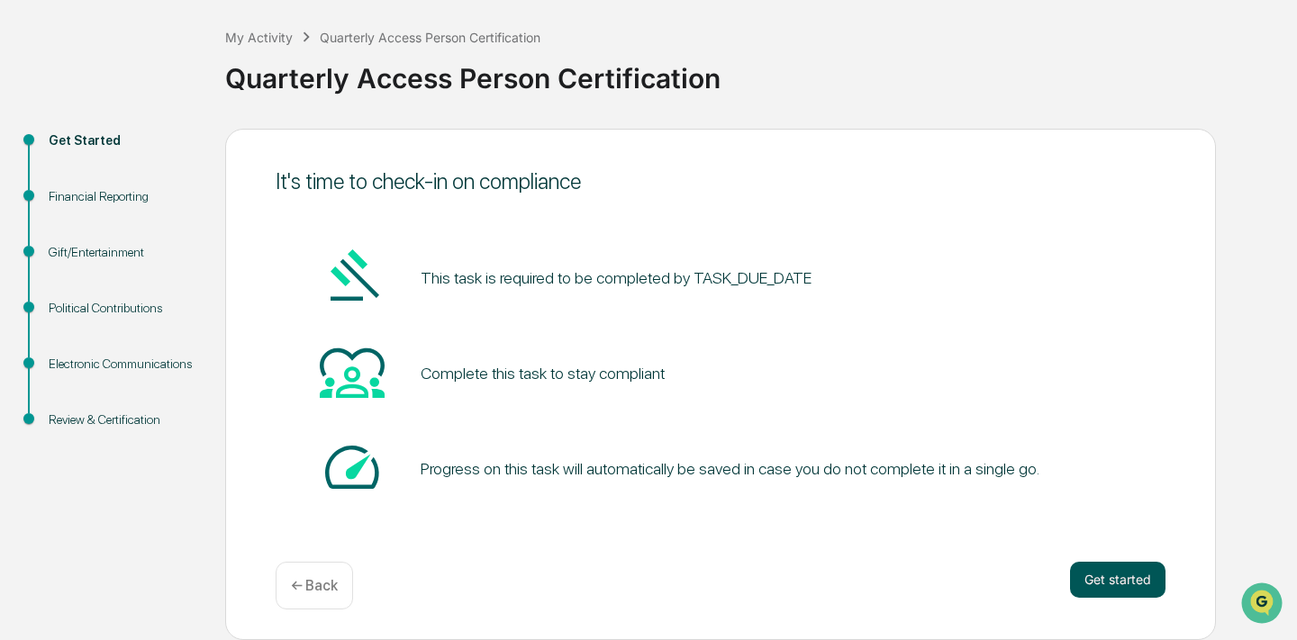
click at [1096, 563] on button "Get started" at bounding box center [1117, 580] width 95 height 36
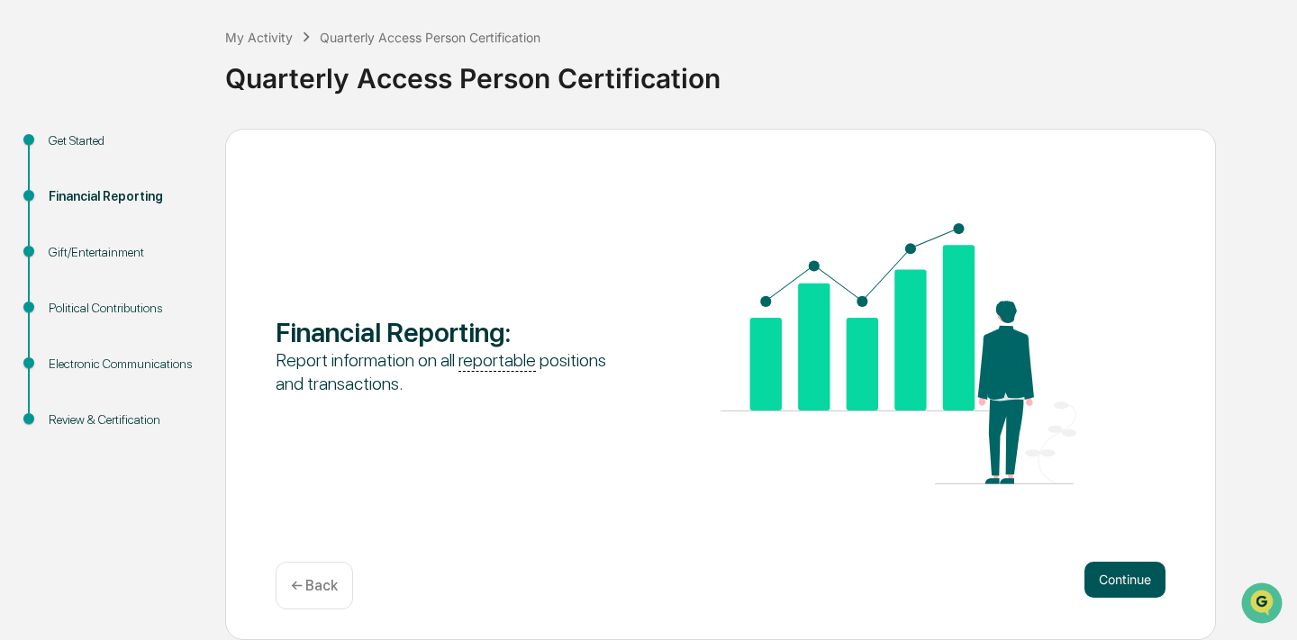
click at [1106, 572] on button "Continue" at bounding box center [1124, 580] width 81 height 36
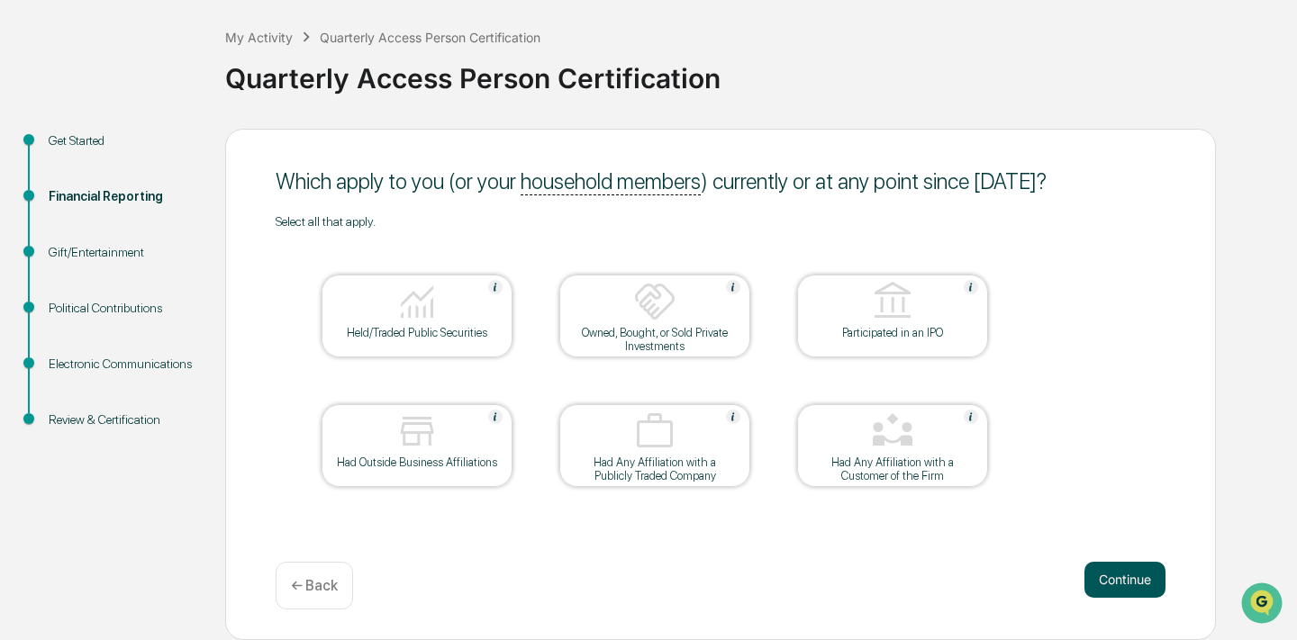
click at [1116, 572] on button "Continue" at bounding box center [1124, 580] width 81 height 36
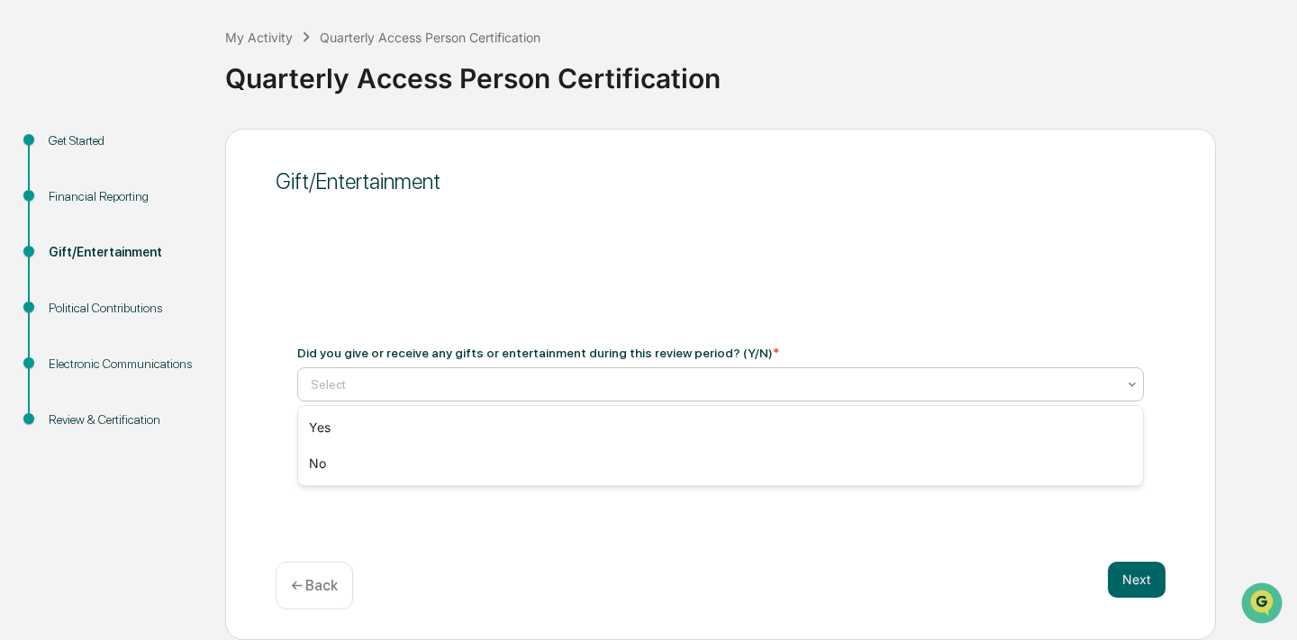
click at [630, 376] on div at bounding box center [713, 385] width 805 height 18
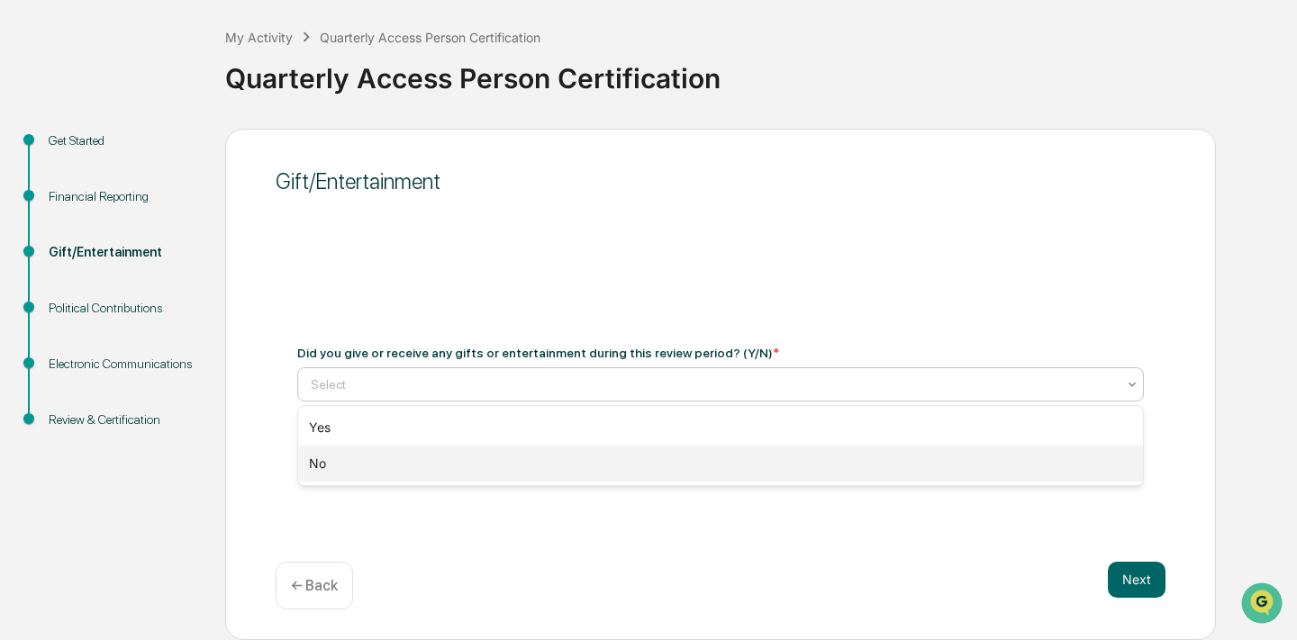
click at [548, 470] on div "No" at bounding box center [720, 464] width 845 height 36
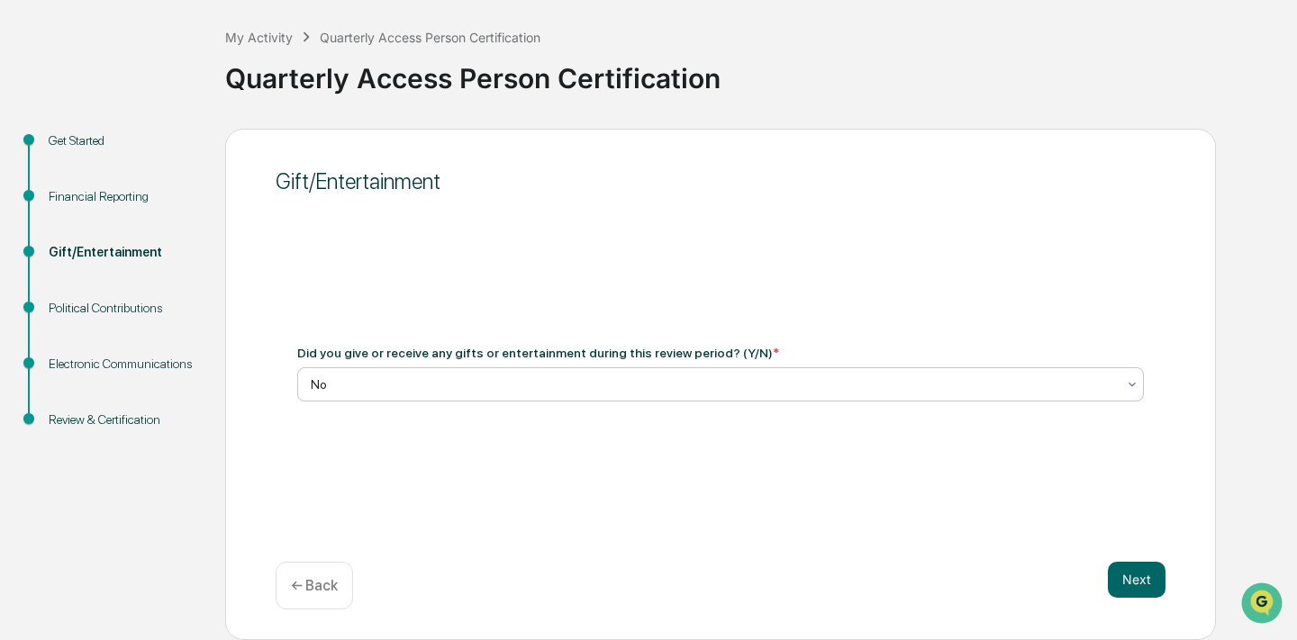
click at [766, 519] on div "Gift/Entertainment Did you give or receive any gifts or entertainment during th…" at bounding box center [720, 385] width 991 height 512
click at [1139, 574] on button "Next" at bounding box center [1137, 580] width 58 height 36
click at [571, 405] on div "Have you made any political contributions during the period? * Select" at bounding box center [721, 373] width 890 height 99
click at [546, 385] on div at bounding box center [713, 385] width 805 height 18
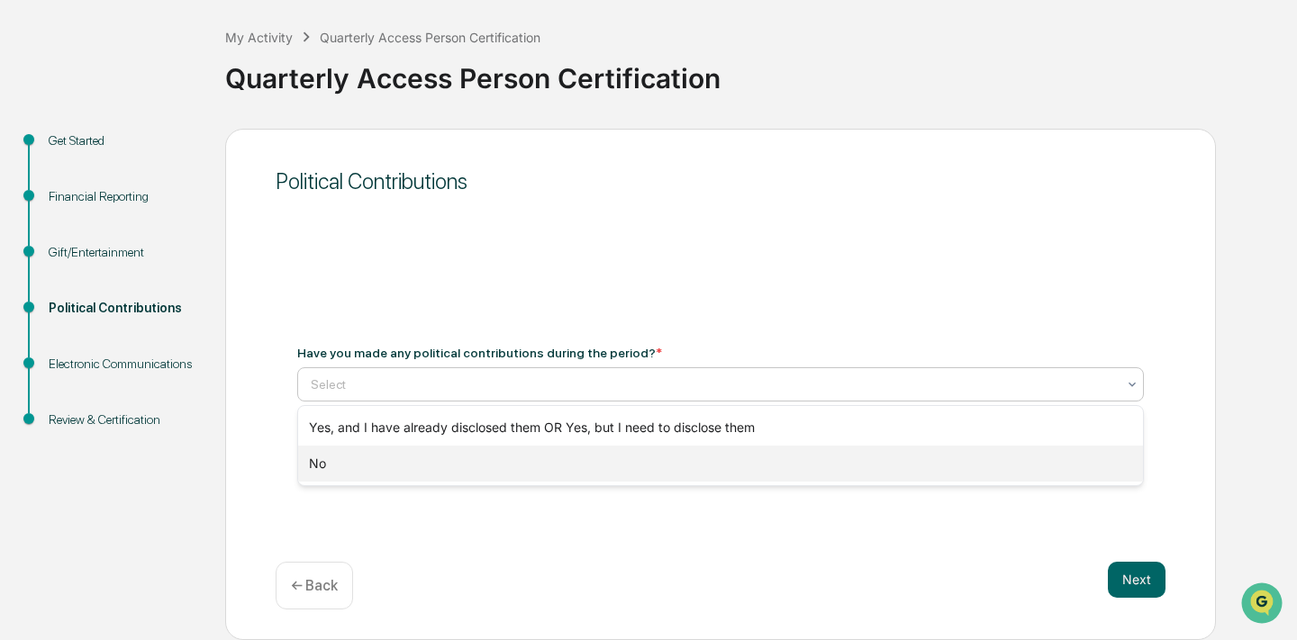
click at [493, 465] on div "No" at bounding box center [720, 464] width 845 height 36
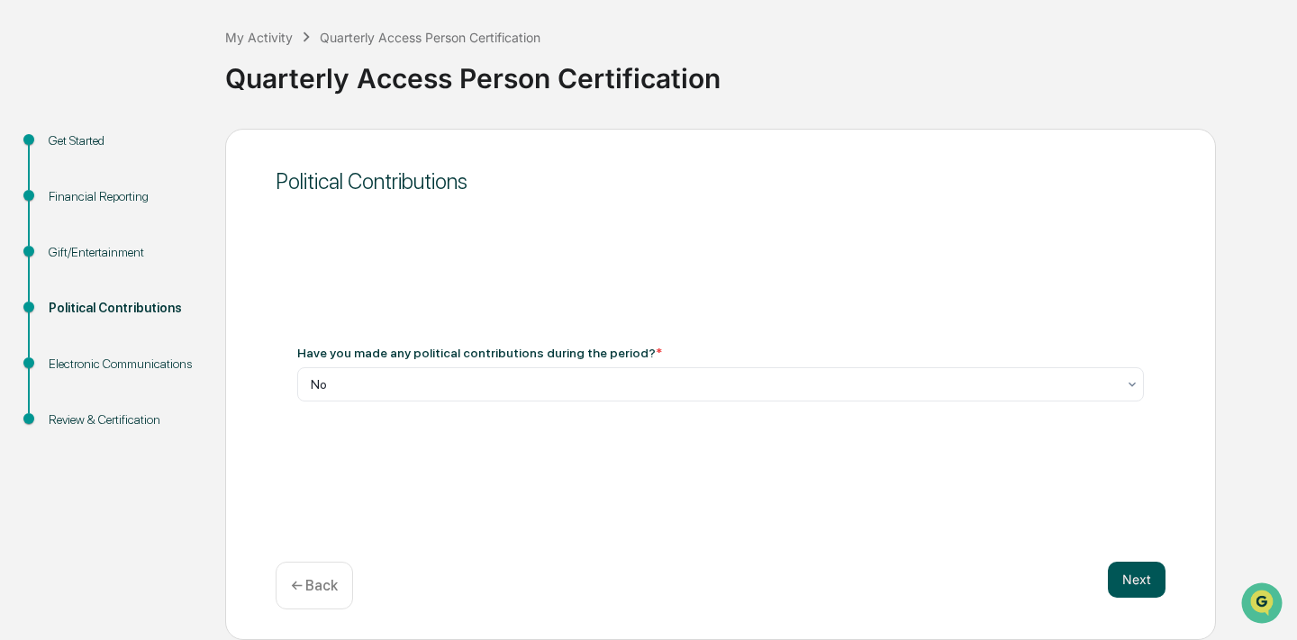
click at [1119, 584] on button "Next" at bounding box center [1137, 580] width 58 height 36
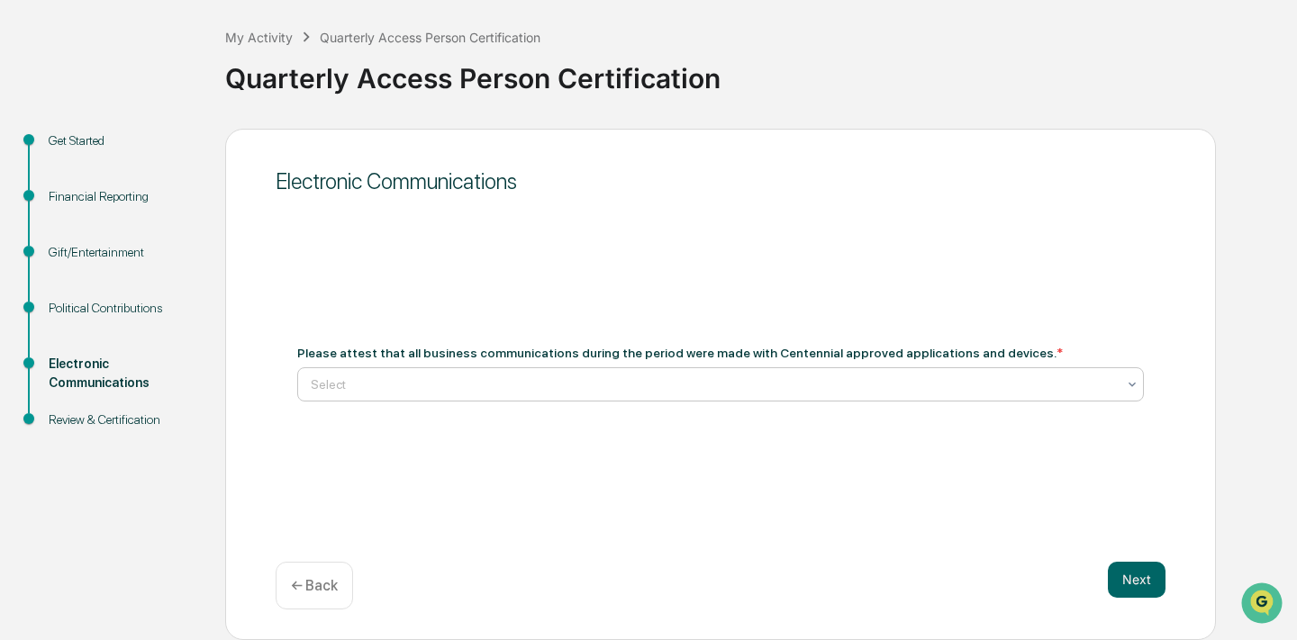
click at [596, 386] on div at bounding box center [713, 385] width 805 height 18
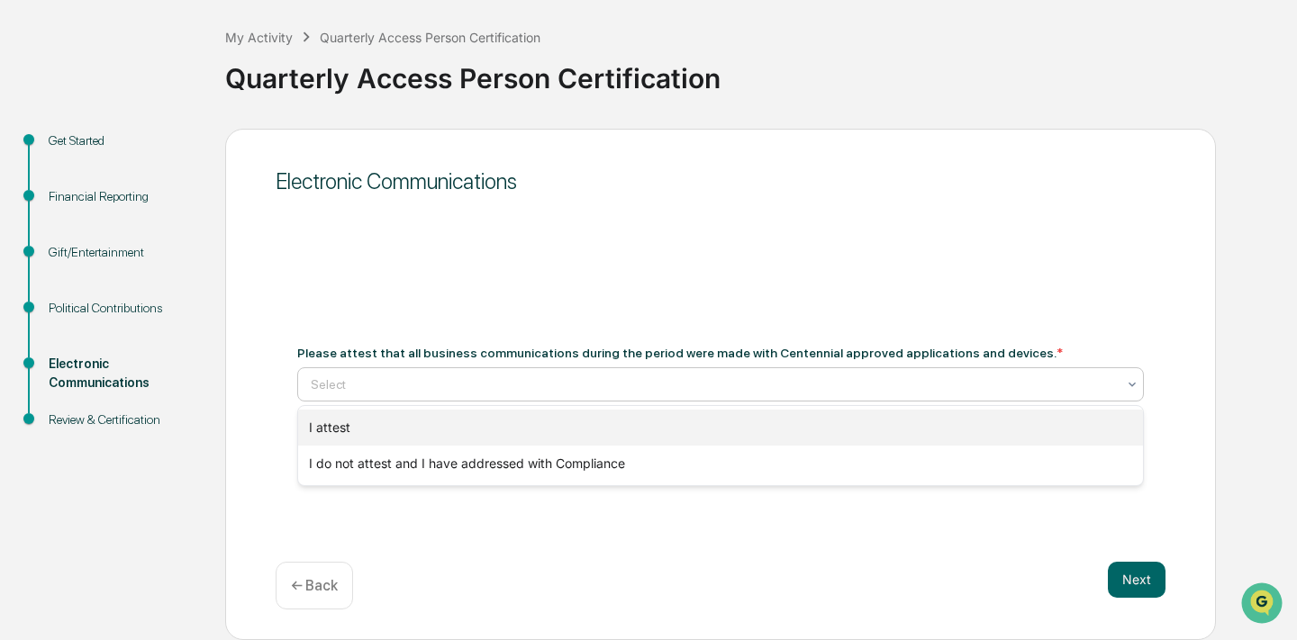
click at [580, 429] on div "I attest" at bounding box center [720, 428] width 845 height 36
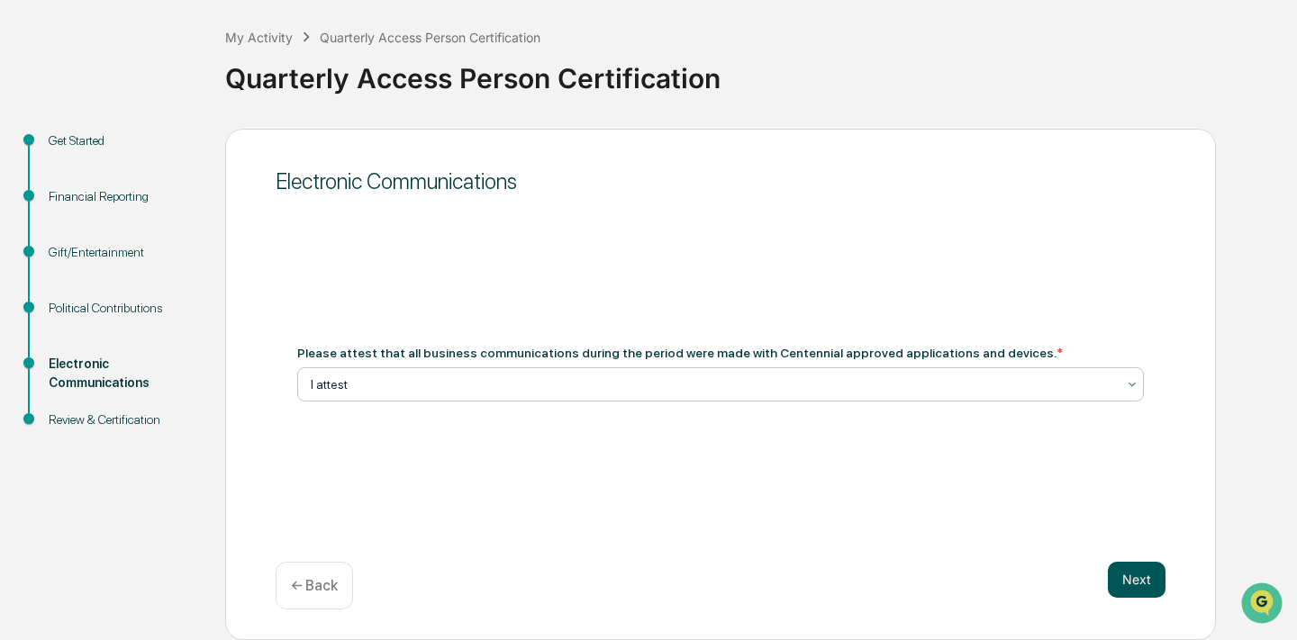
click at [1129, 584] on button "Next" at bounding box center [1137, 580] width 58 height 36
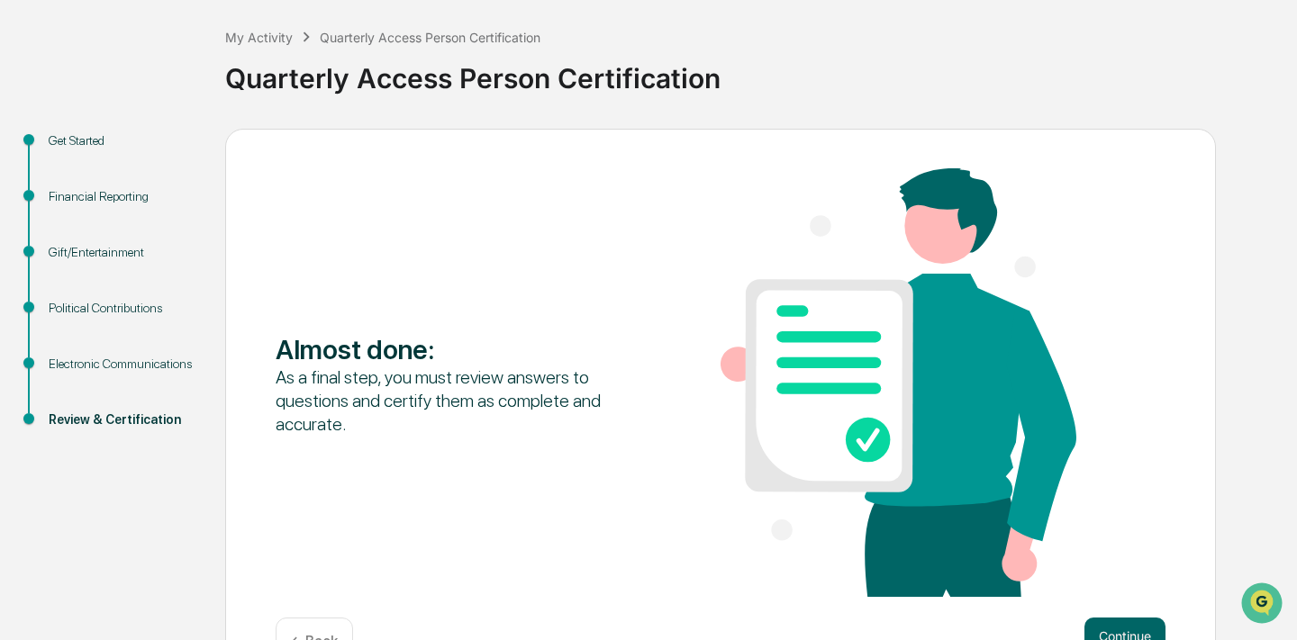
scroll to position [142, 0]
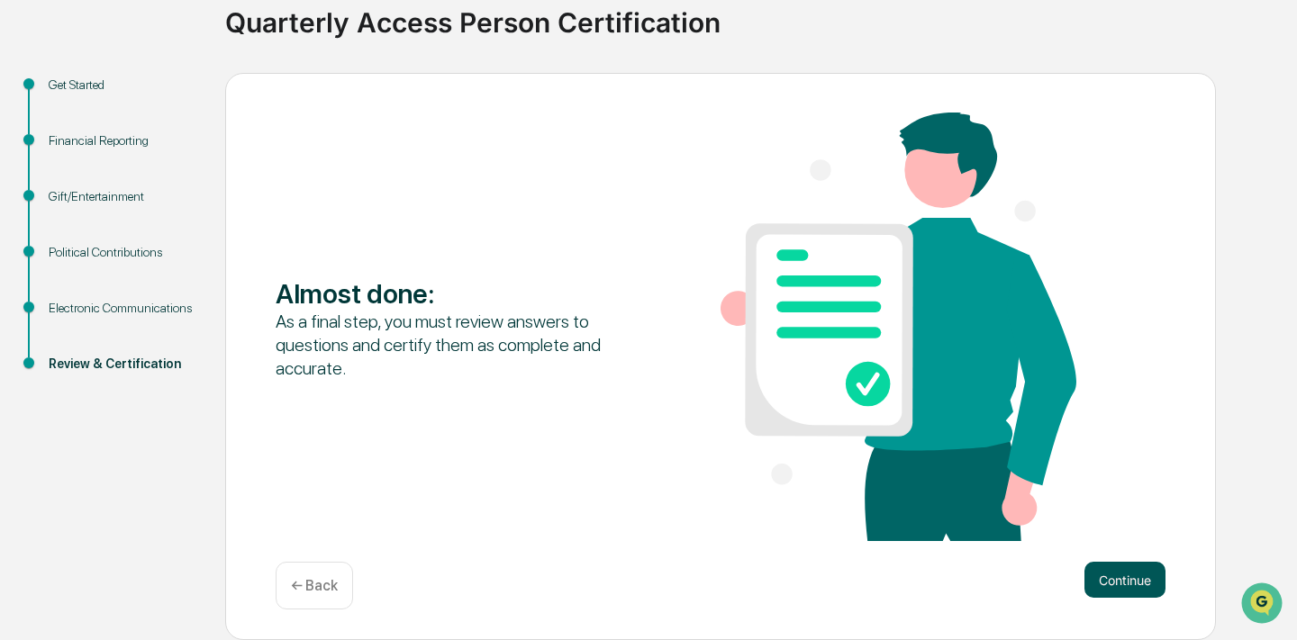
click at [1109, 575] on button "Continue" at bounding box center [1124, 580] width 81 height 36
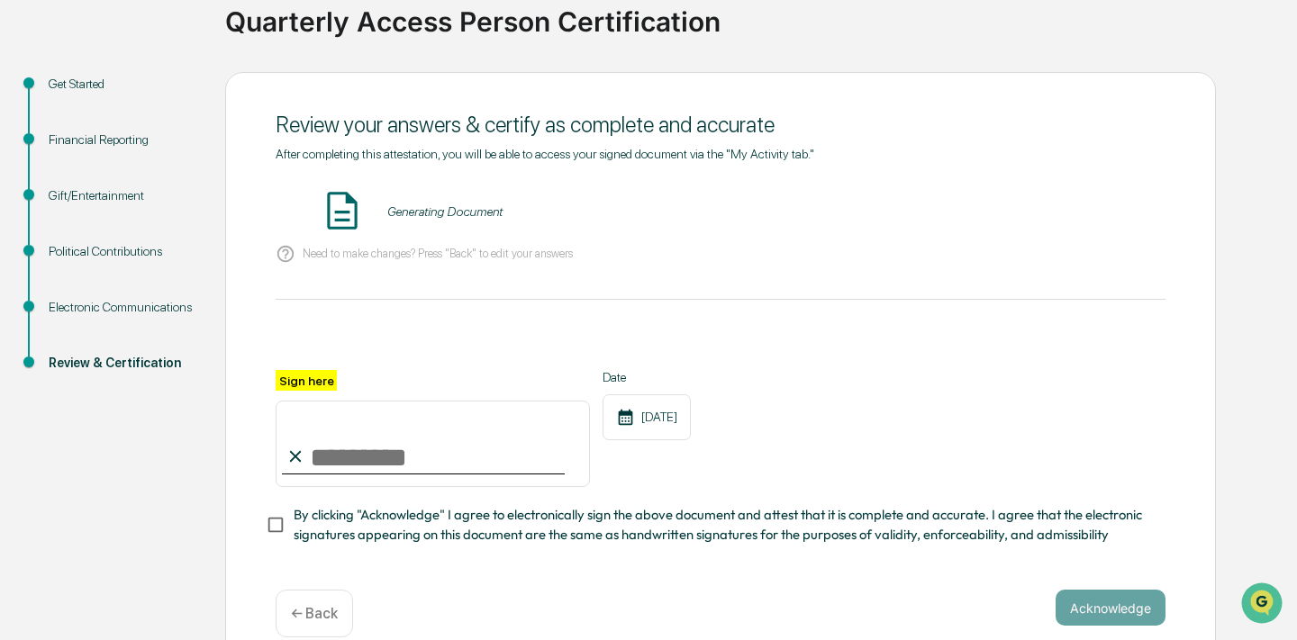
click at [424, 443] on input "Sign here" at bounding box center [433, 444] width 314 height 86
click at [1105, 222] on button "VIEW" at bounding box center [1062, 211] width 117 height 31
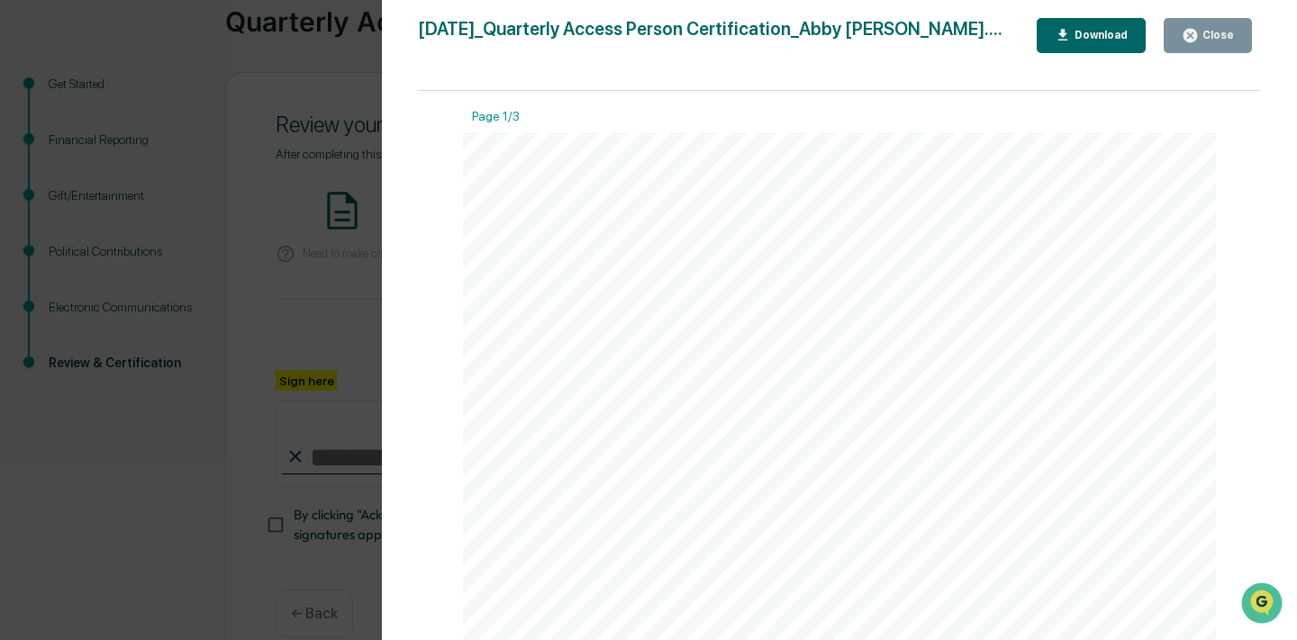
click at [1186, 29] on icon "button" at bounding box center [1190, 35] width 17 height 17
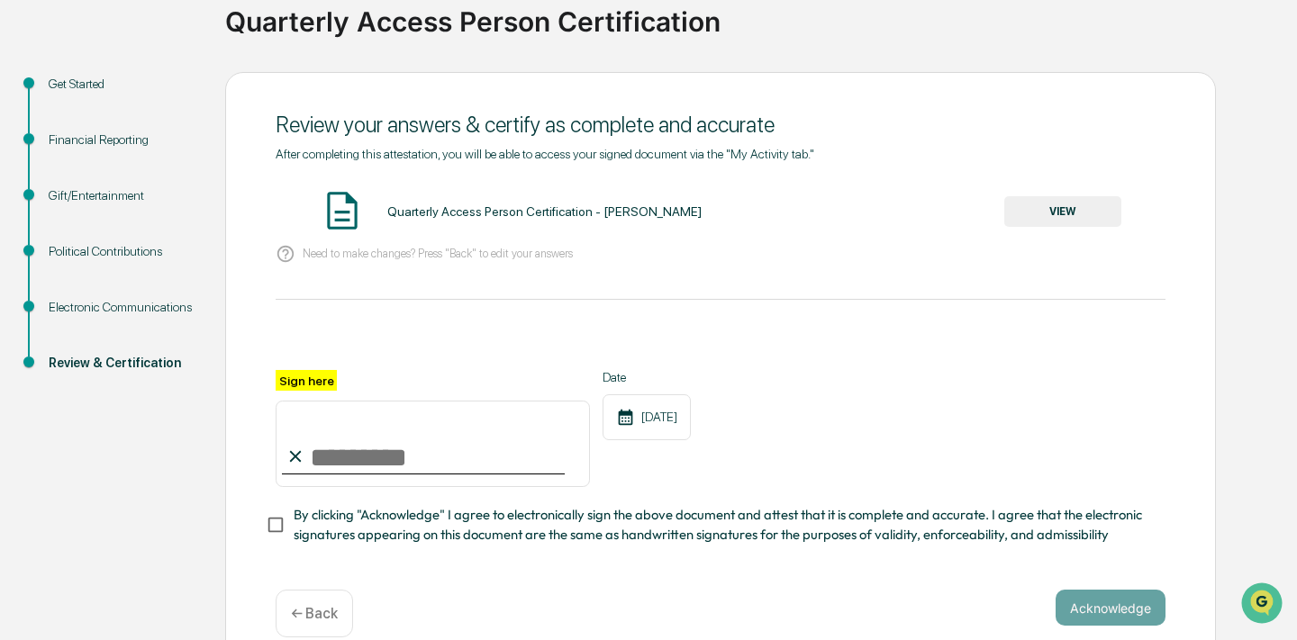
click at [396, 434] on input "Sign here" at bounding box center [433, 444] width 314 height 86
type input "**********"
click at [294, 520] on span "By clicking "Acknowledge" I agree to electronically sign the above document and…" at bounding box center [722, 525] width 857 height 41
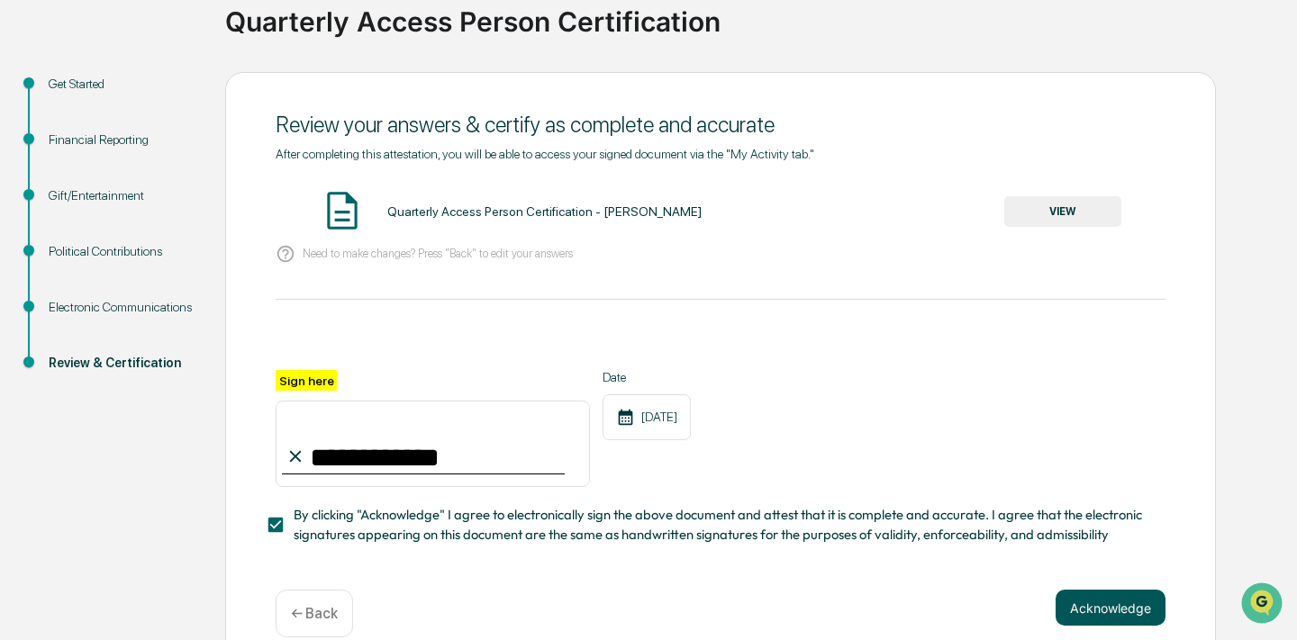
click at [1110, 603] on button "Acknowledge" at bounding box center [1111, 608] width 110 height 36
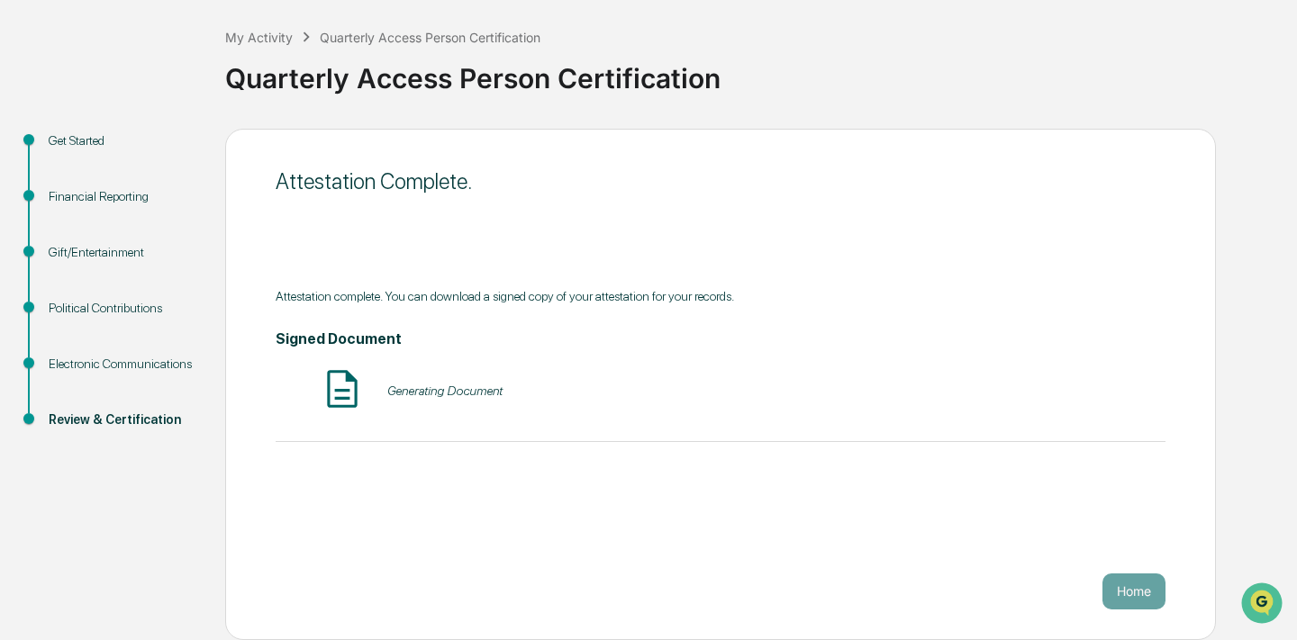
scroll to position [86, 0]
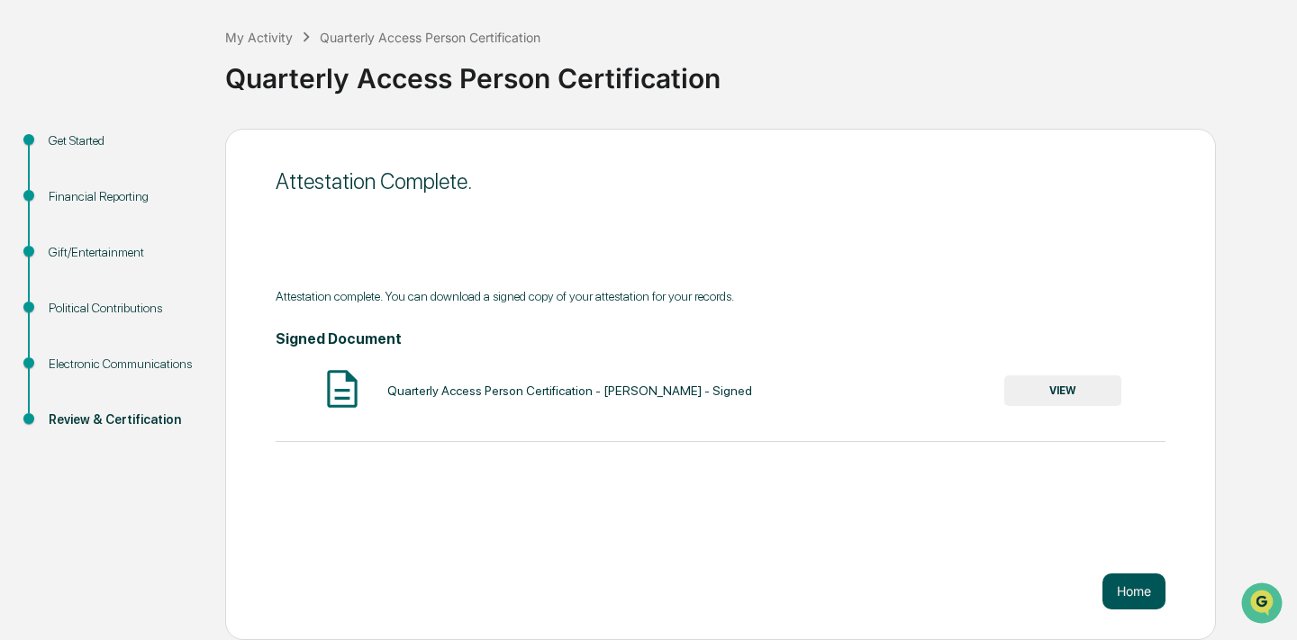
click at [1144, 588] on button "Home" at bounding box center [1133, 592] width 63 height 36
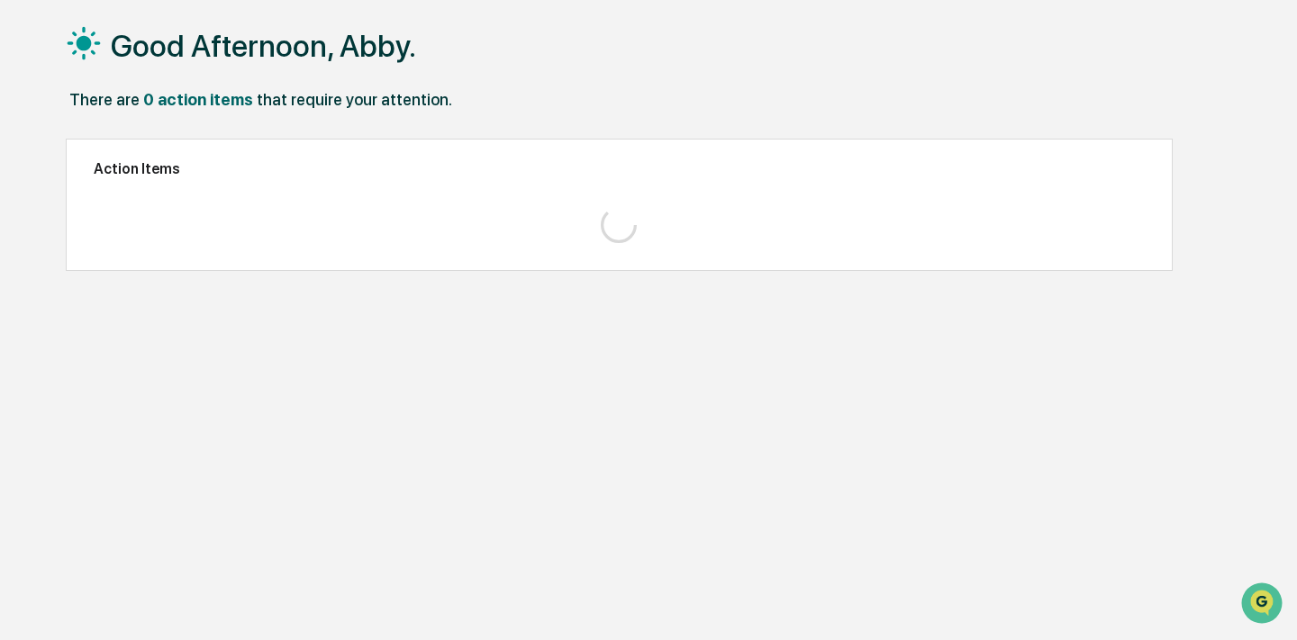
scroll to position [86, 0]
